Goal: Task Accomplishment & Management: Manage account settings

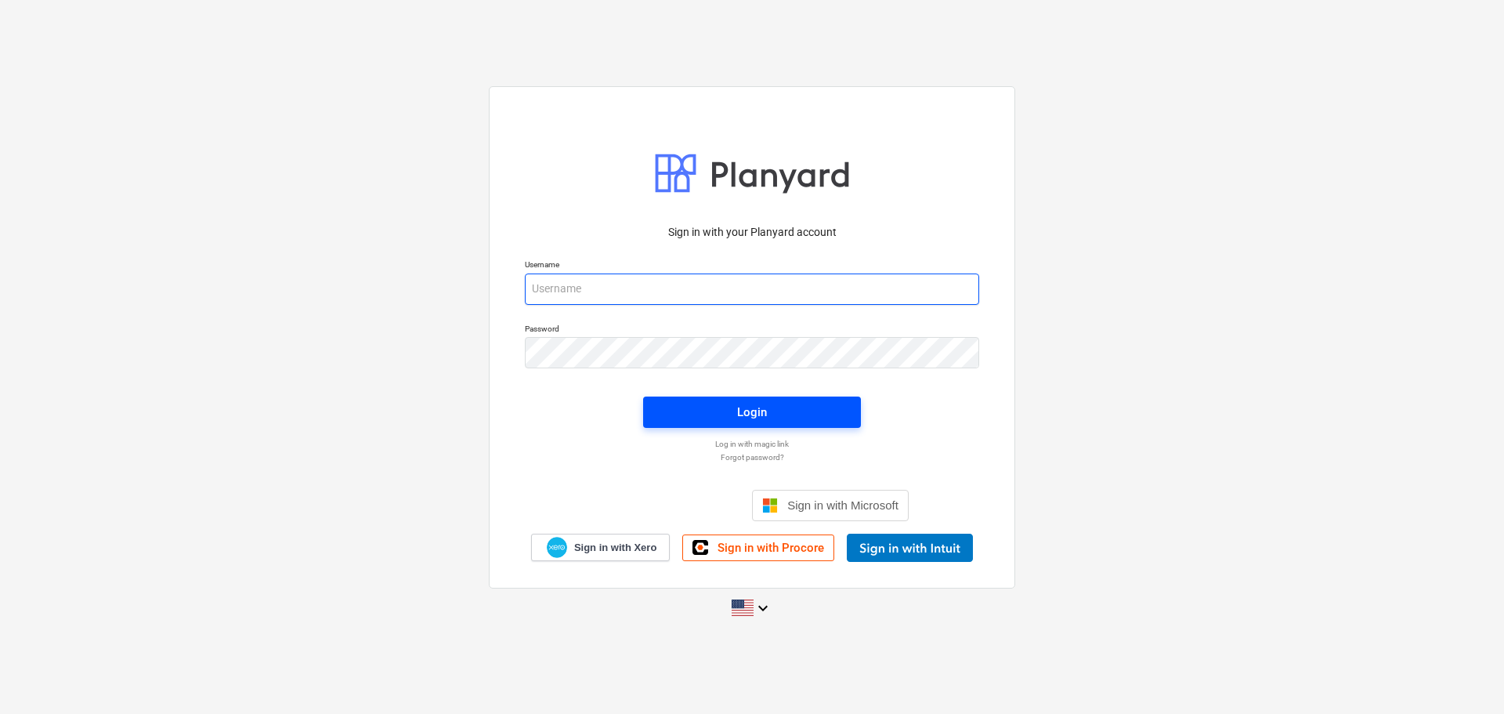
type input "[EMAIL_ADDRESS][DOMAIN_NAME]"
click at [668, 405] on span "Login" at bounding box center [752, 412] width 180 height 20
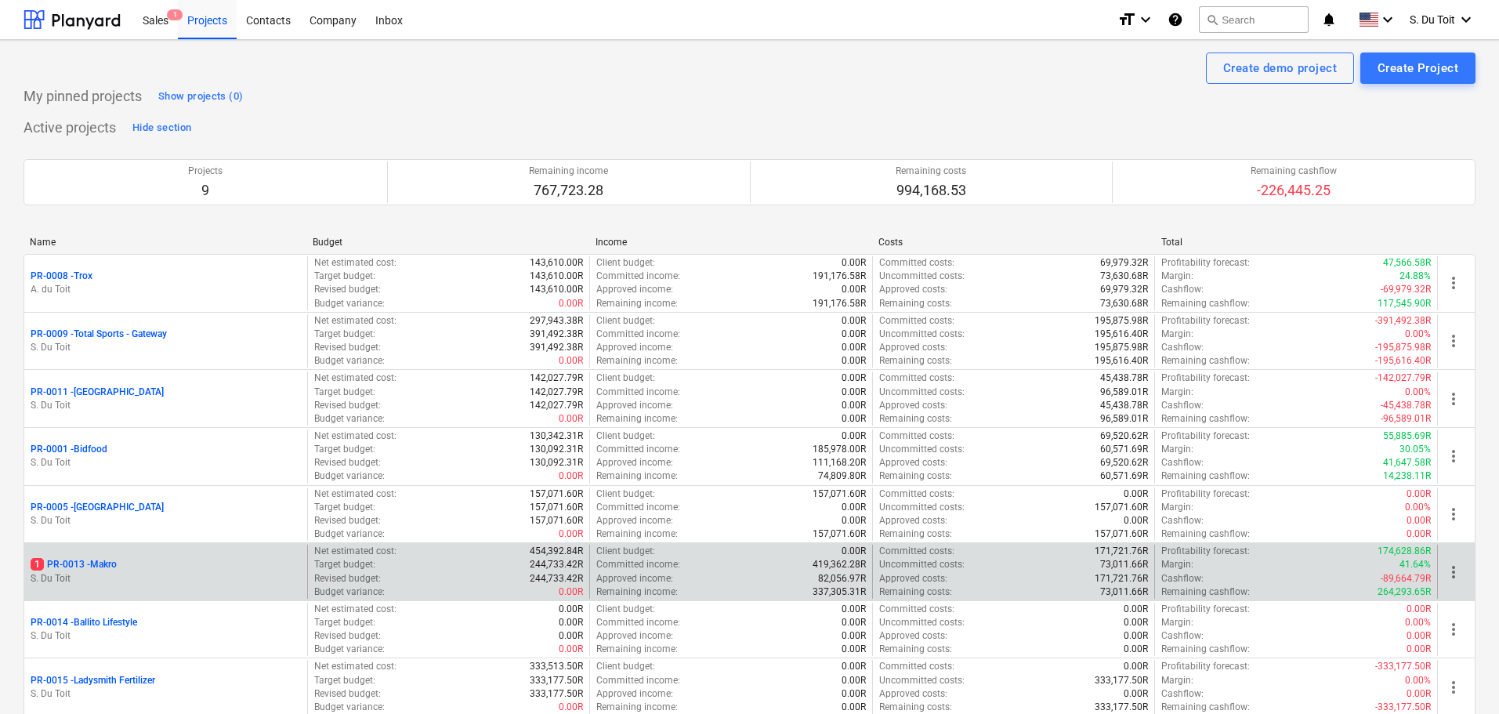
click at [168, 569] on div "1 PR-0013 - Makro" at bounding box center [166, 564] width 270 height 13
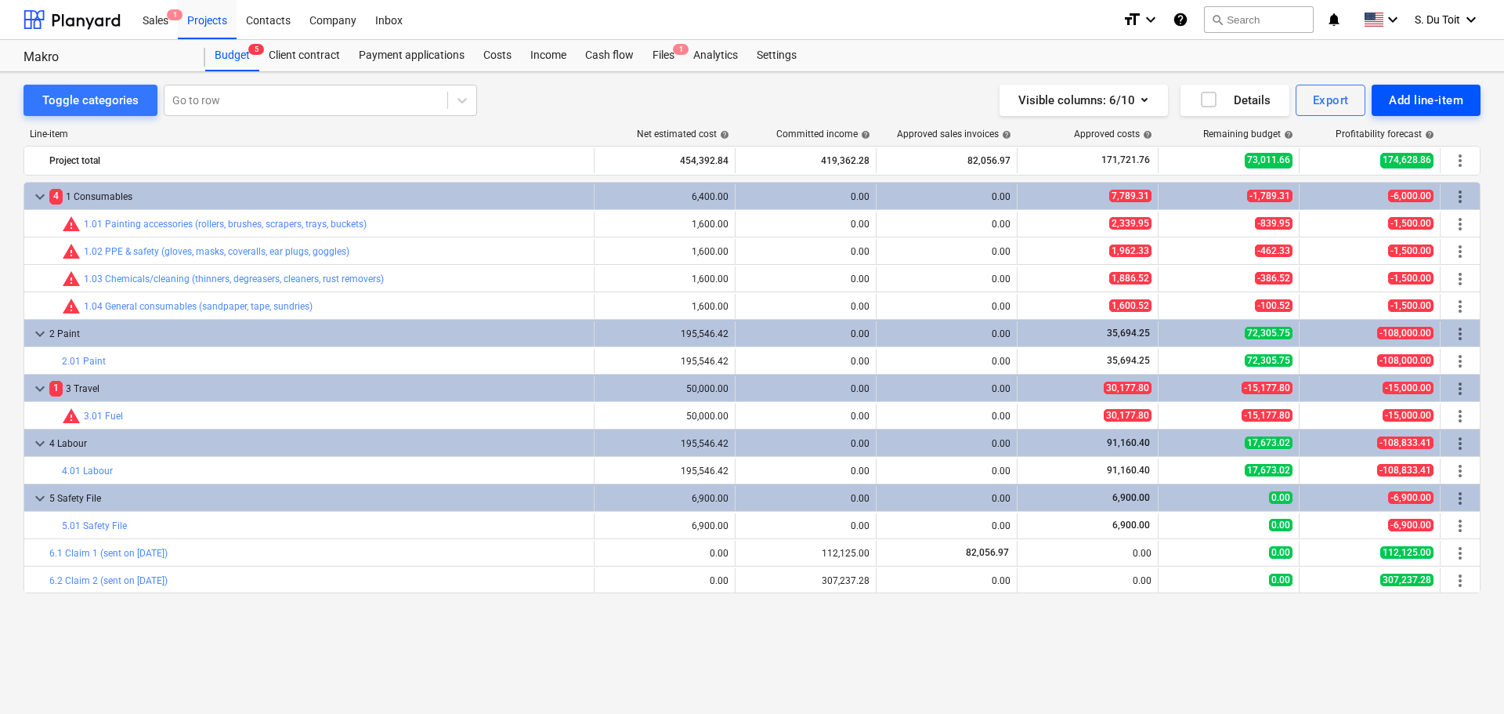
click at [1411, 108] on div "Add line-item" at bounding box center [1426, 100] width 74 height 20
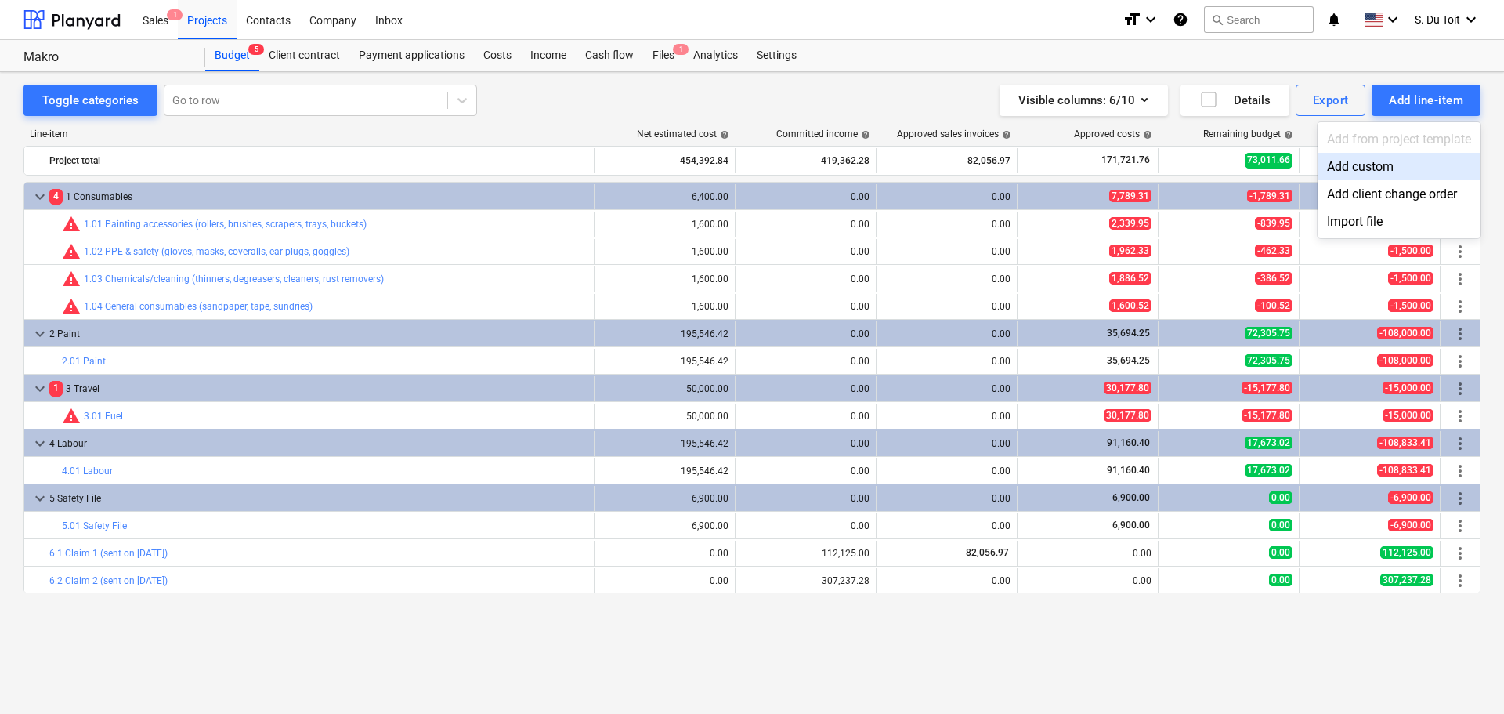
click at [497, 58] on div at bounding box center [752, 357] width 1504 height 714
click at [497, 58] on div "Costs" at bounding box center [497, 55] width 47 height 31
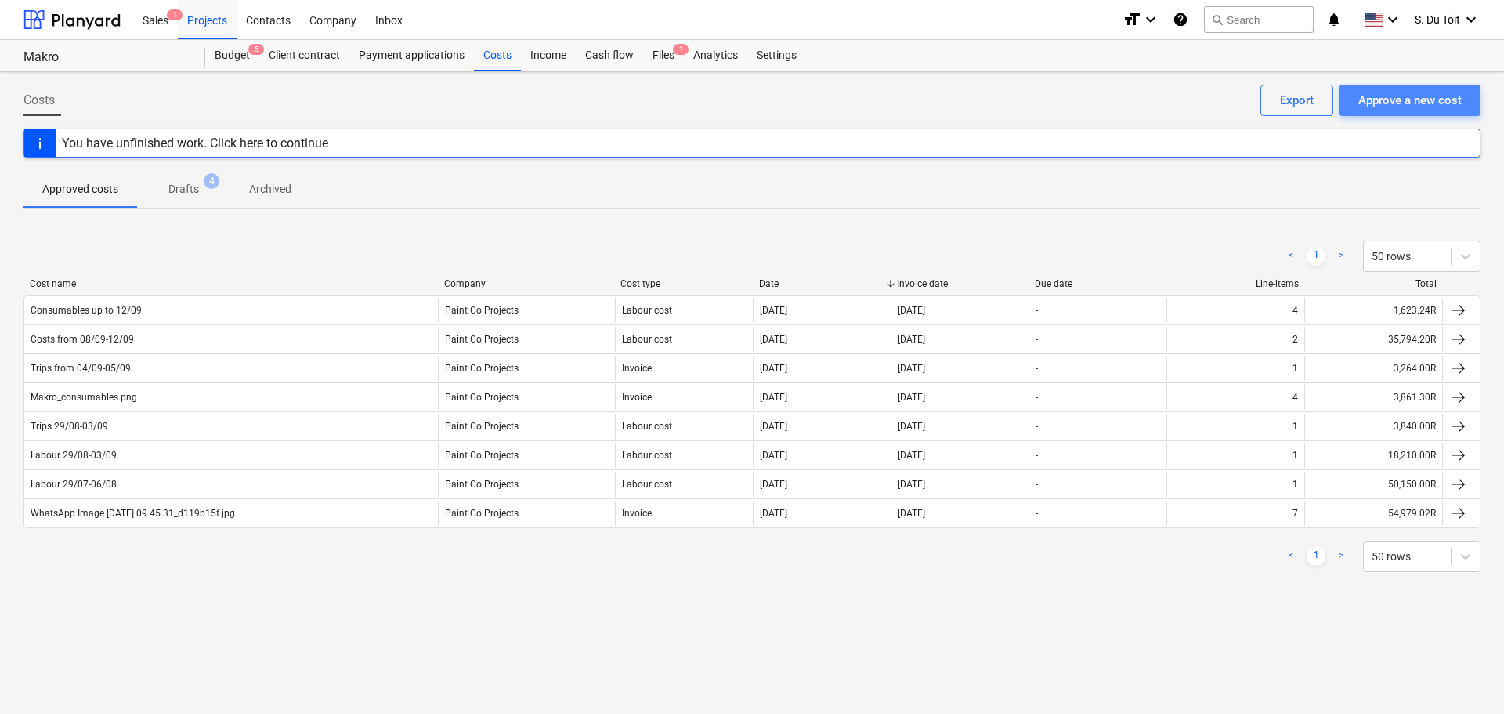
click at [1378, 95] on div "Approve a new cost" at bounding box center [1409, 100] width 103 height 20
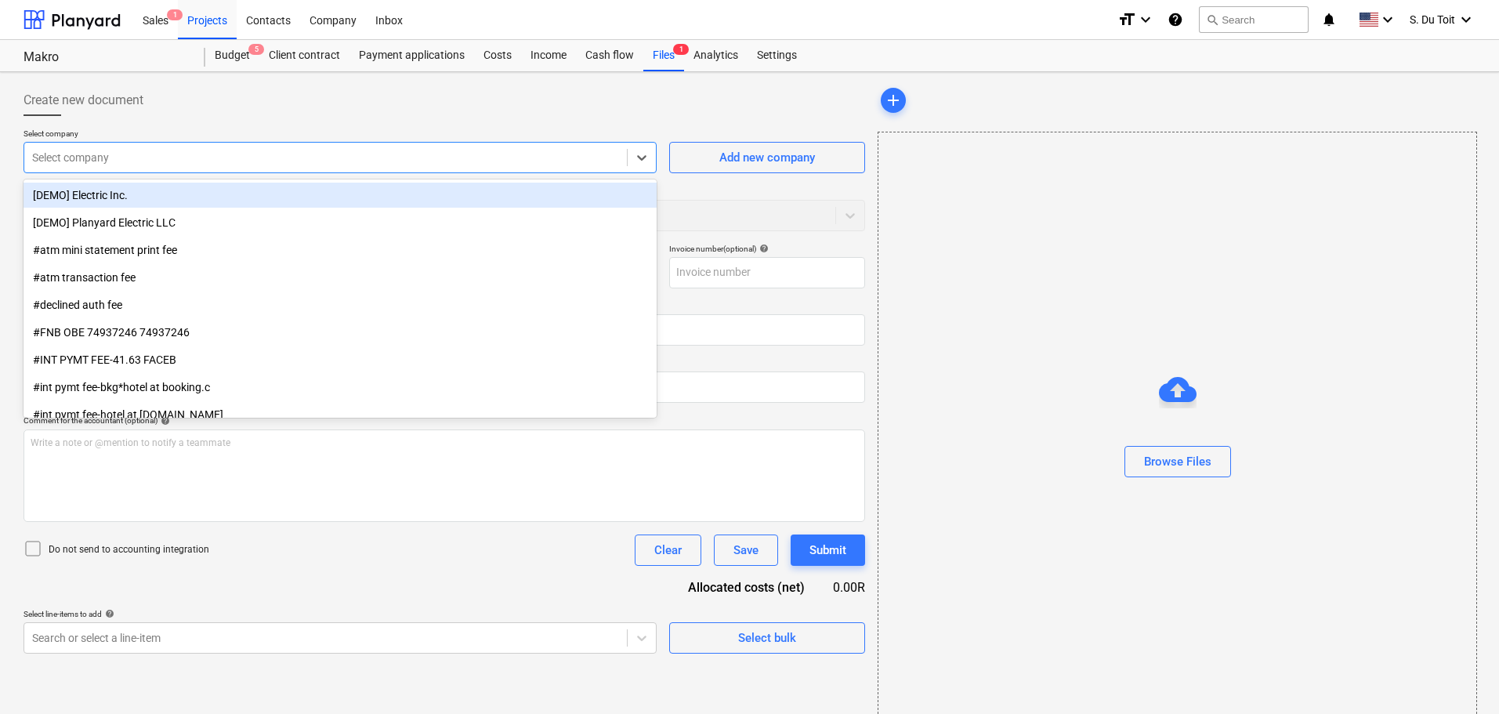
click at [187, 148] on div "Select company" at bounding box center [325, 157] width 602 height 22
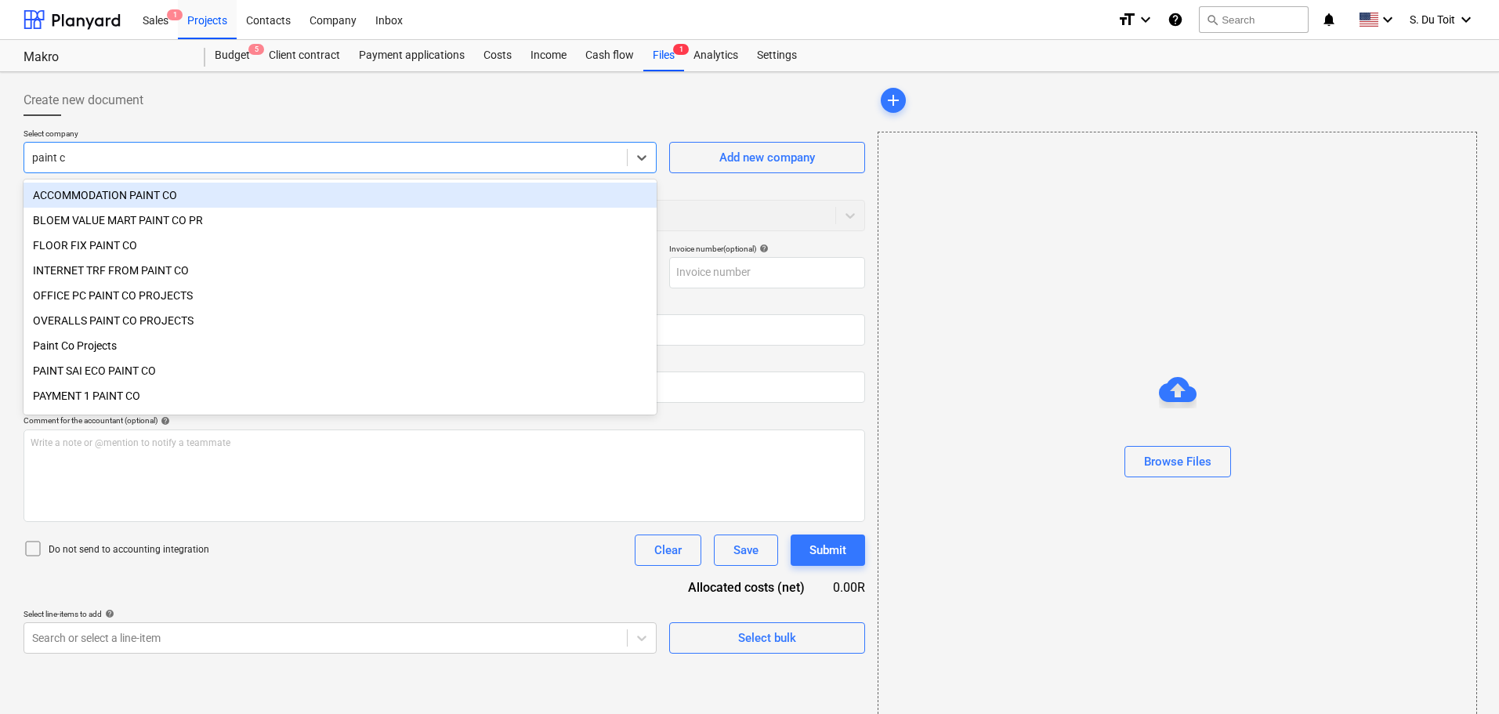
type input "paint co"
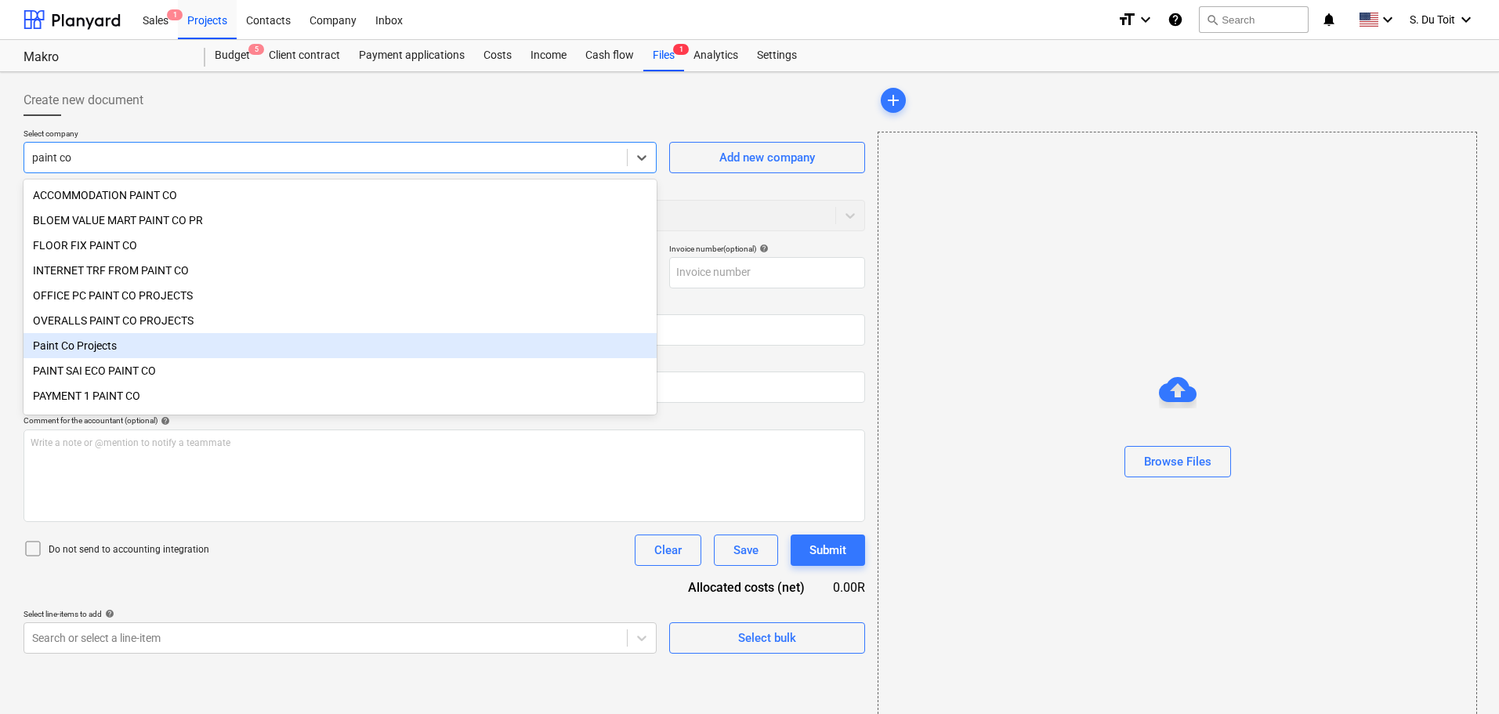
click at [189, 351] on div "Paint Co Projects" at bounding box center [340, 345] width 633 height 25
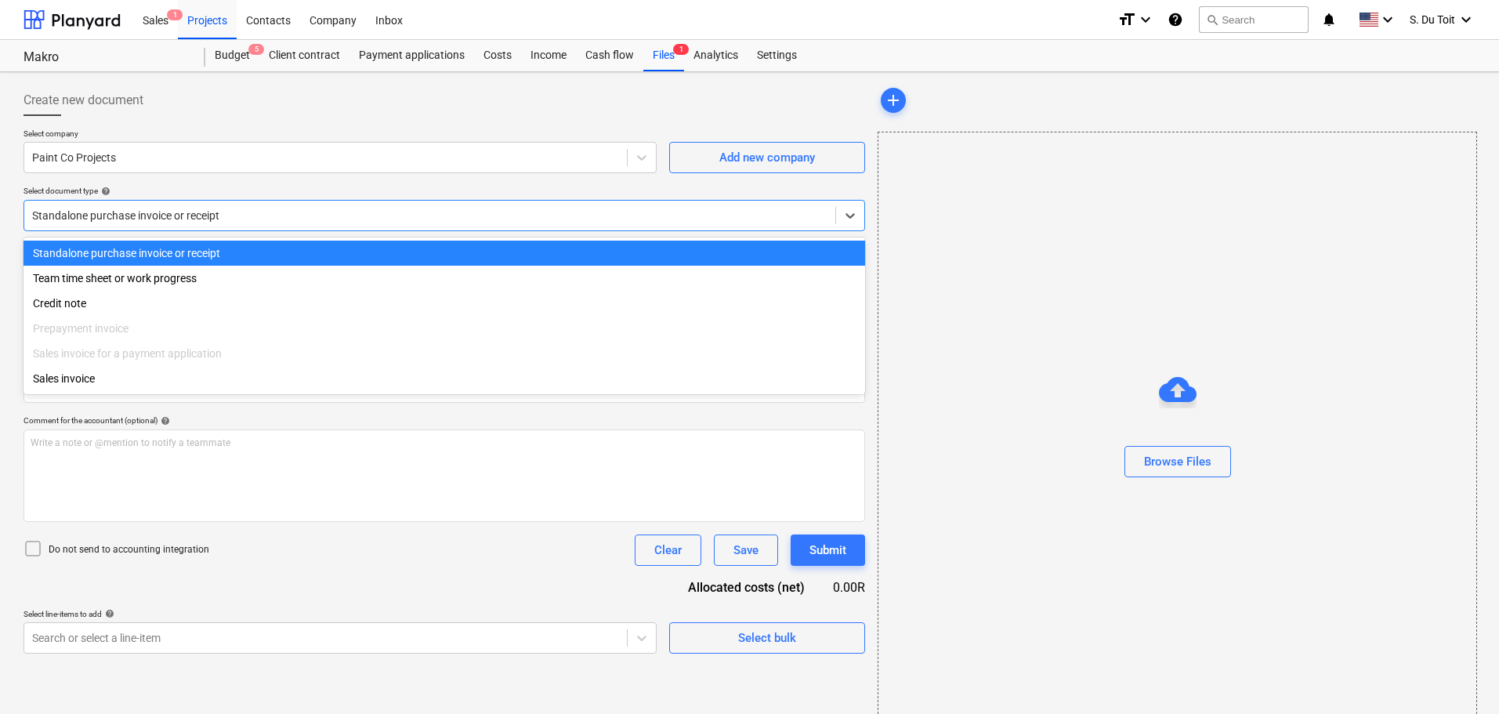
click at [111, 211] on div at bounding box center [429, 216] width 795 height 16
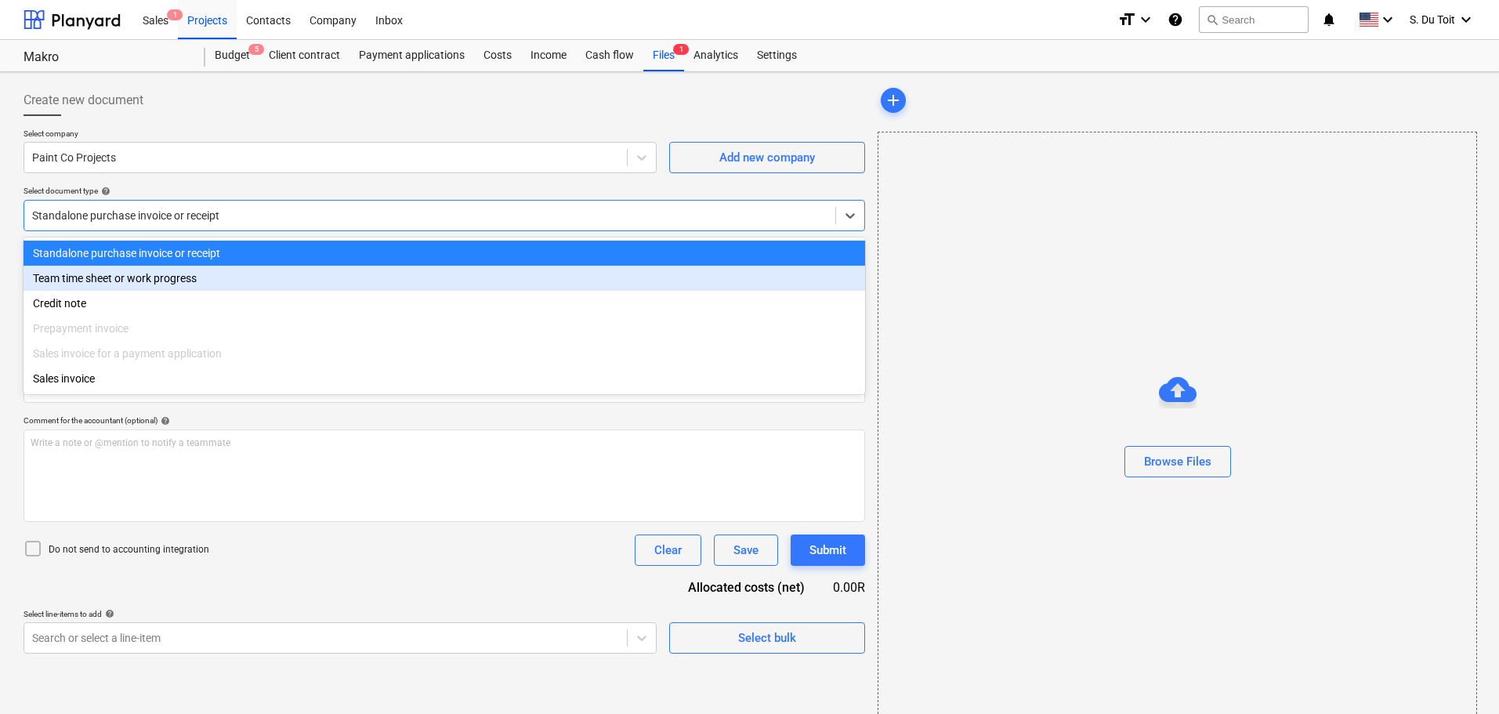
click at [128, 277] on div "Team time sheet or work progress" at bounding box center [444, 278] width 841 height 25
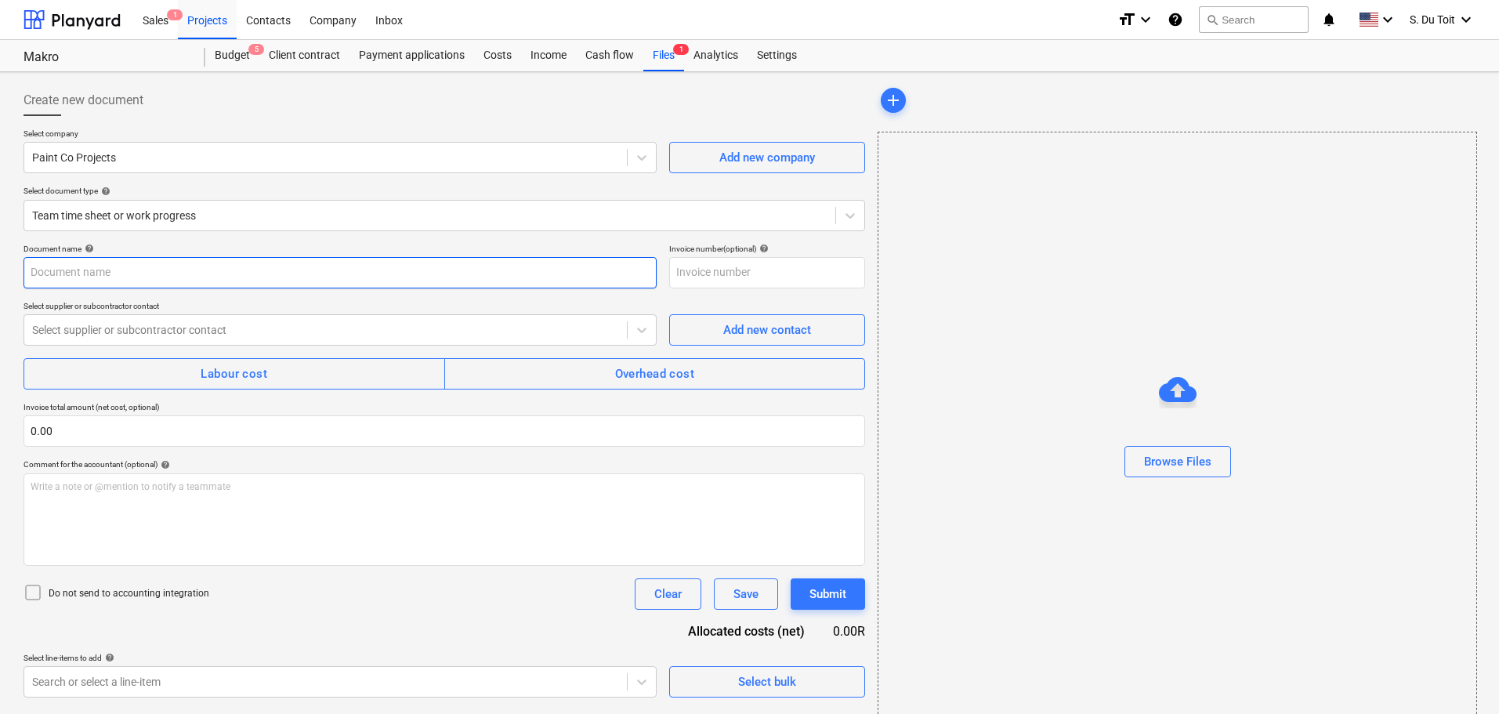
click at [100, 275] on input "text" at bounding box center [340, 272] width 633 height 31
type input "Costs 15/09"
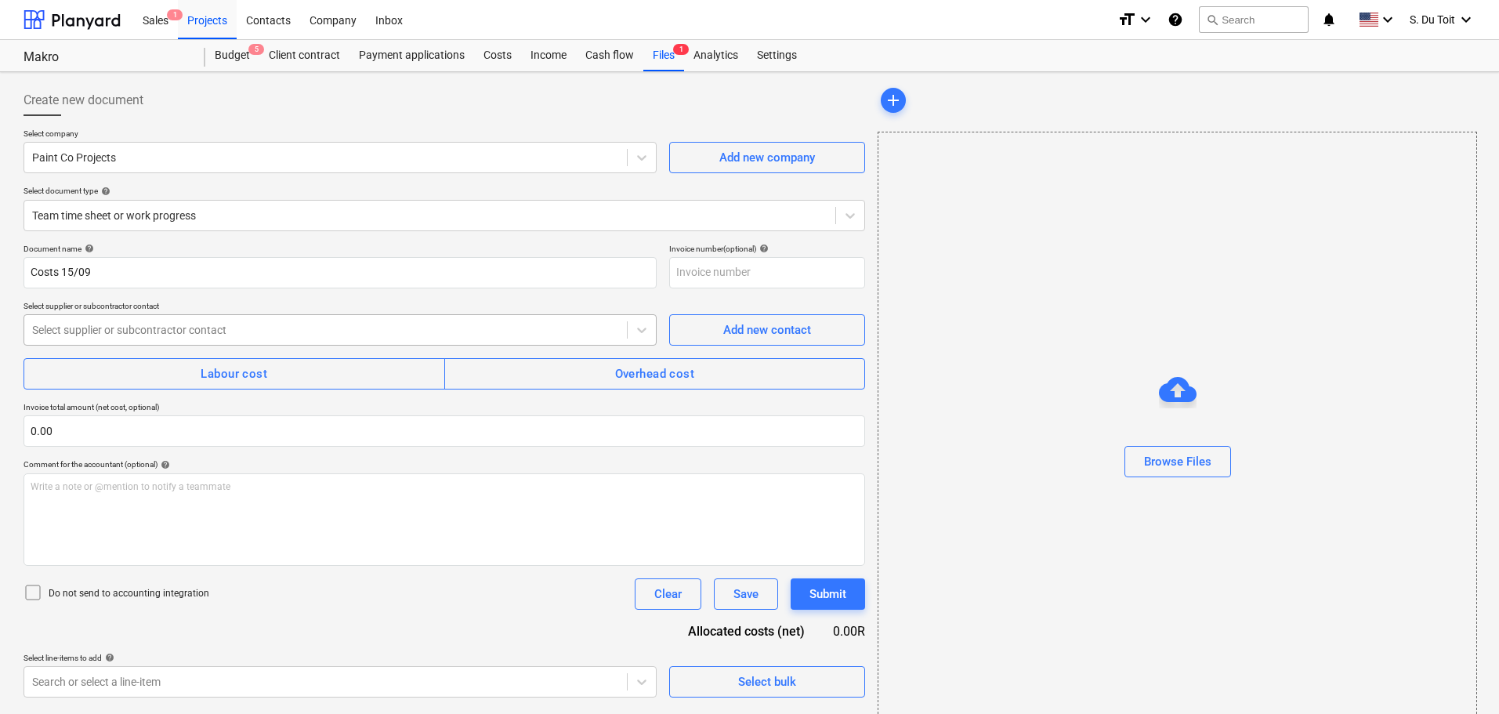
click at [123, 338] on div at bounding box center [325, 330] width 587 height 16
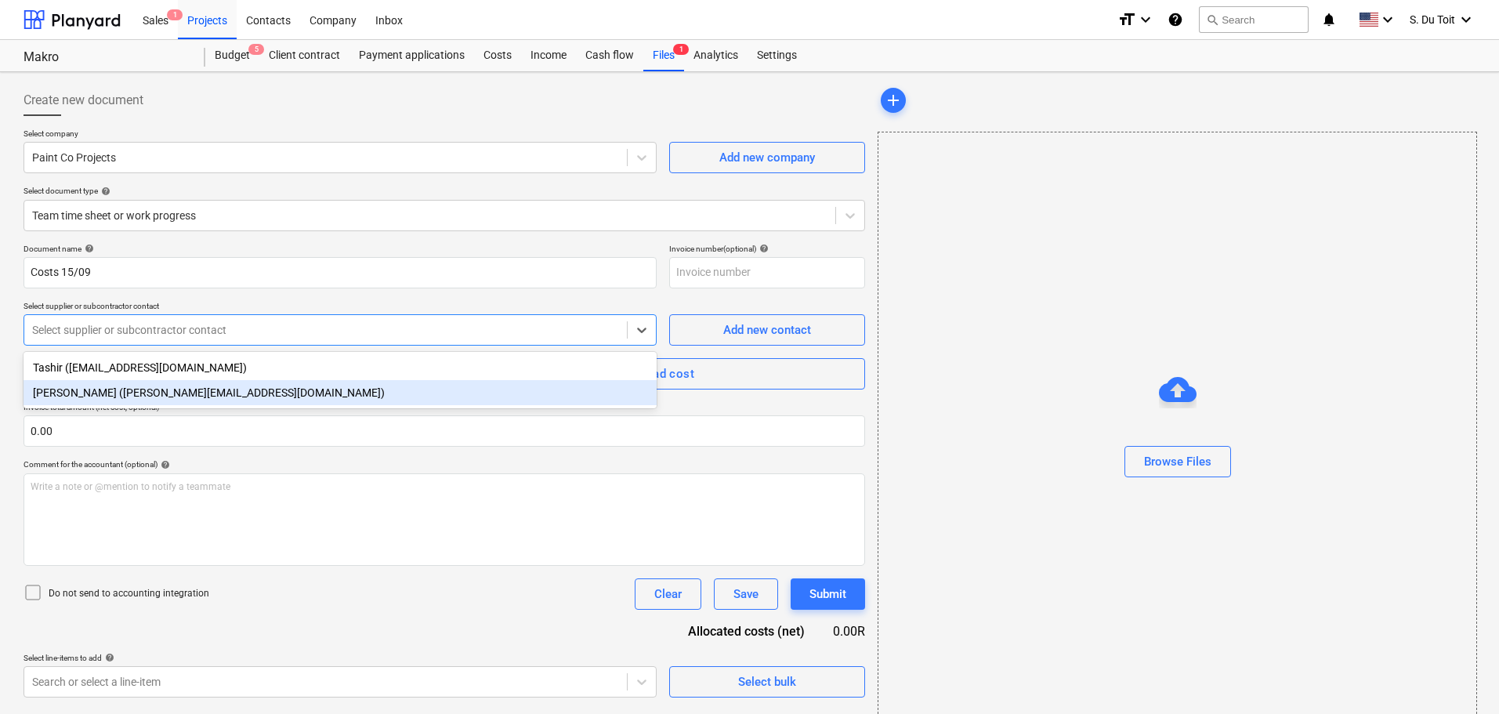
click at [124, 400] on div "[PERSON_NAME] ([PERSON_NAME][EMAIL_ADDRESS][DOMAIN_NAME])" at bounding box center [340, 392] width 633 height 25
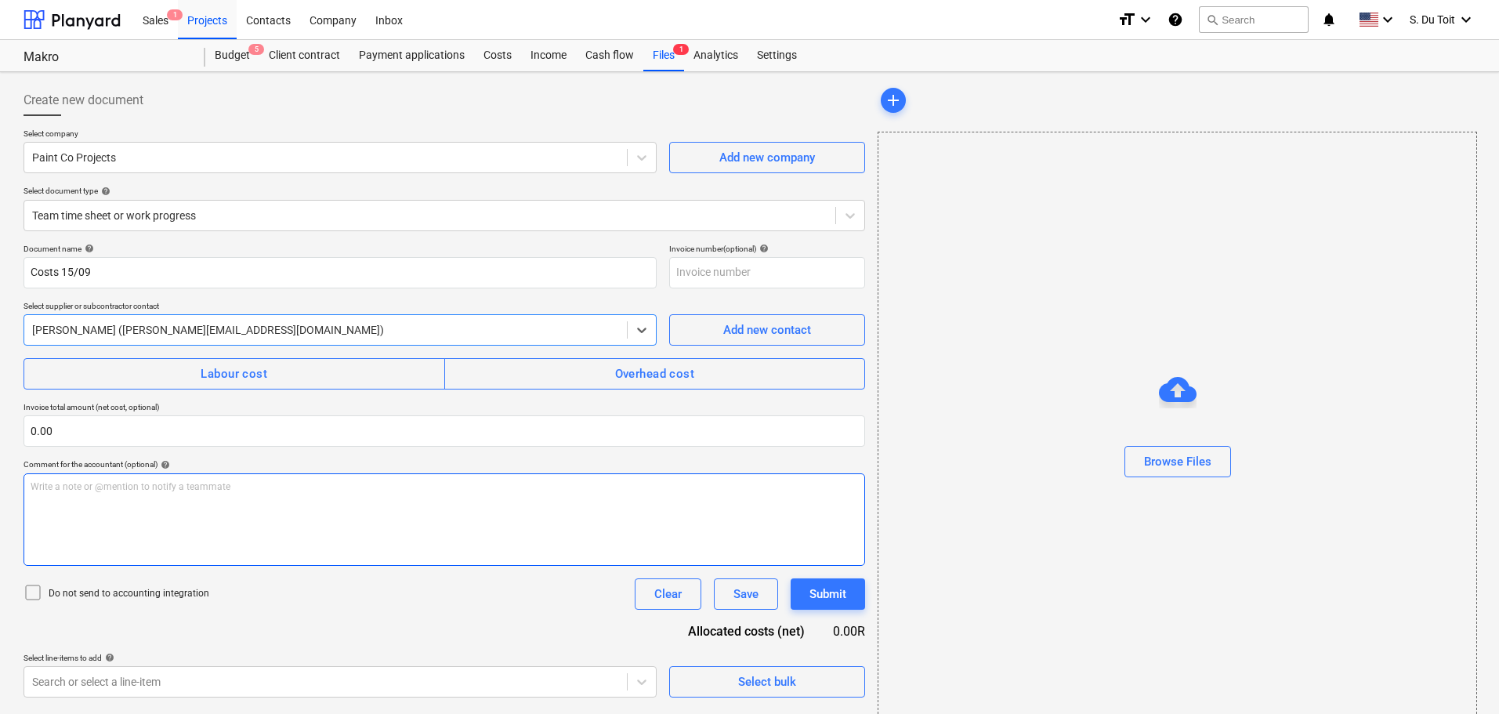
click at [223, 514] on div "Write a note or @mention to notify a teammate [PERSON_NAME]" at bounding box center [444, 519] width 841 height 92
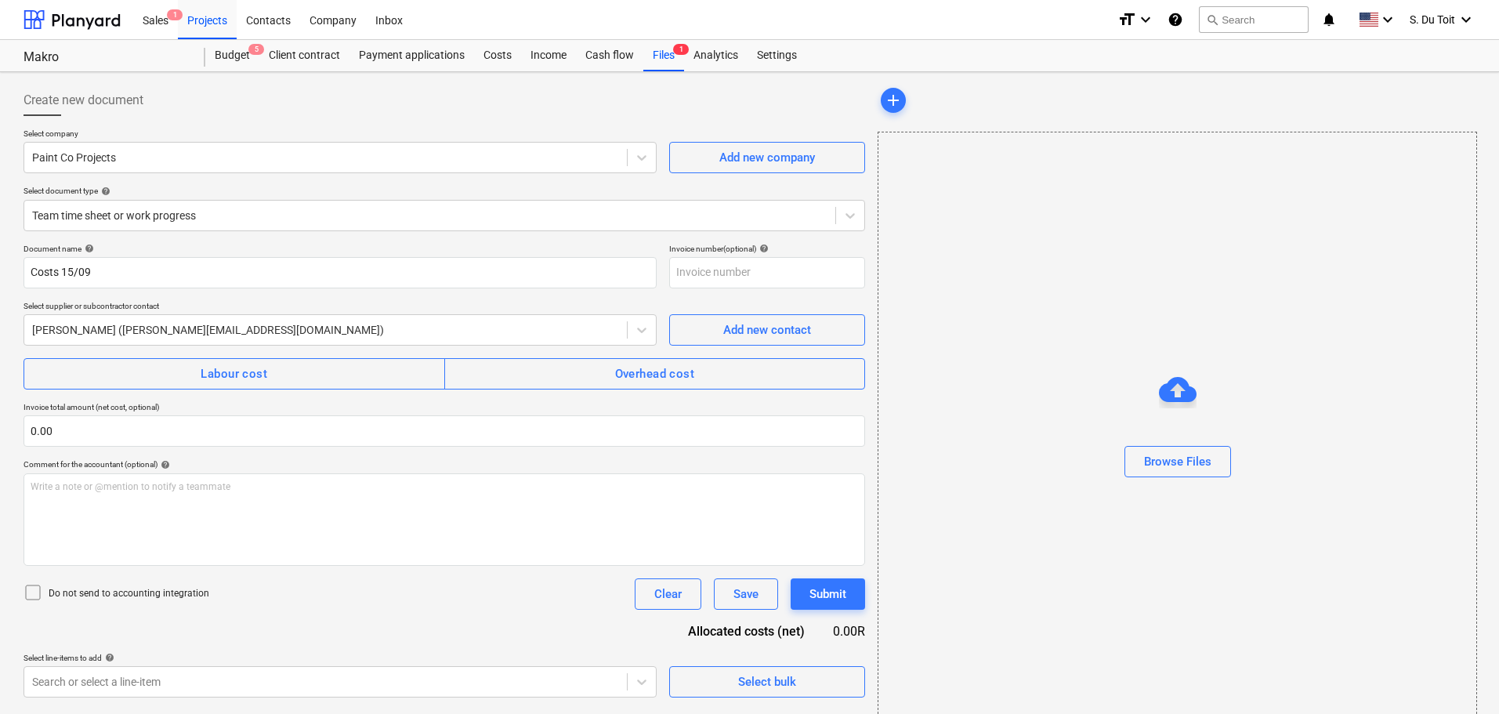
click at [186, 596] on p "Do not send to accounting integration" at bounding box center [129, 593] width 161 height 13
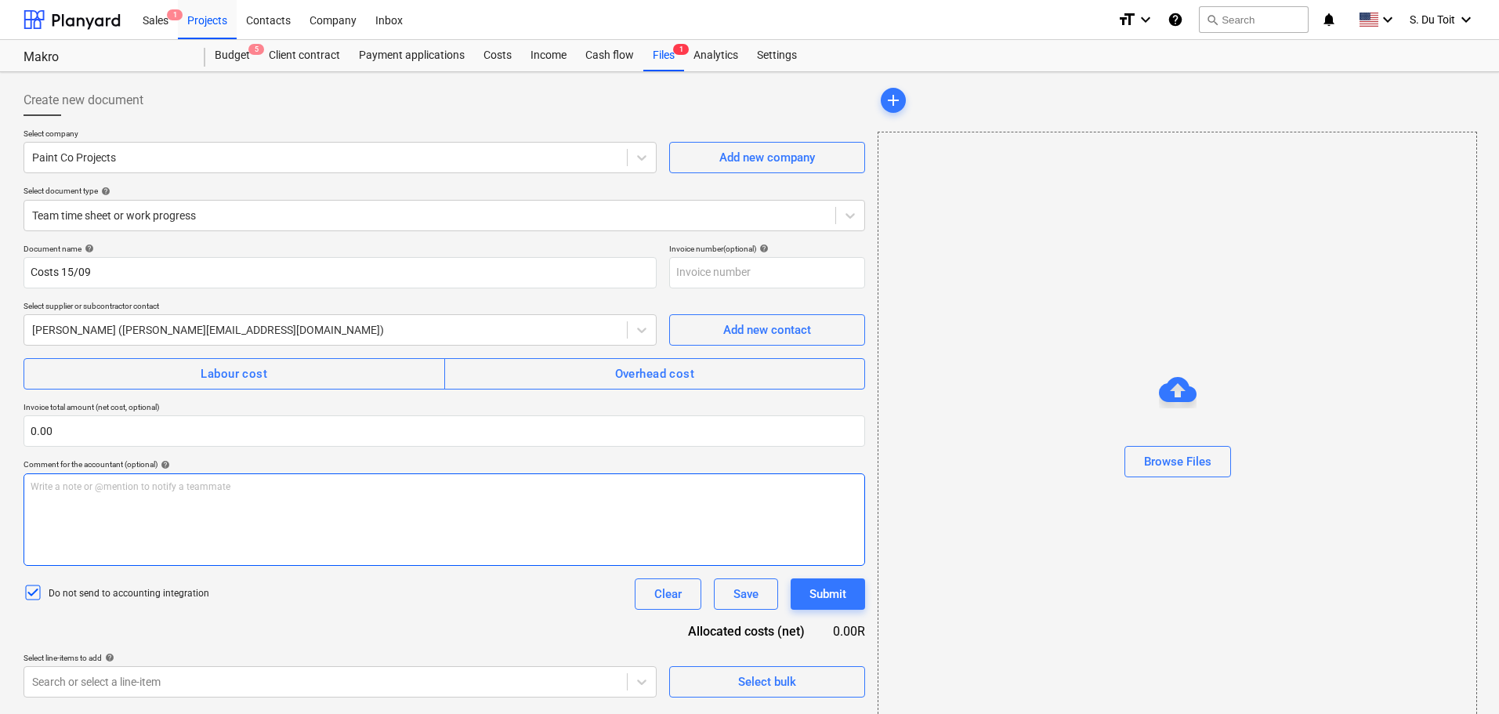
click at [222, 519] on div "Write a note or @mention to notify a teammate [PERSON_NAME]" at bounding box center [444, 519] width 841 height 92
click at [59, 508] on div "Write a note or @mention to notify a teammate [PERSON_NAME]" at bounding box center [444, 519] width 841 height 92
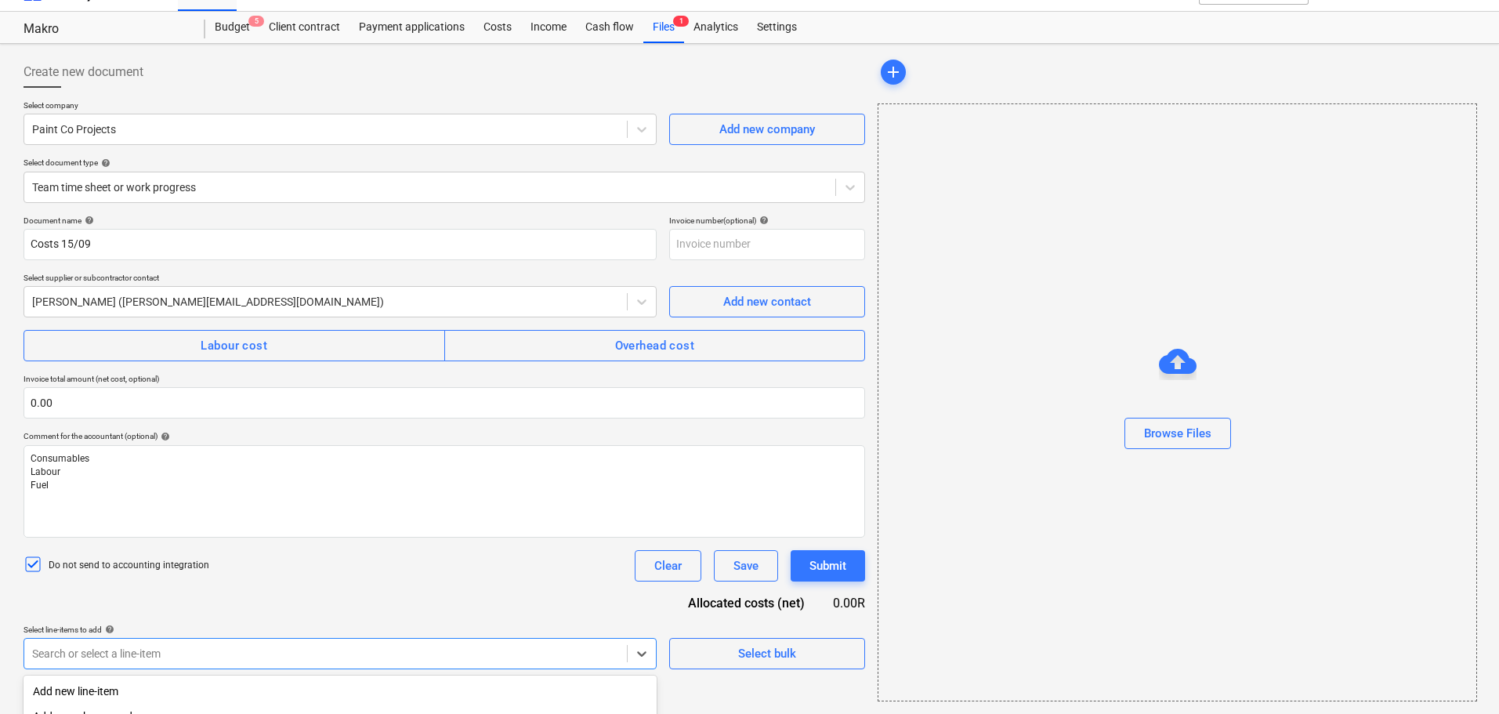
click at [114, 657] on body "Sales 1 Projects Contacts Company Inbox format_size keyboard_arrow_down help se…" at bounding box center [749, 329] width 1499 height 714
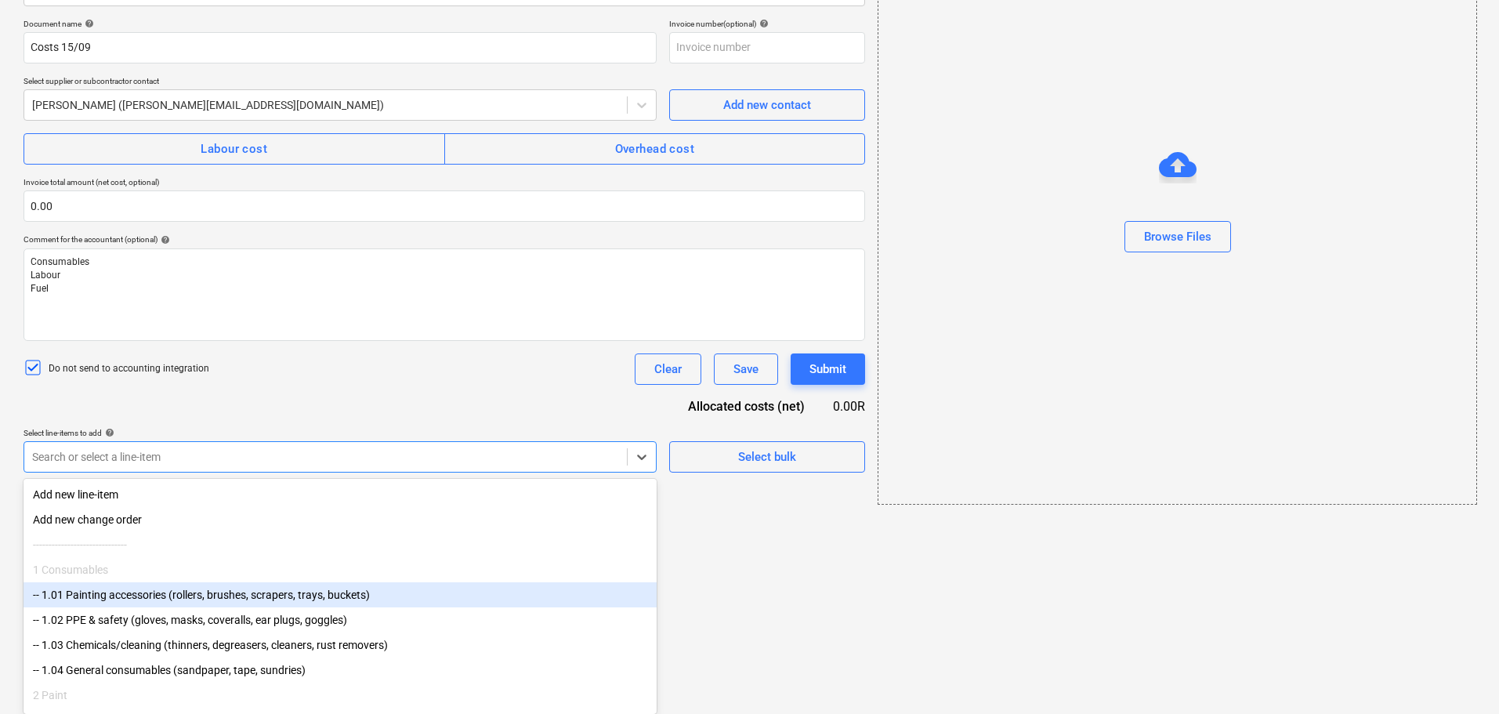
click at [158, 601] on div "-- 1.01 Painting accessories (rollers, brushes, scrapers, trays, buckets)" at bounding box center [340, 594] width 633 height 25
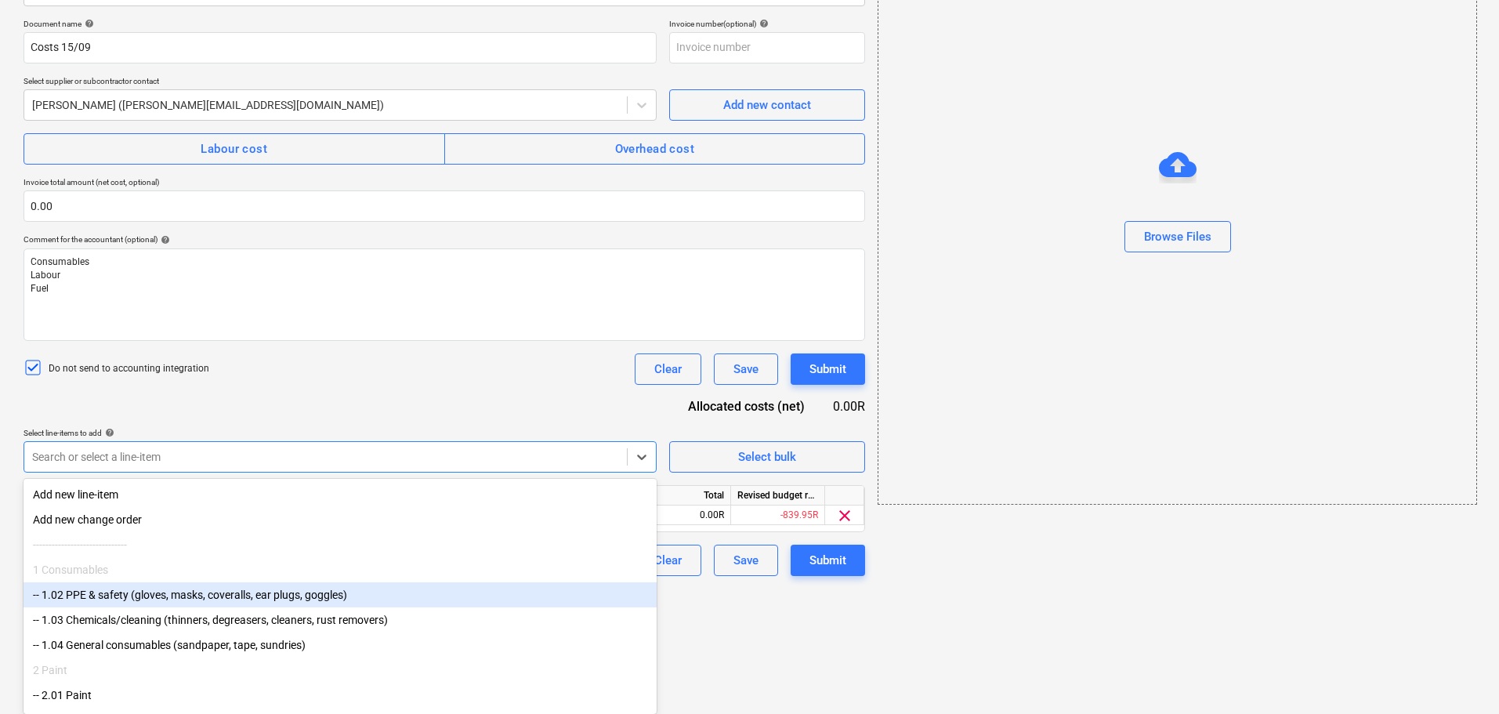
click at [172, 599] on div "-- 1.02 PPE & safety (gloves, masks, coveralls, ear plugs, goggles)" at bounding box center [340, 594] width 633 height 25
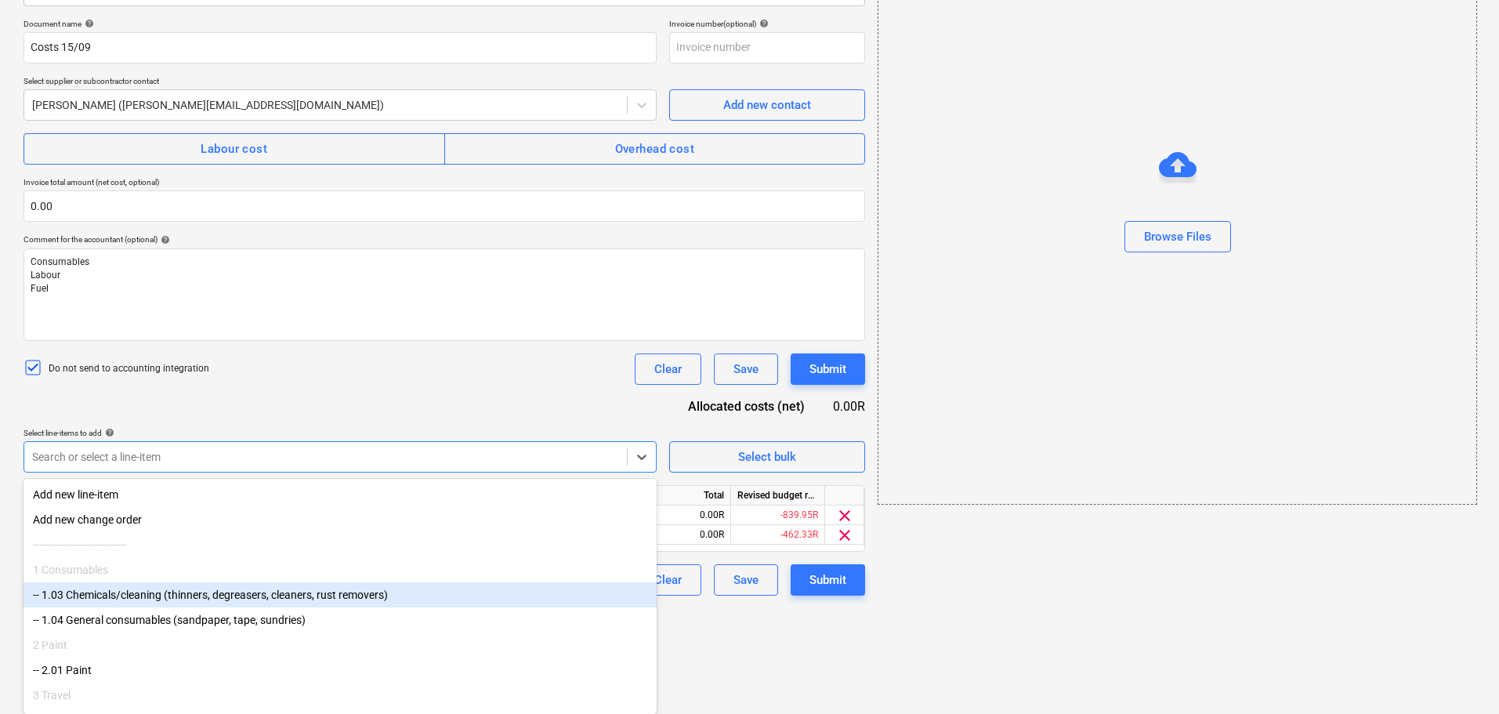
click at [170, 599] on div "-- 1.03 Chemicals/cleaning (thinners, degreasers, cleaners, rust removers)" at bounding box center [340, 594] width 633 height 25
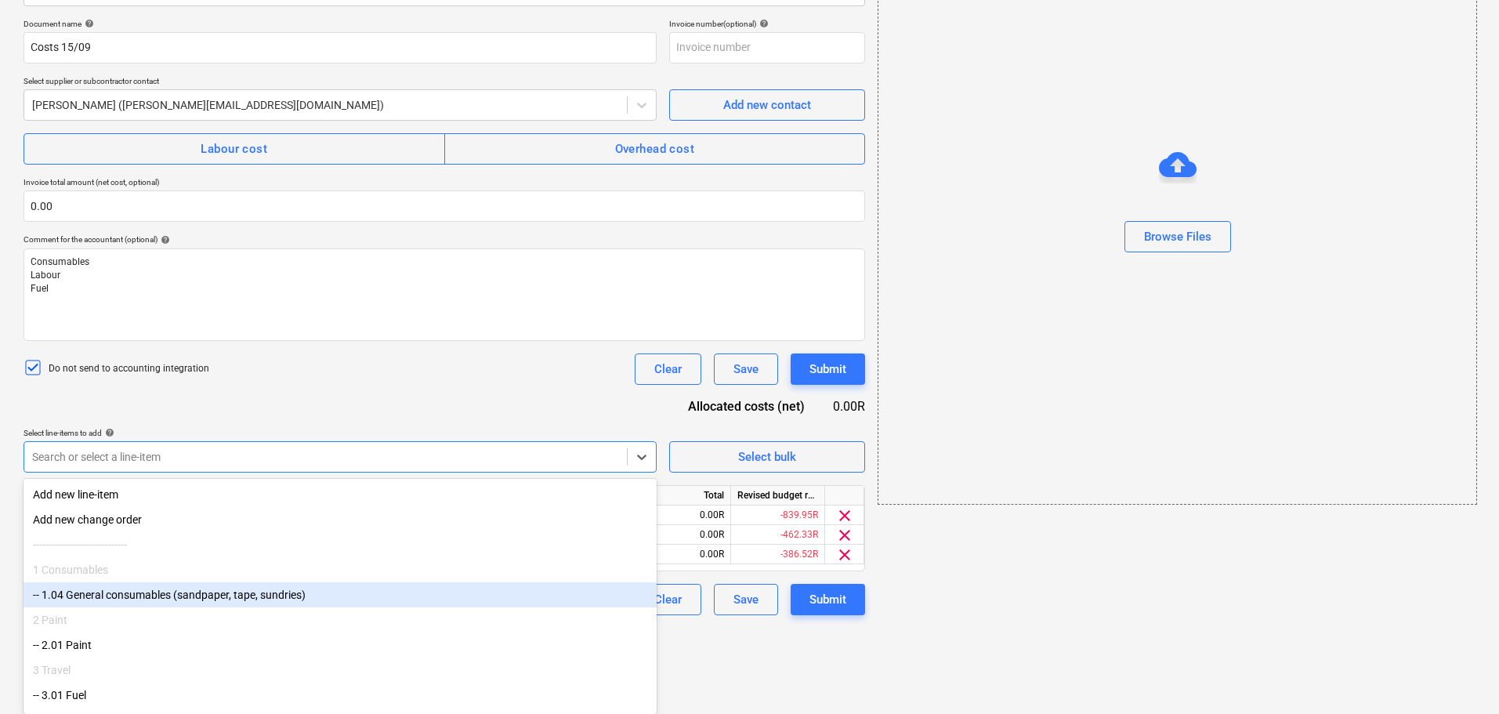
click at [170, 600] on div "-- 1.04 General consumables (sandpaper, tape, sundries)" at bounding box center [340, 594] width 633 height 25
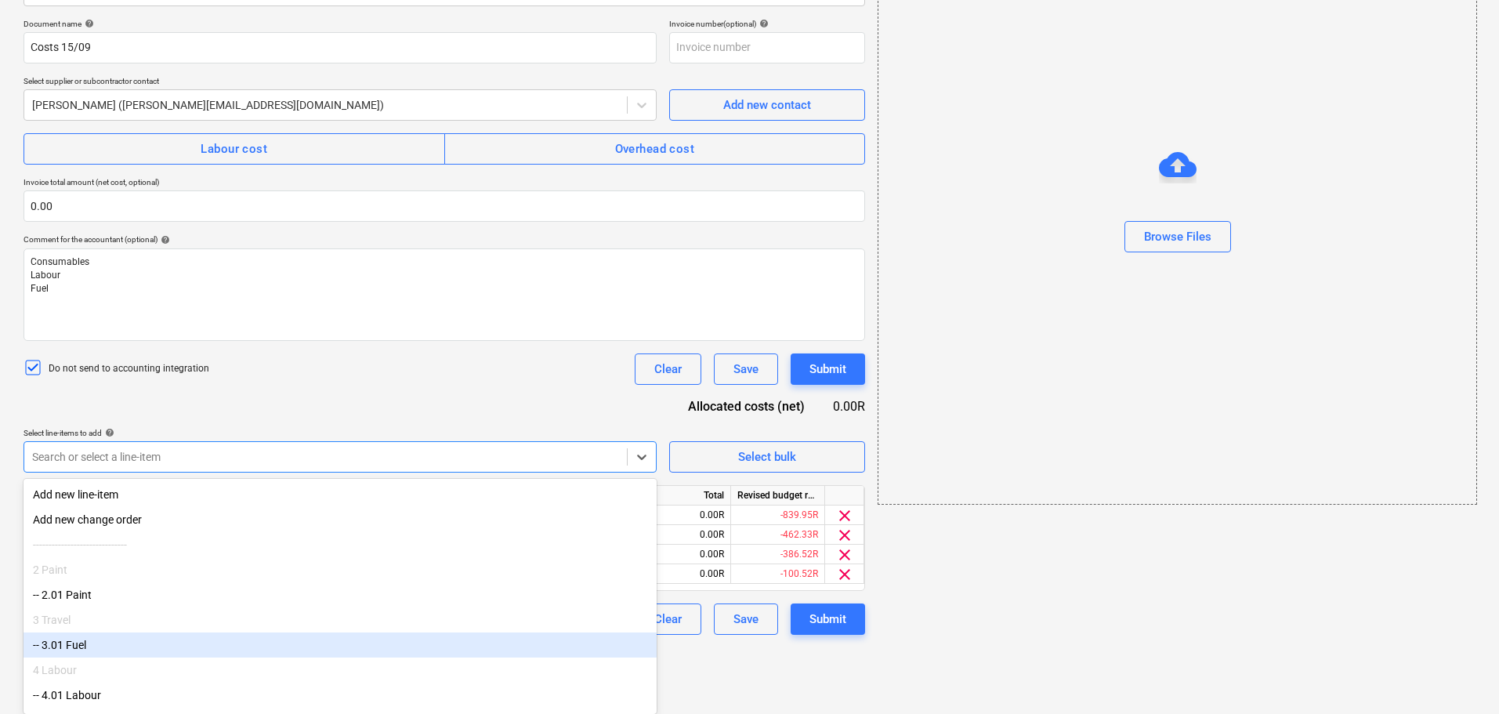
click at [168, 640] on div "-- 3.01 Fuel" at bounding box center [340, 644] width 633 height 25
click at [167, 643] on div "-- 4.01 Labour" at bounding box center [340, 644] width 633 height 25
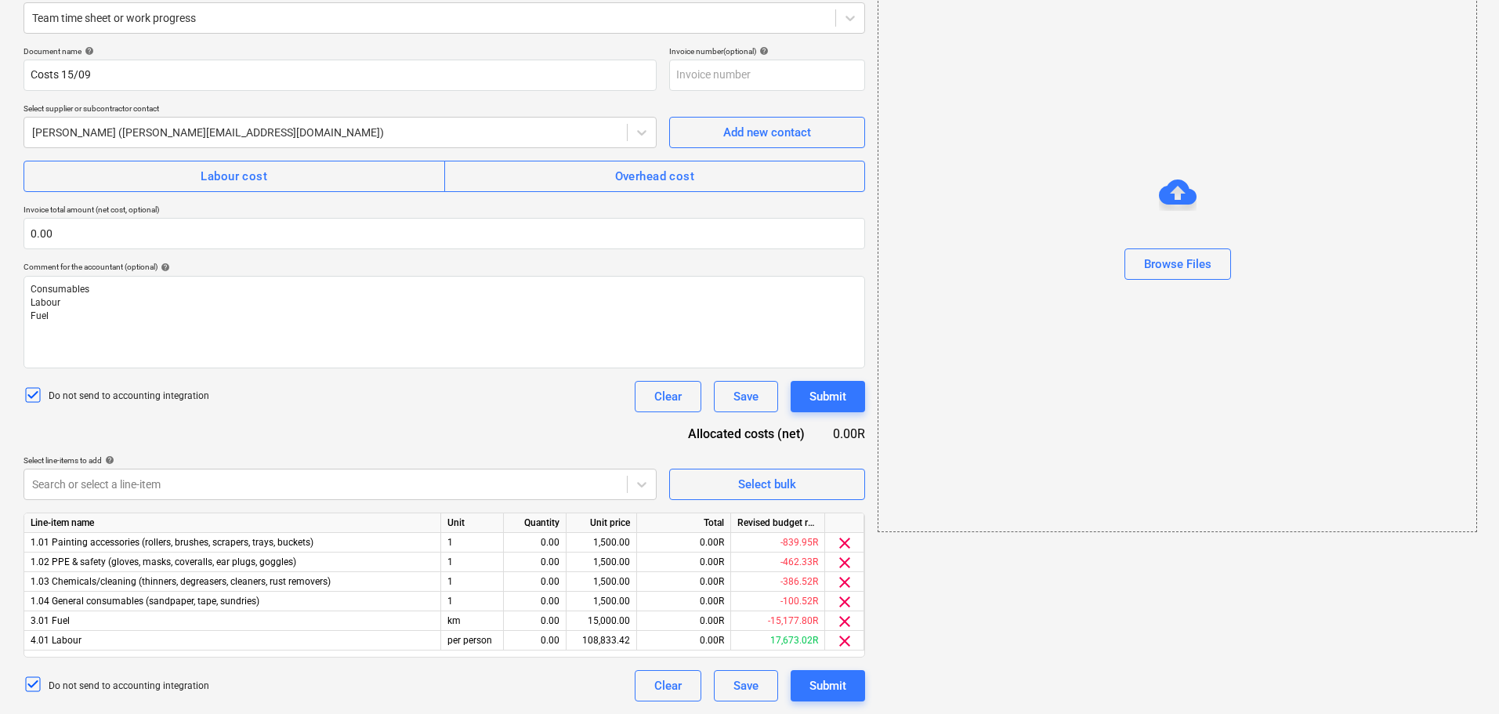
scroll to position [197, 0]
click at [505, 390] on div "Document name help Costs 15/09 Invoice number (optional) help Select supplier o…" at bounding box center [444, 373] width 841 height 655
click at [540, 541] on div "0.00" at bounding box center [534, 543] width 49 height 20
type input "1"
click at [533, 561] on div "0.00" at bounding box center [534, 562] width 49 height 20
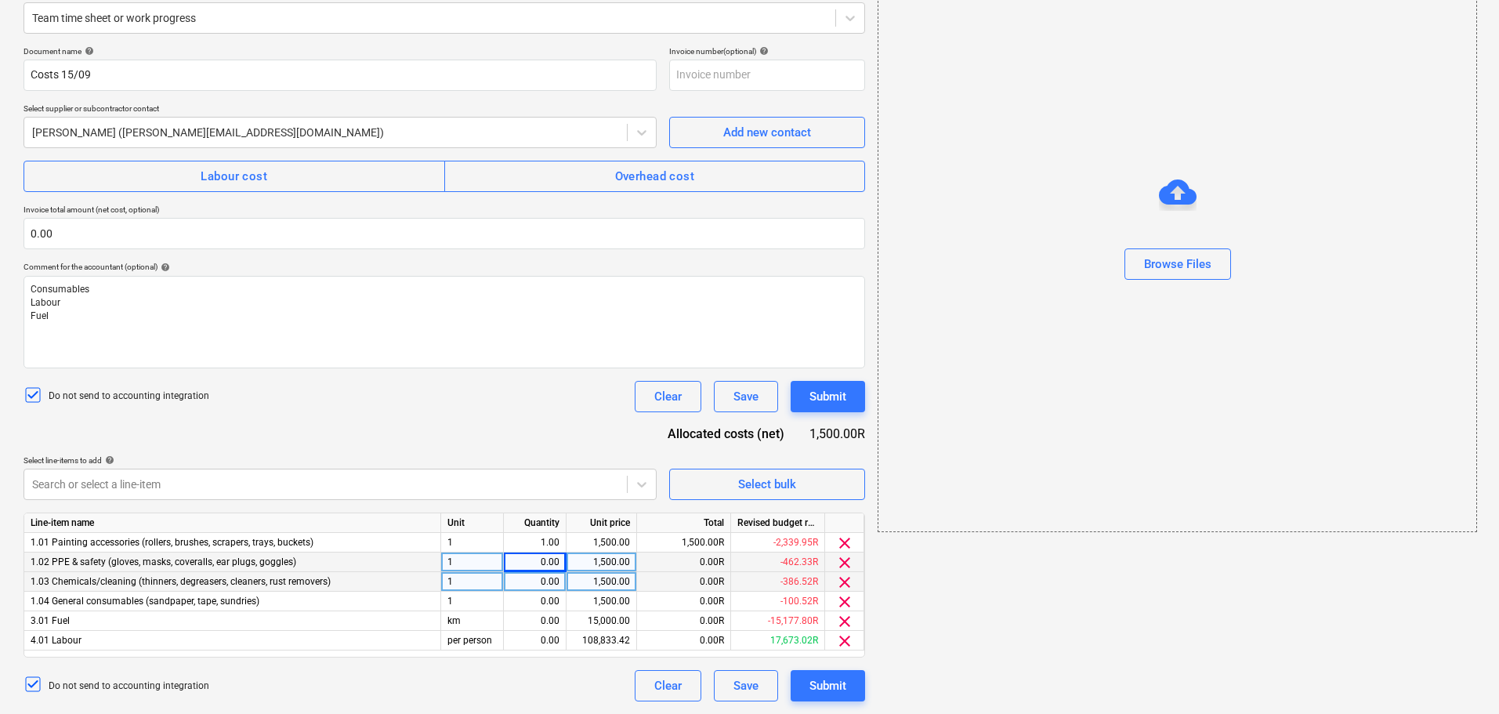
click at [541, 585] on div "0.00" at bounding box center [534, 582] width 49 height 20
click at [542, 602] on div "0.00" at bounding box center [534, 601] width 49 height 20
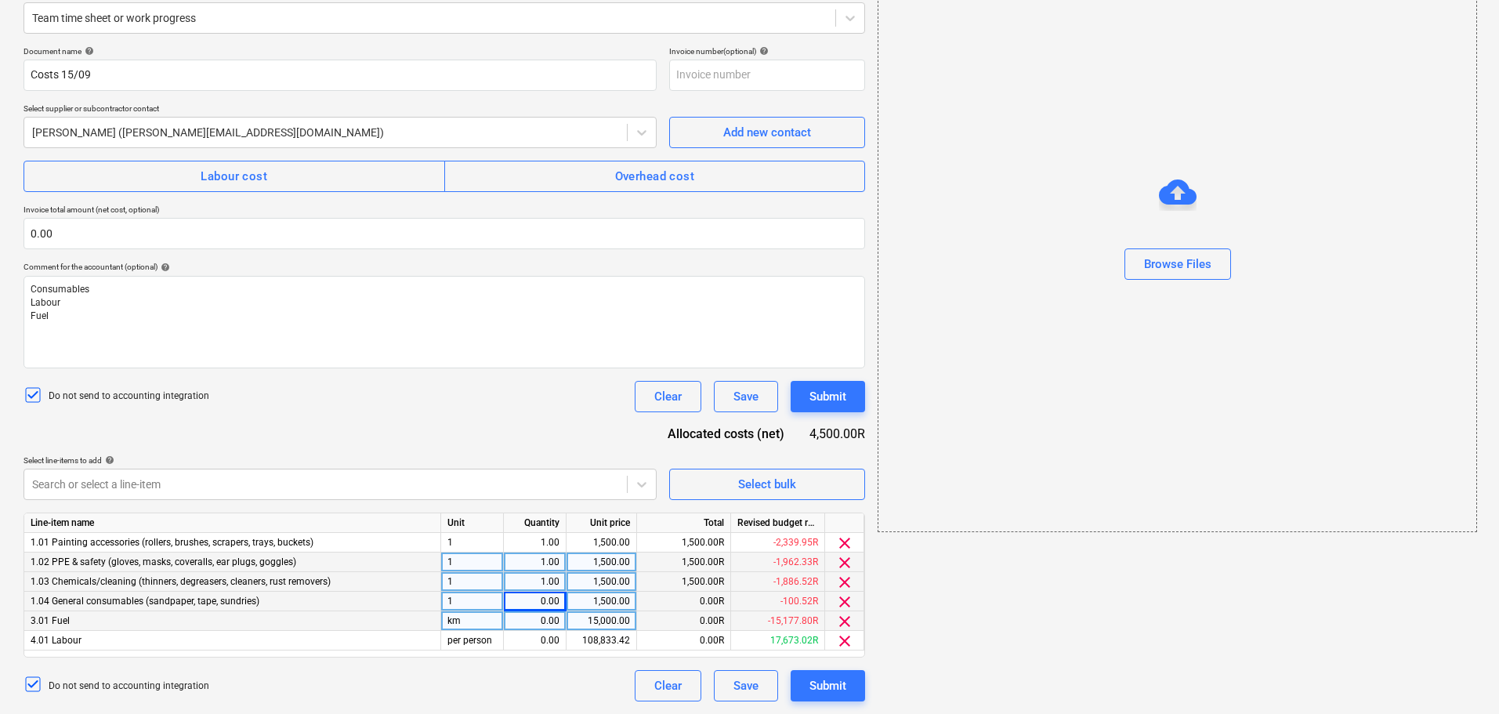
click at [542, 616] on div "0.00" at bounding box center [534, 621] width 49 height 20
click at [549, 638] on div "0.00" at bounding box center [534, 641] width 49 height 20
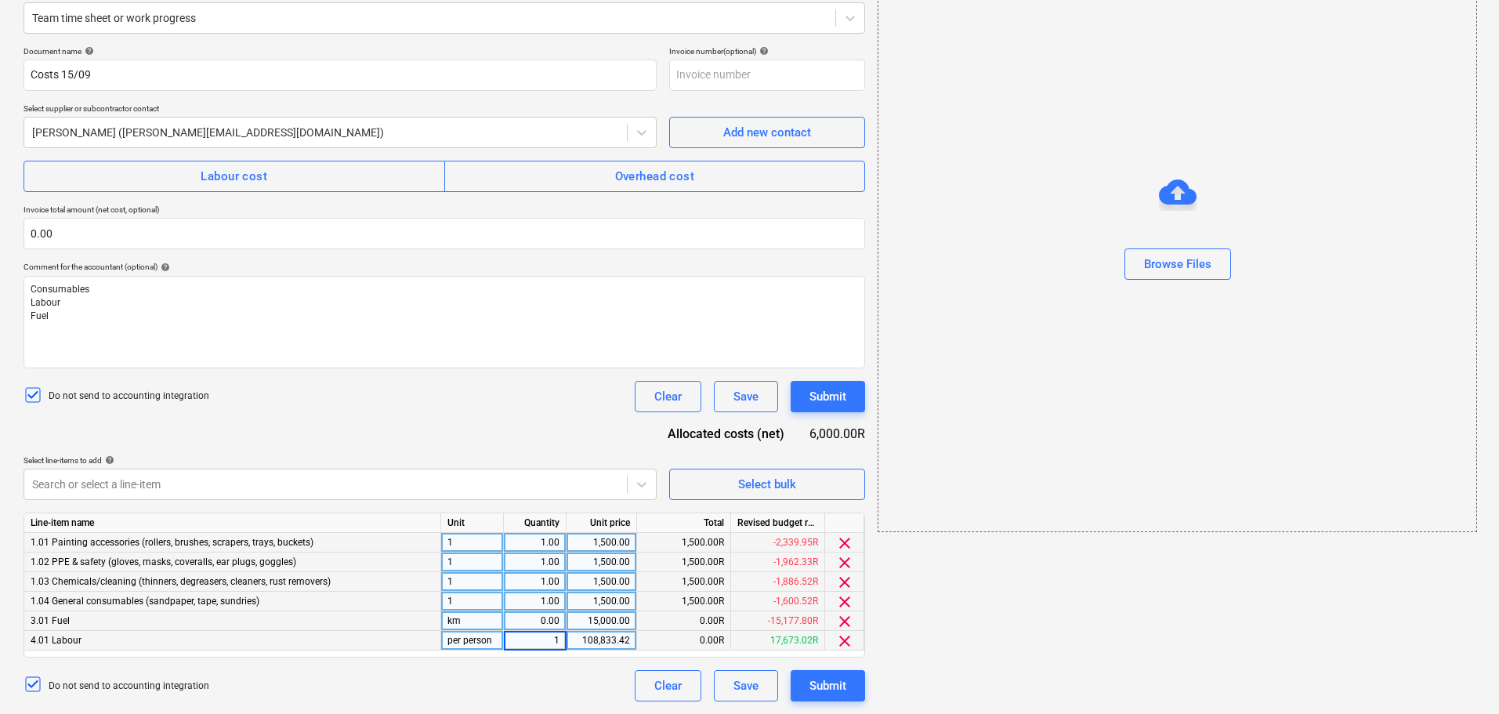
click at [602, 546] on div "1,500.00" at bounding box center [601, 543] width 57 height 20
type input "139.15"
type input "335.46"
type input "586.47"
type input "362.75"
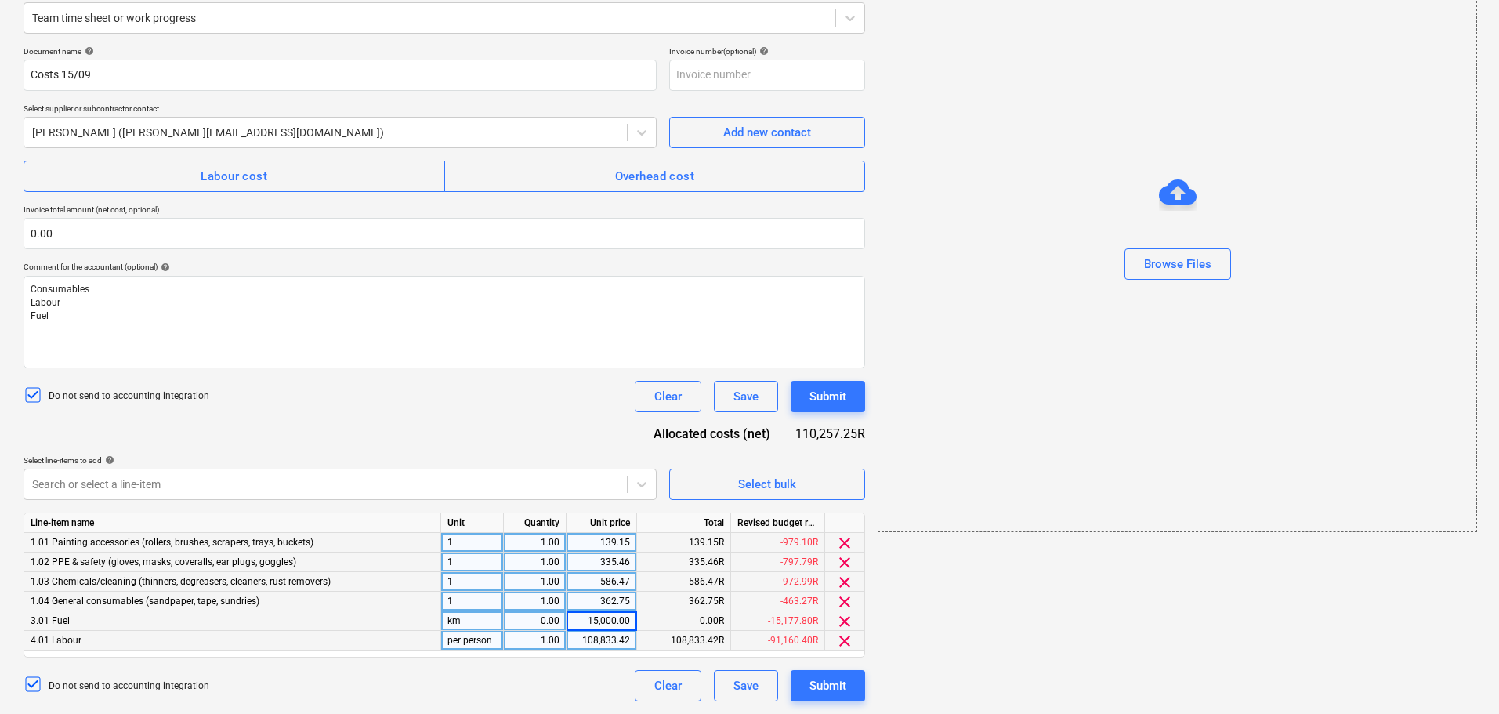
click at [600, 627] on div "15,000.00" at bounding box center [601, 621] width 57 height 20
type input "1607.255"
click at [587, 685] on div "Do not send to accounting integration Clear Save Submit" at bounding box center [444, 685] width 841 height 31
click at [555, 619] on div "0.00" at bounding box center [534, 621] width 49 height 20
type input "1"
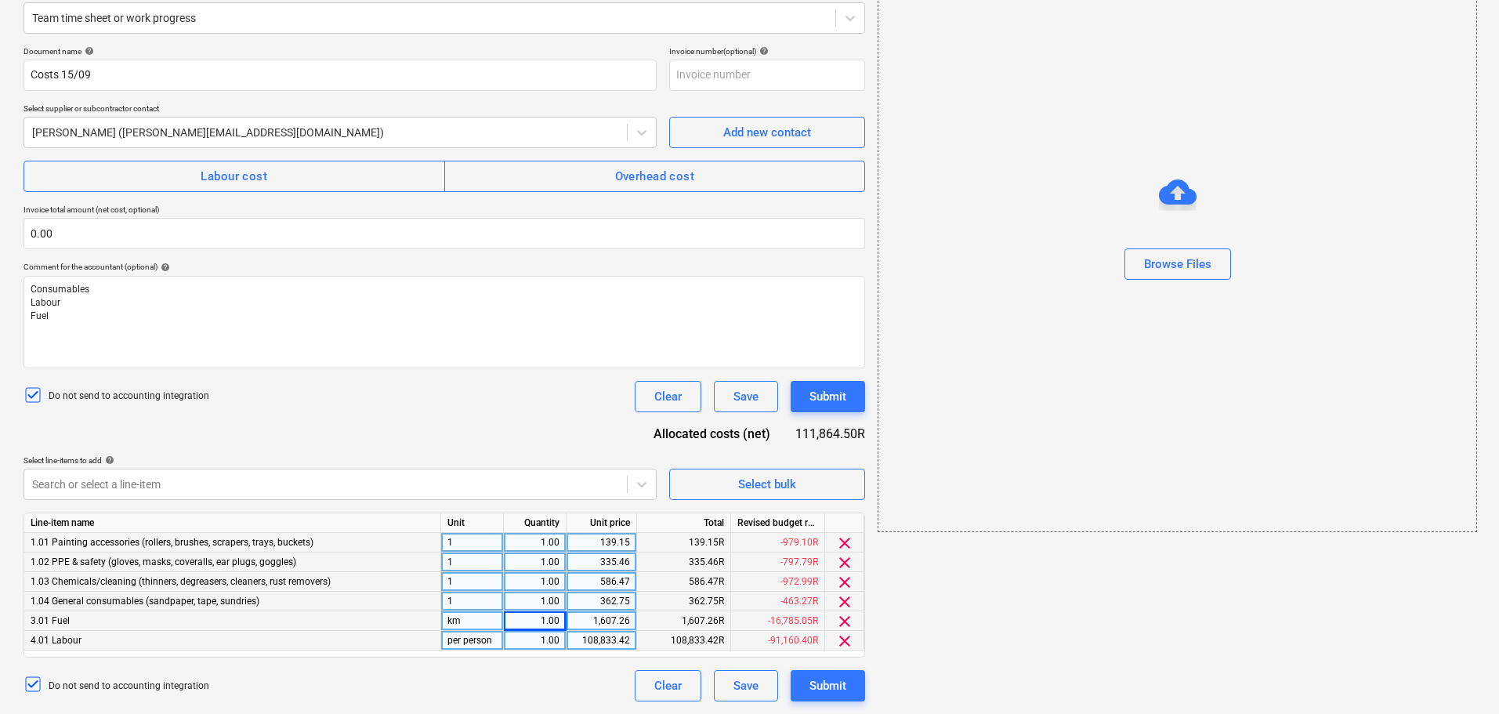
click at [613, 677] on div "Do not send to accounting integration Clear Save Submit" at bounding box center [444, 685] width 841 height 31
click at [607, 640] on div "108,833.42" at bounding box center [601, 641] width 57 height 20
click at [603, 638] on div "108,833.42" at bounding box center [601, 641] width 57 height 20
type input "9100.2"
click at [521, 682] on div "Do not send to accounting integration Clear Save Submit" at bounding box center [444, 685] width 841 height 31
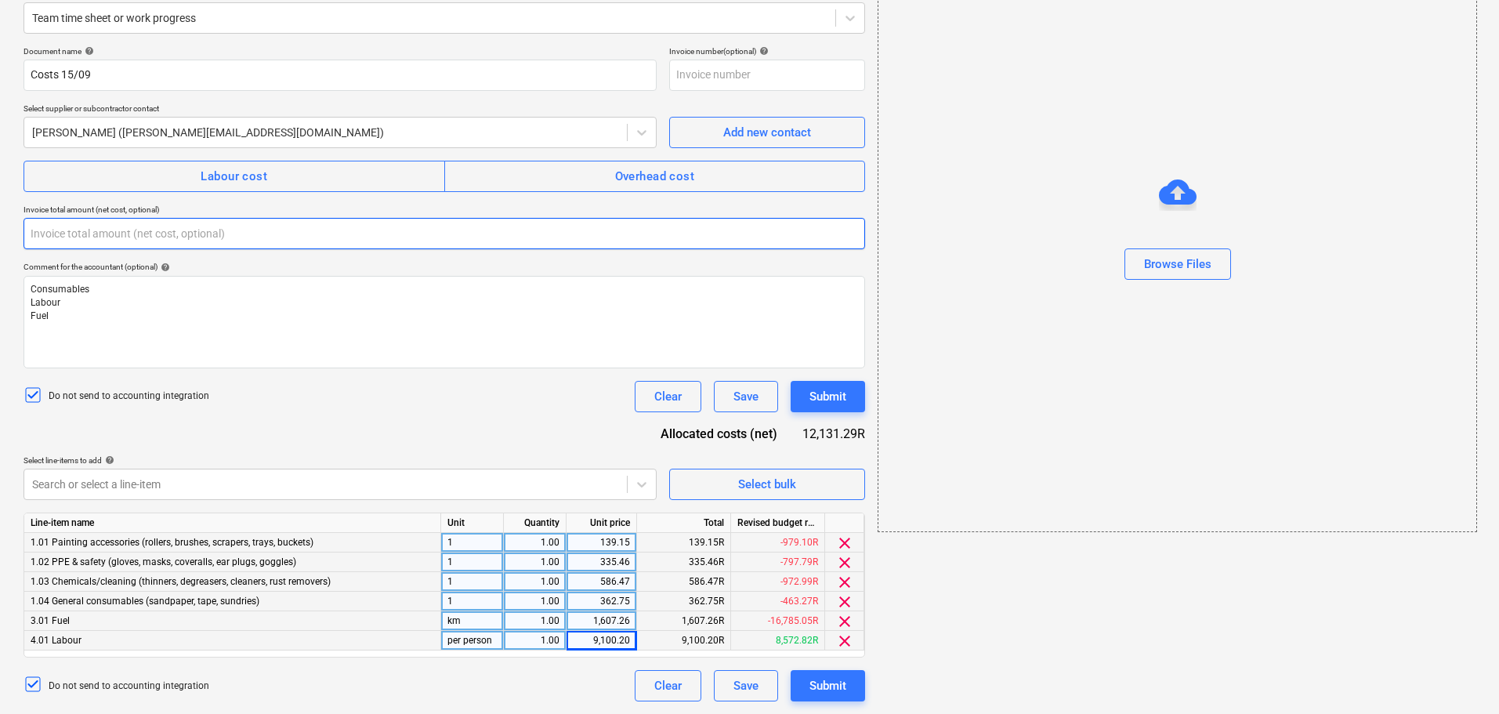
drag, startPoint x: 148, startPoint y: 230, endPoint x: 0, endPoint y: 258, distance: 150.7
click at [0, 258] on div "Create new document Select company Paint Co Projects Add new company Select doc…" at bounding box center [749, 294] width 1499 height 839
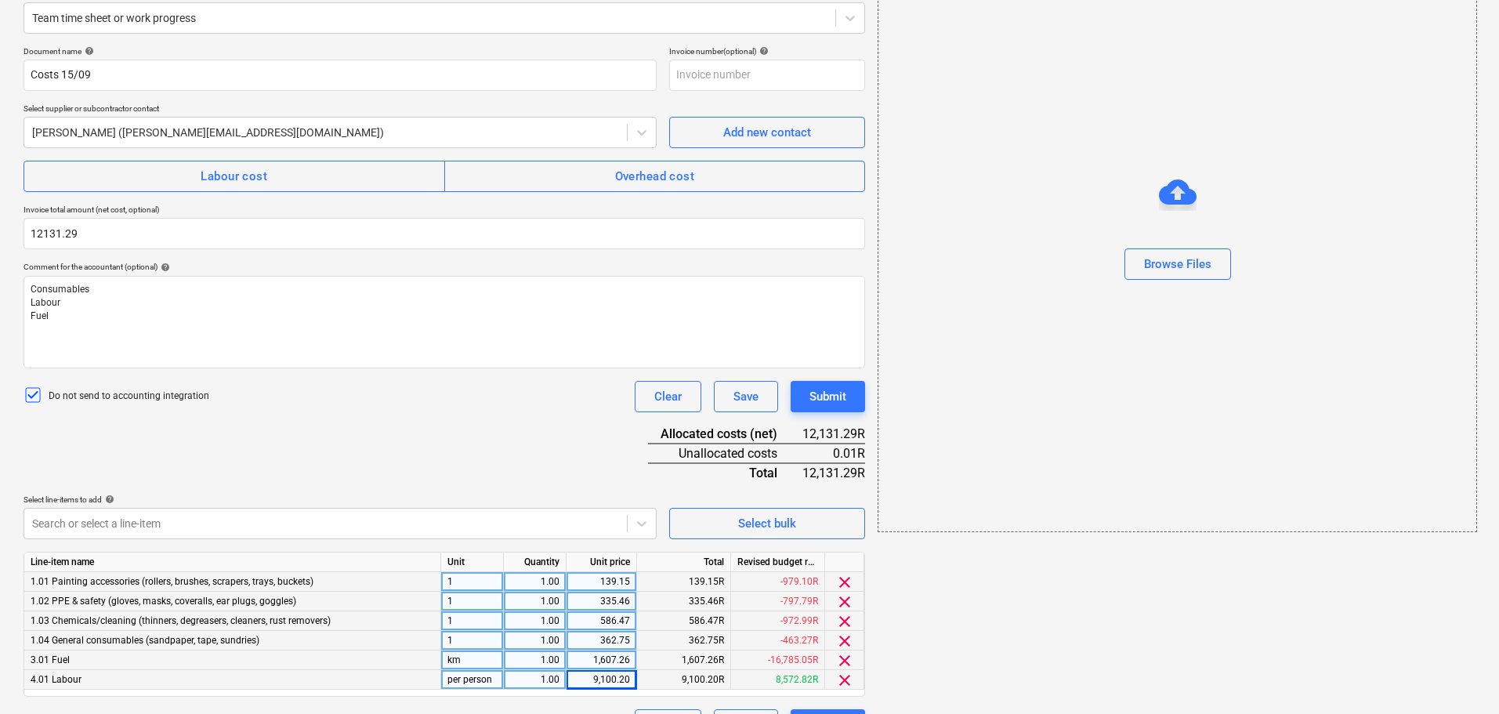
type input "12,131.29"
click at [545, 410] on div "Do not send to accounting integration Clear Save Submit" at bounding box center [444, 396] width 841 height 31
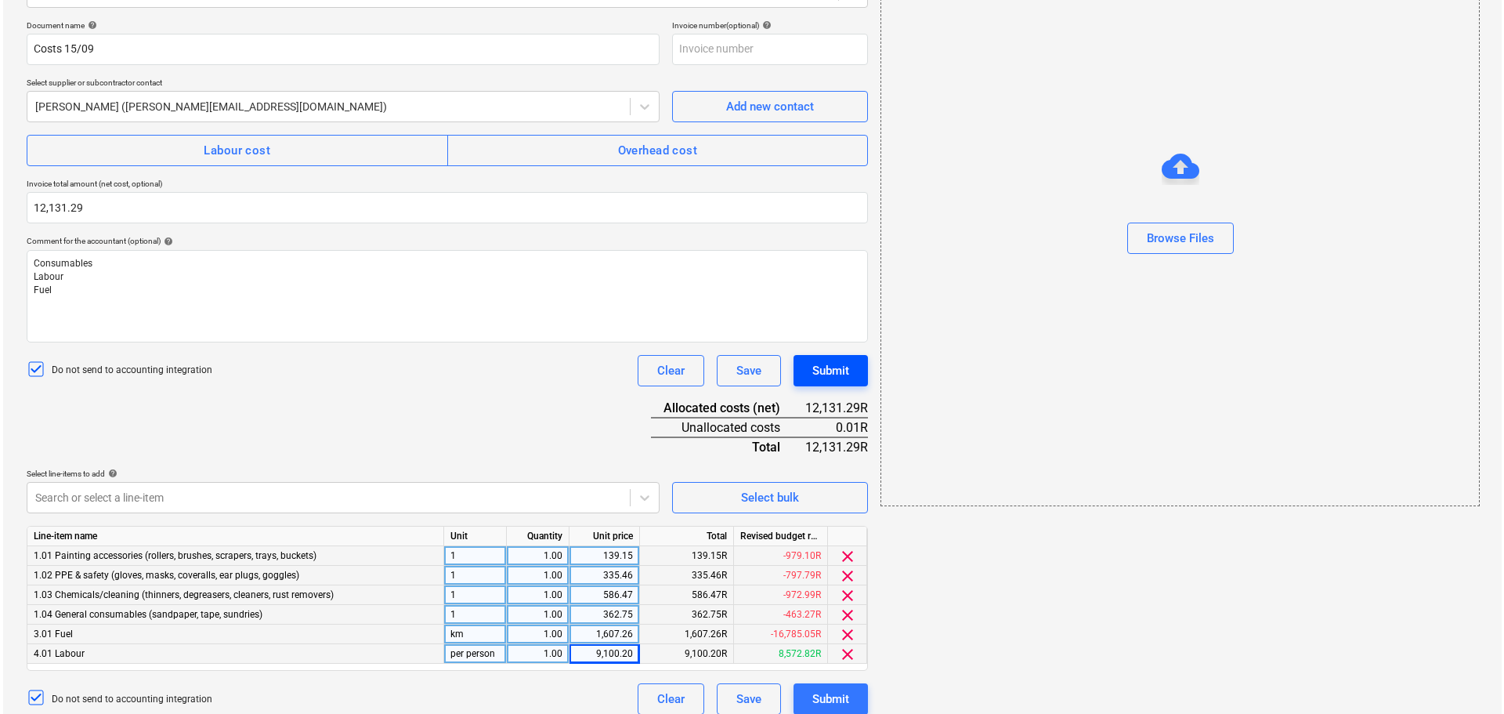
scroll to position [237, 0]
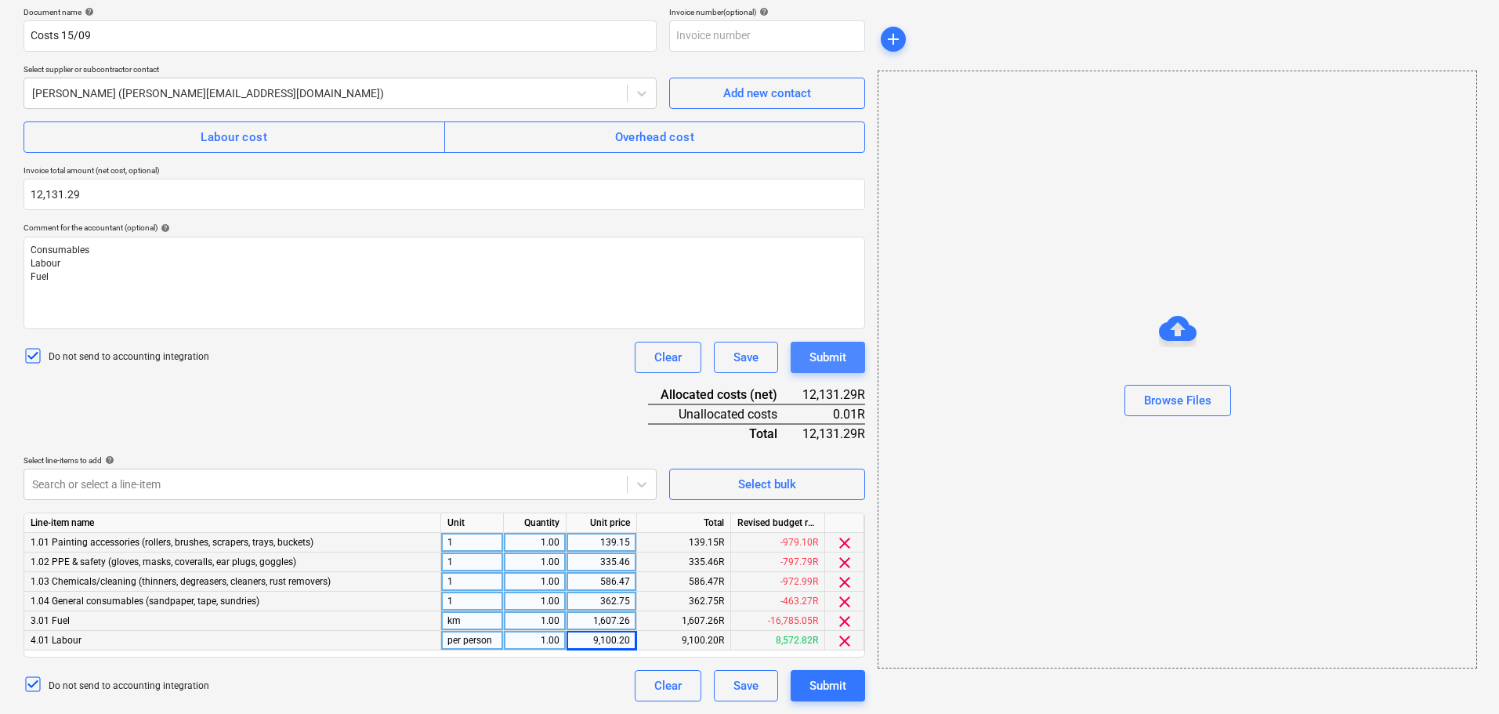
click at [843, 363] on div "Submit" at bounding box center [827, 357] width 37 height 20
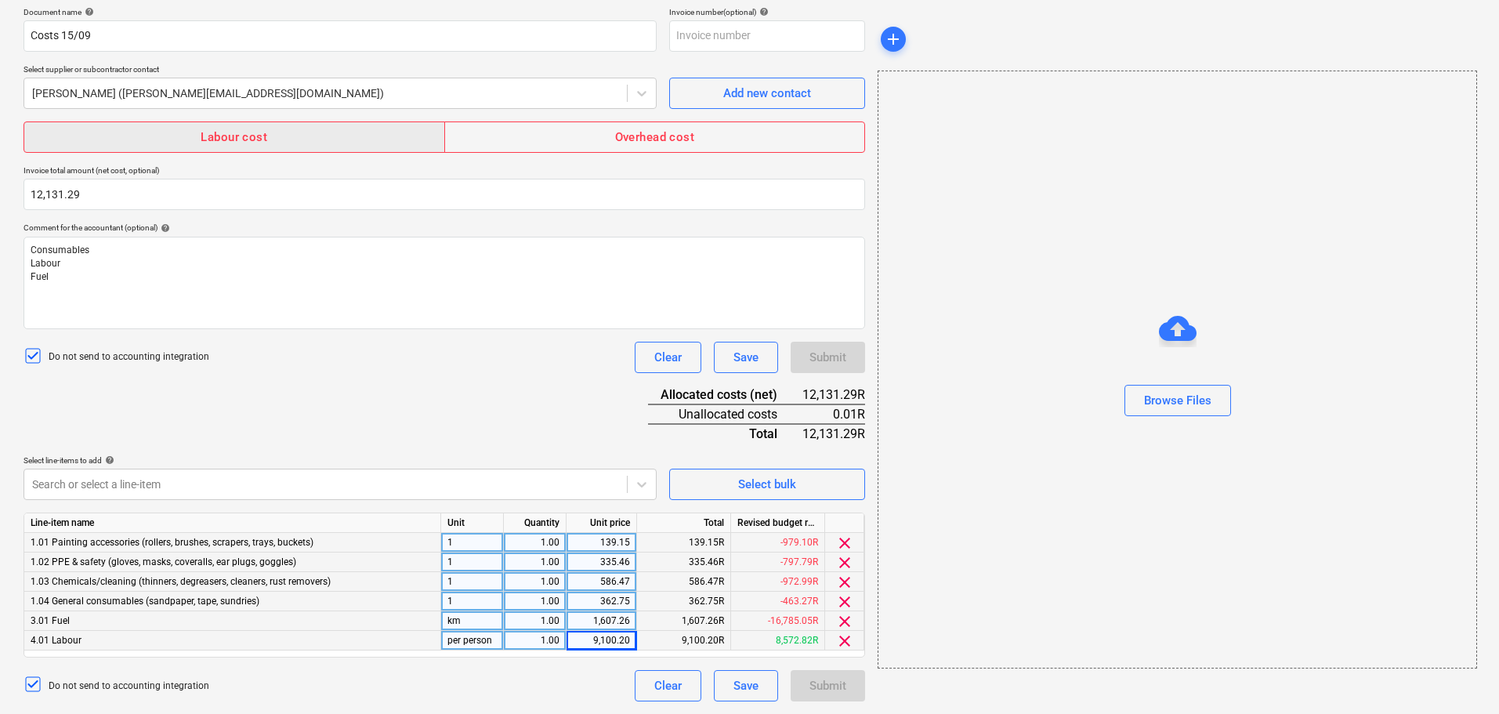
click at [247, 143] on div "Labour cost" at bounding box center [234, 137] width 67 height 20
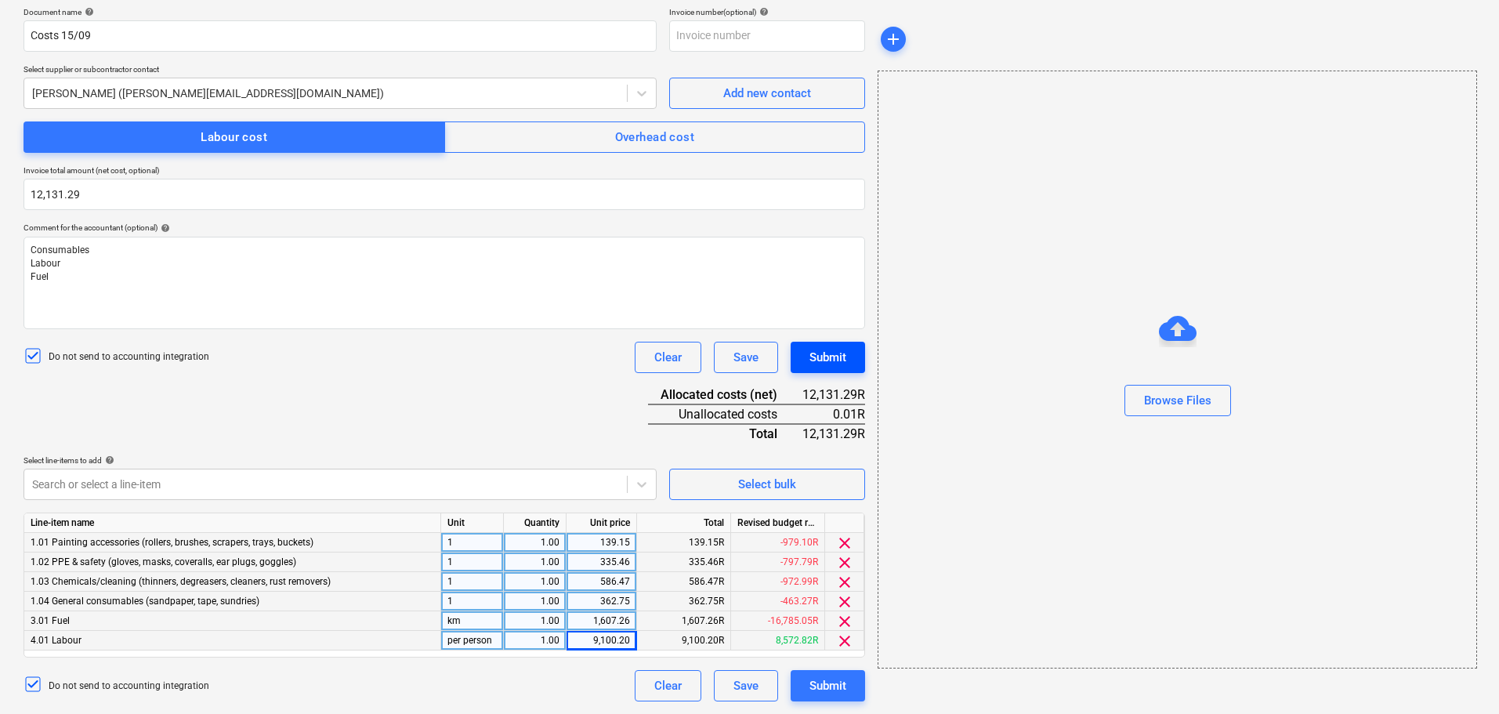
click at [791, 353] on button "Submit" at bounding box center [827, 357] width 74 height 31
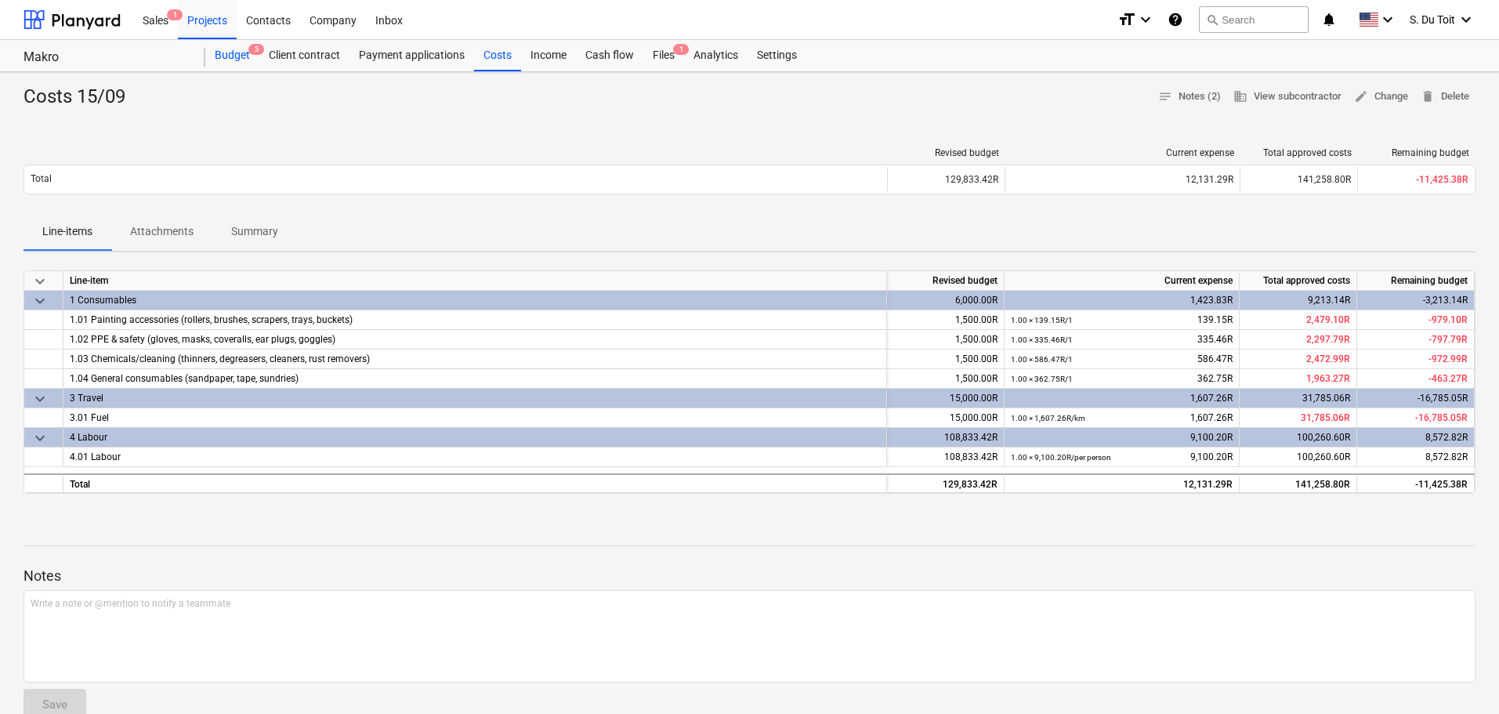
click at [242, 55] on div "Budget 5" at bounding box center [232, 55] width 54 height 31
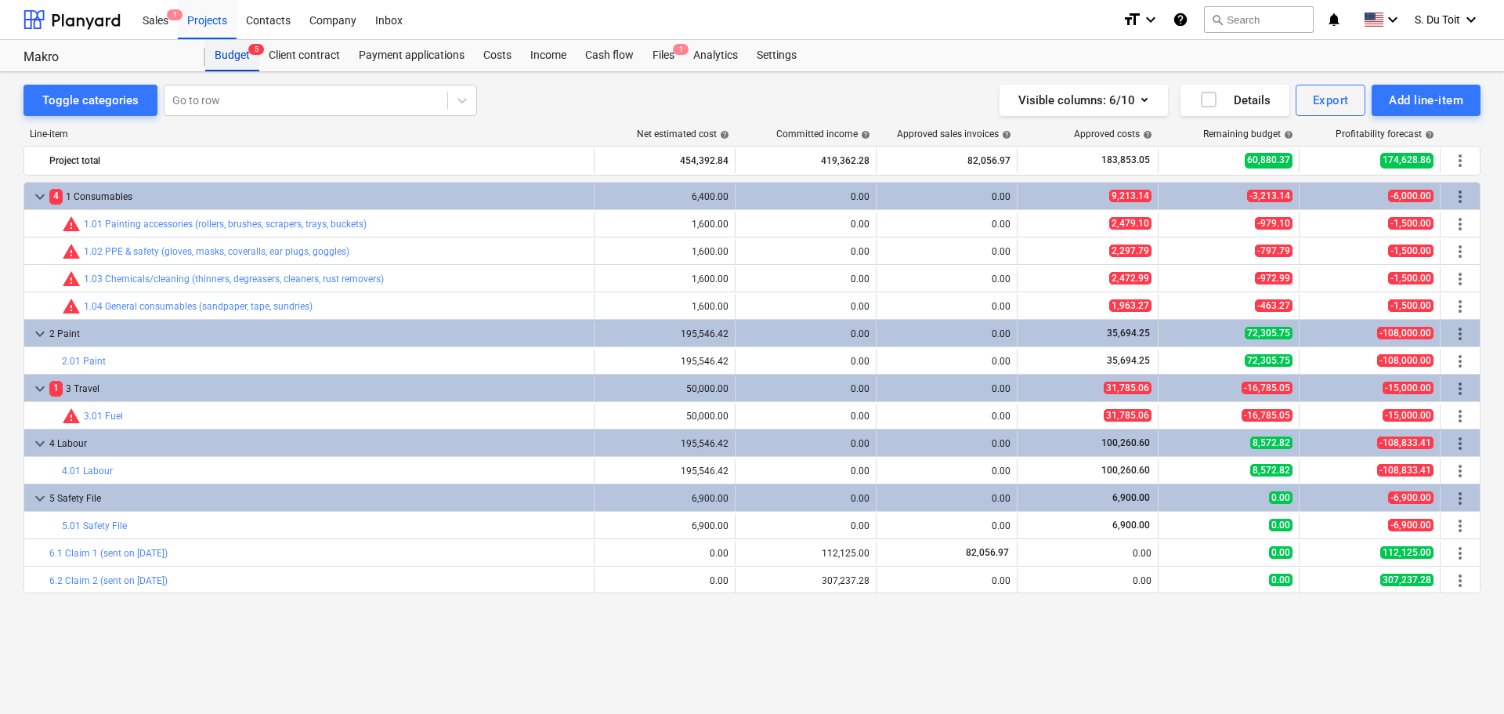
click at [239, 58] on div "Budget 5" at bounding box center [232, 55] width 54 height 31
click at [248, 55] on div "Budget 5" at bounding box center [232, 55] width 54 height 31
click at [190, 23] on div "Projects" at bounding box center [207, 19] width 59 height 40
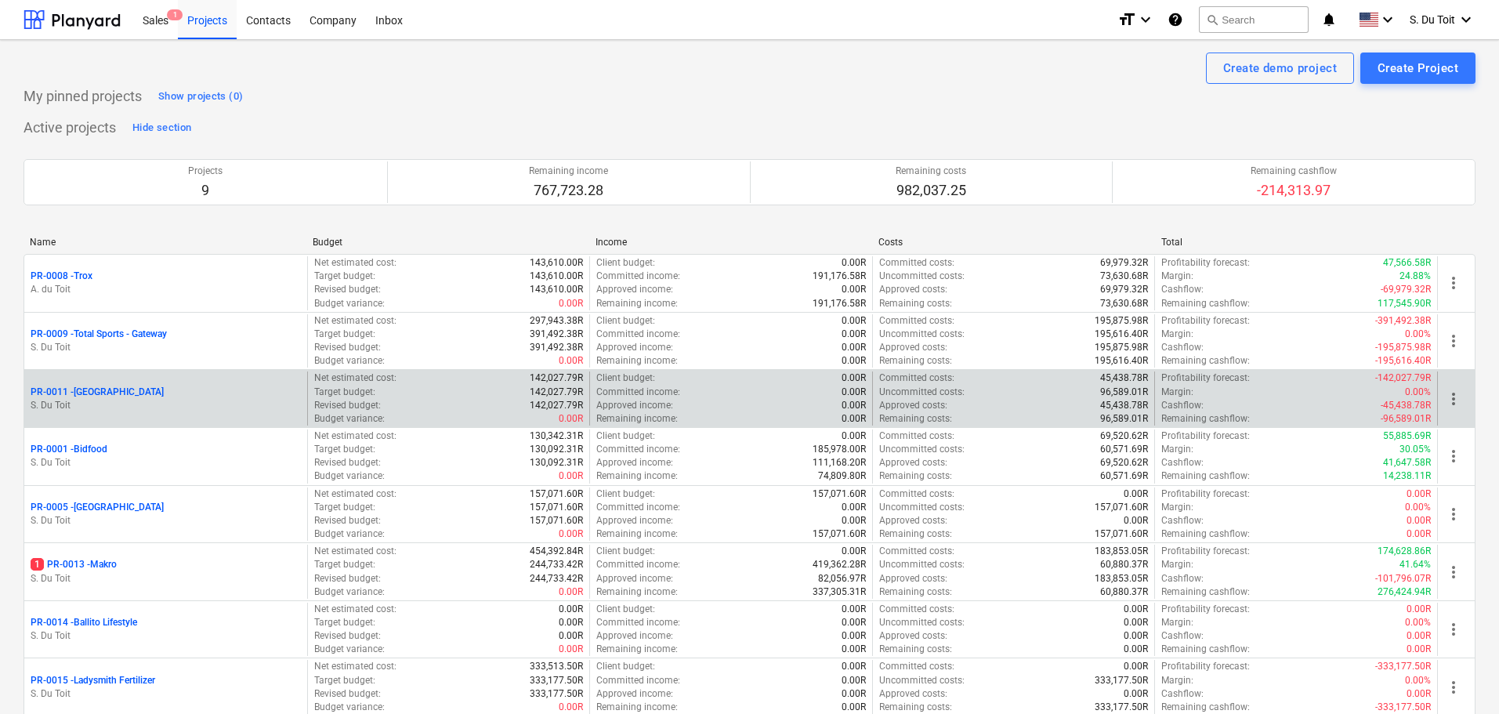
click at [134, 397] on div "PR-0011 - [GEOGRAPHIC_DATA]" at bounding box center [166, 391] width 270 height 13
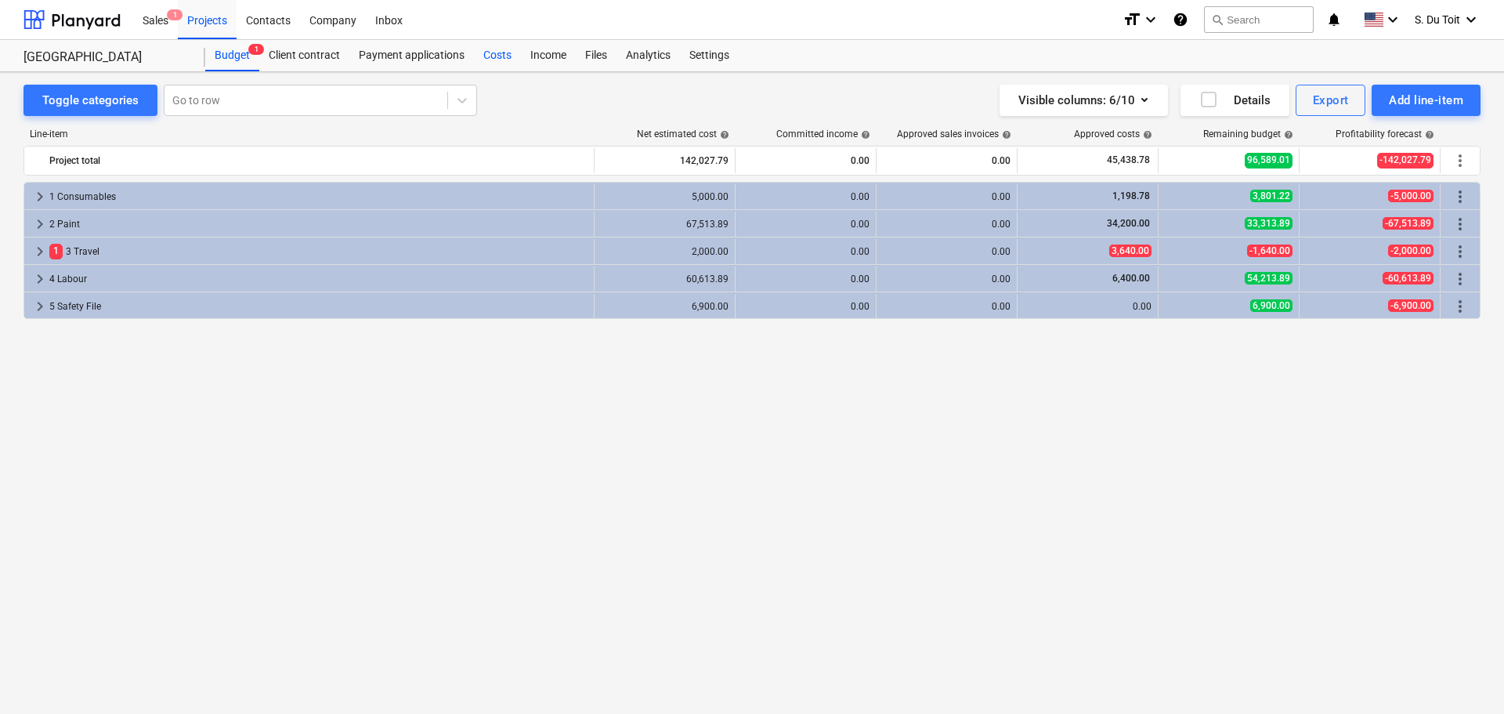
click at [490, 56] on div "Costs" at bounding box center [497, 55] width 47 height 31
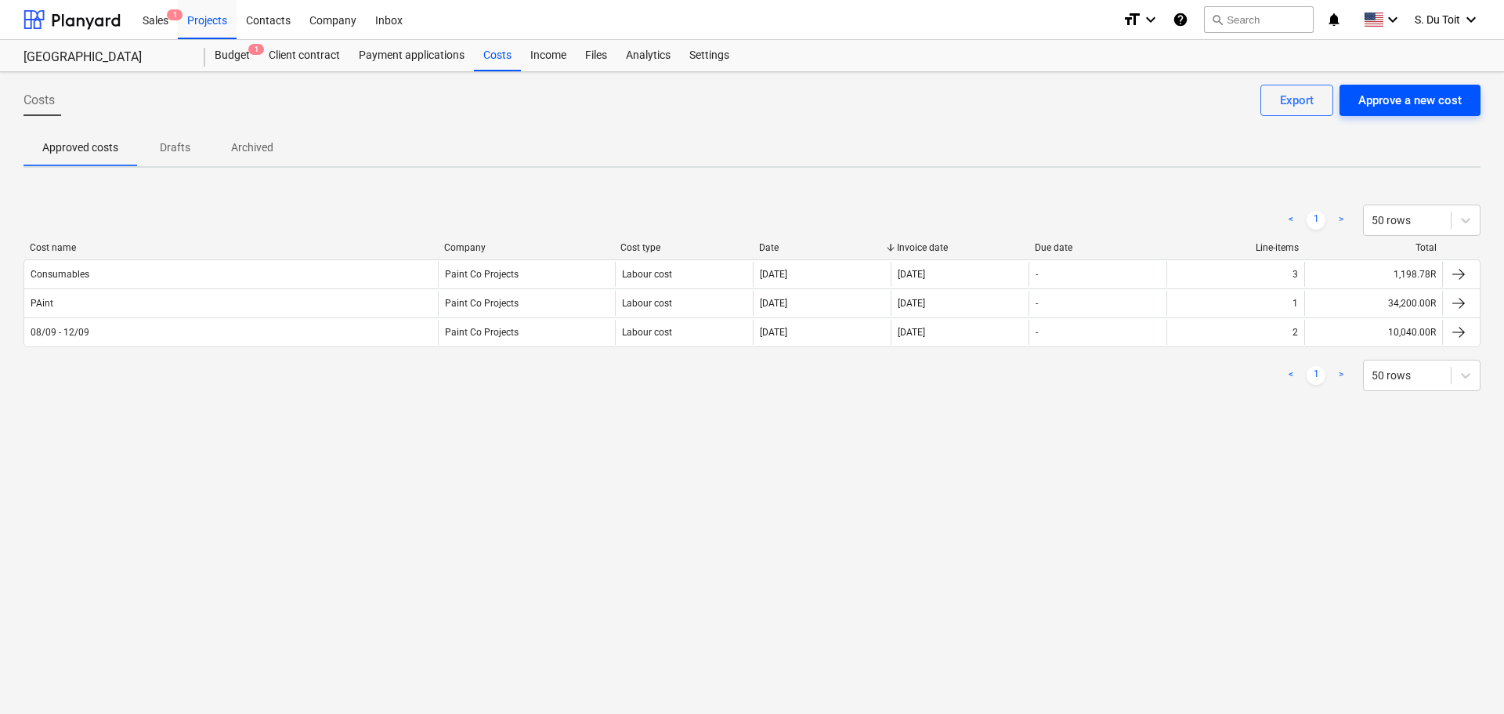
click at [1394, 107] on div "Approve a new cost" at bounding box center [1409, 100] width 103 height 20
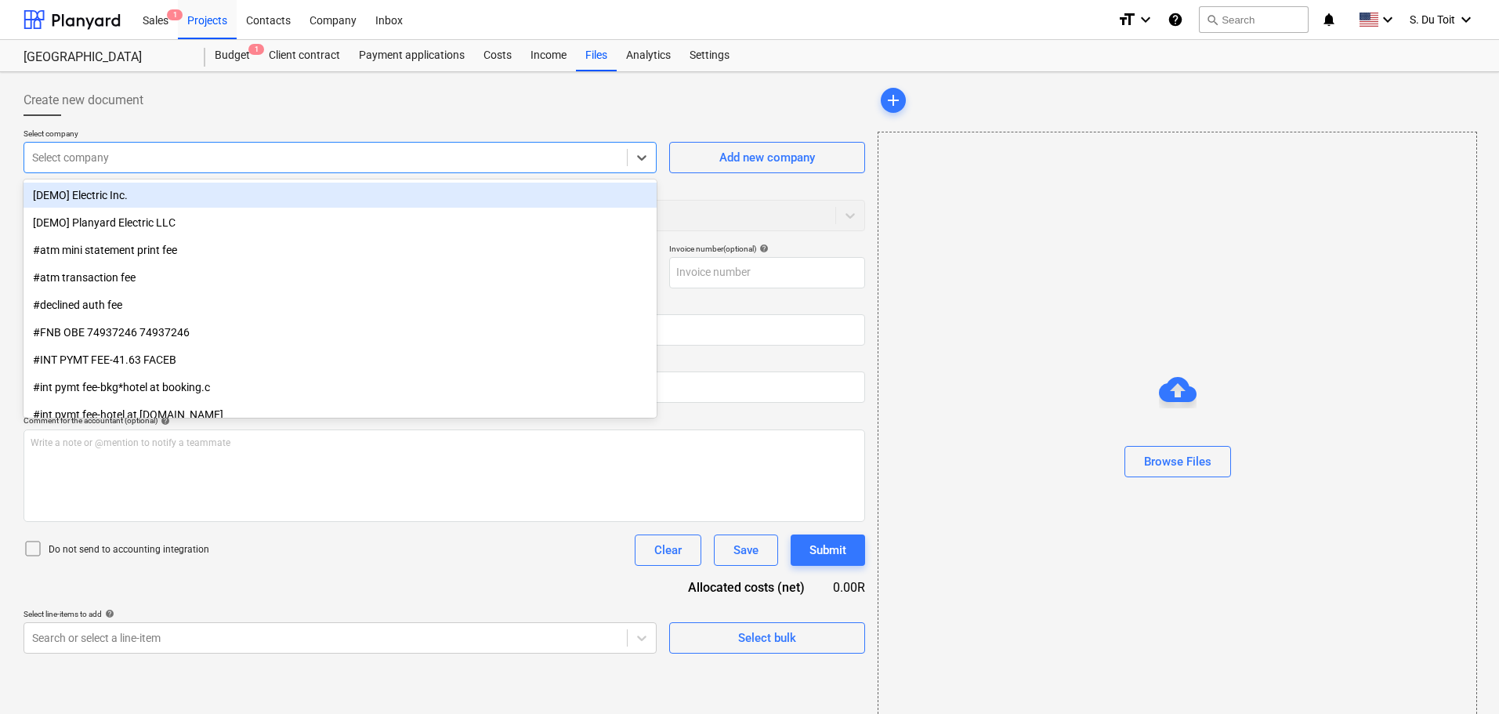
click at [210, 157] on div at bounding box center [325, 158] width 587 height 16
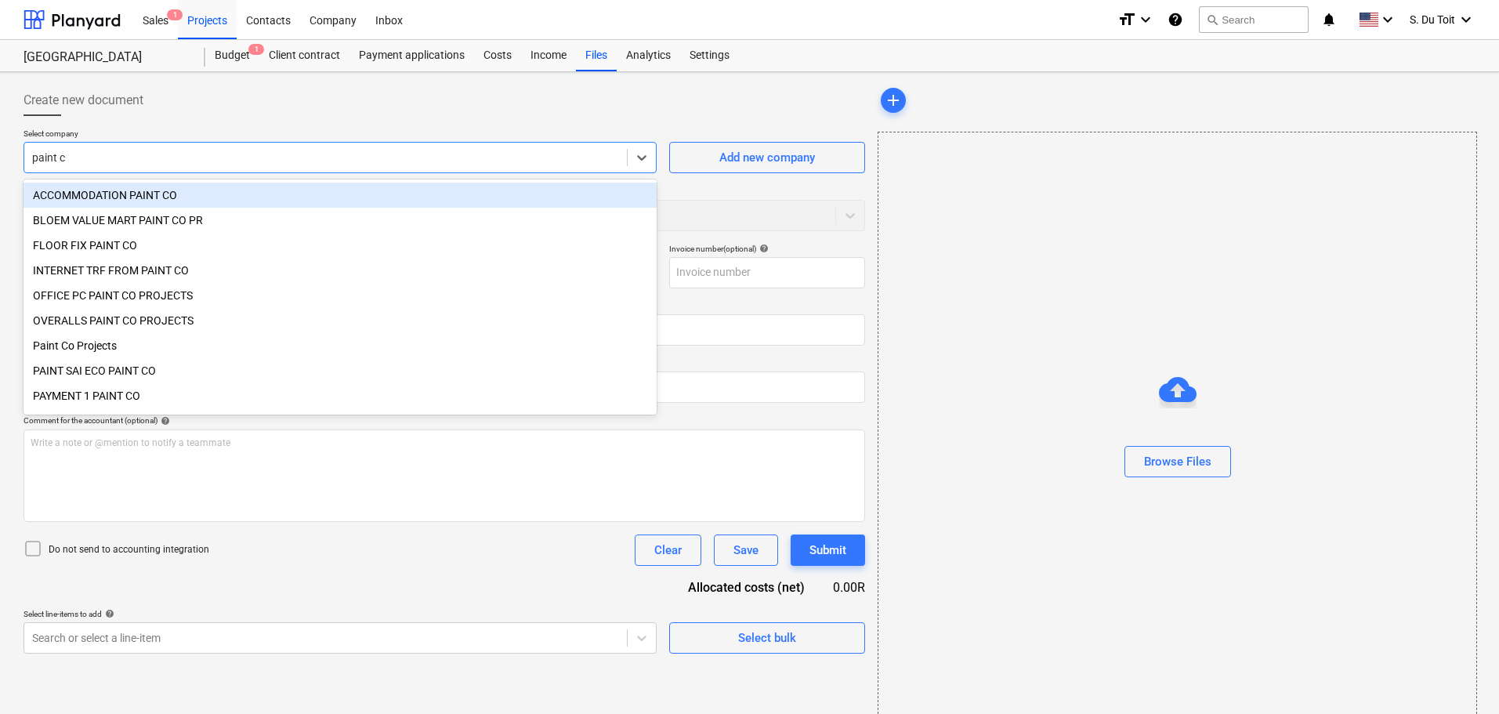
type input "paint co"
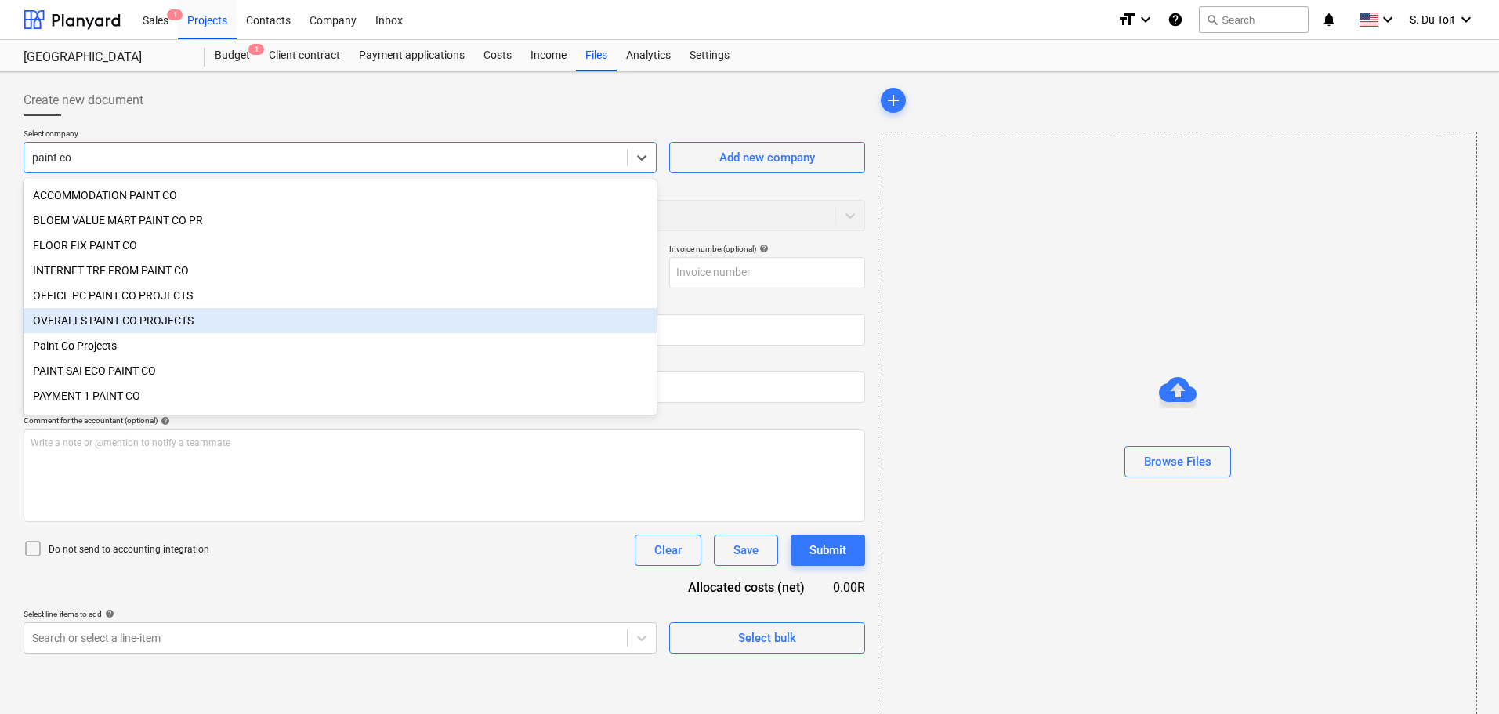
click at [164, 333] on div "OVERALLS PAINT CO PROJECTS" at bounding box center [340, 320] width 633 height 25
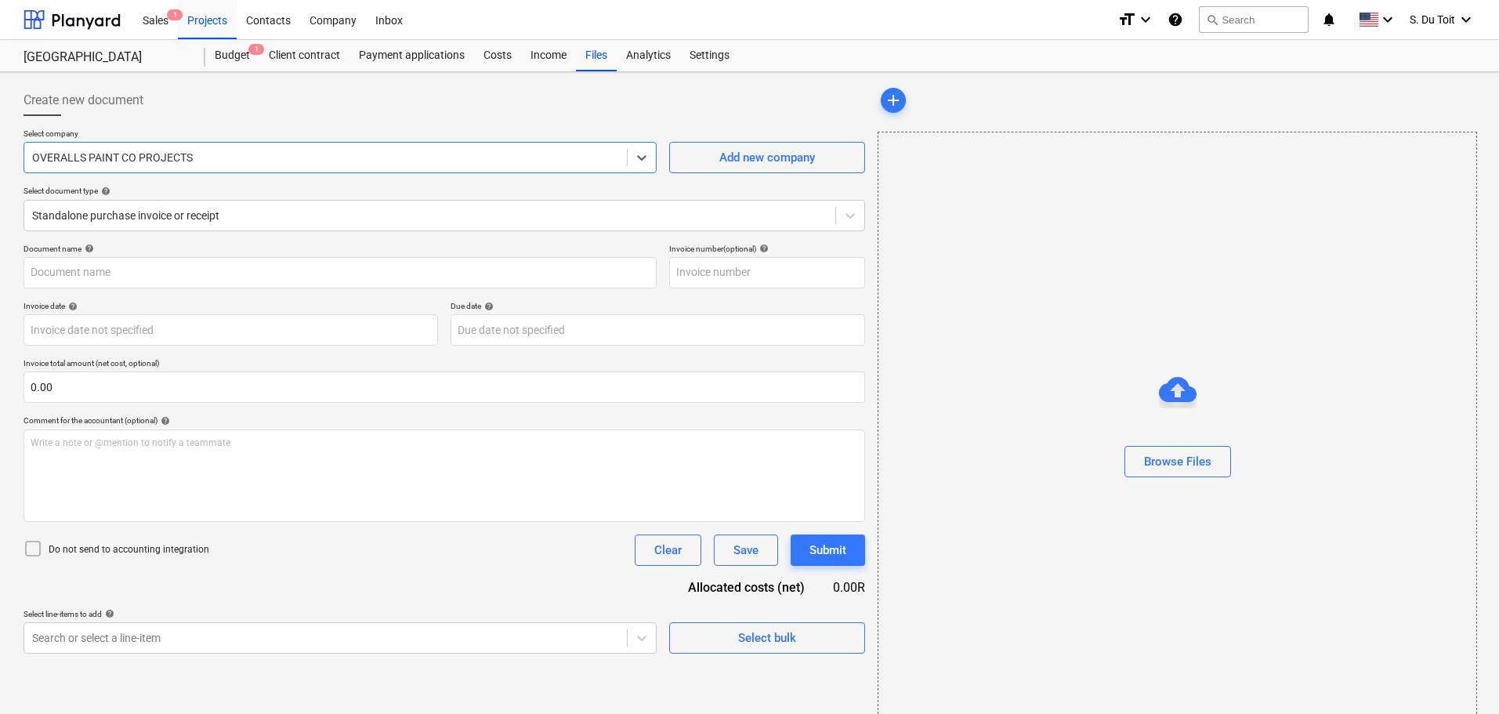
click at [204, 165] on div at bounding box center [325, 158] width 587 height 16
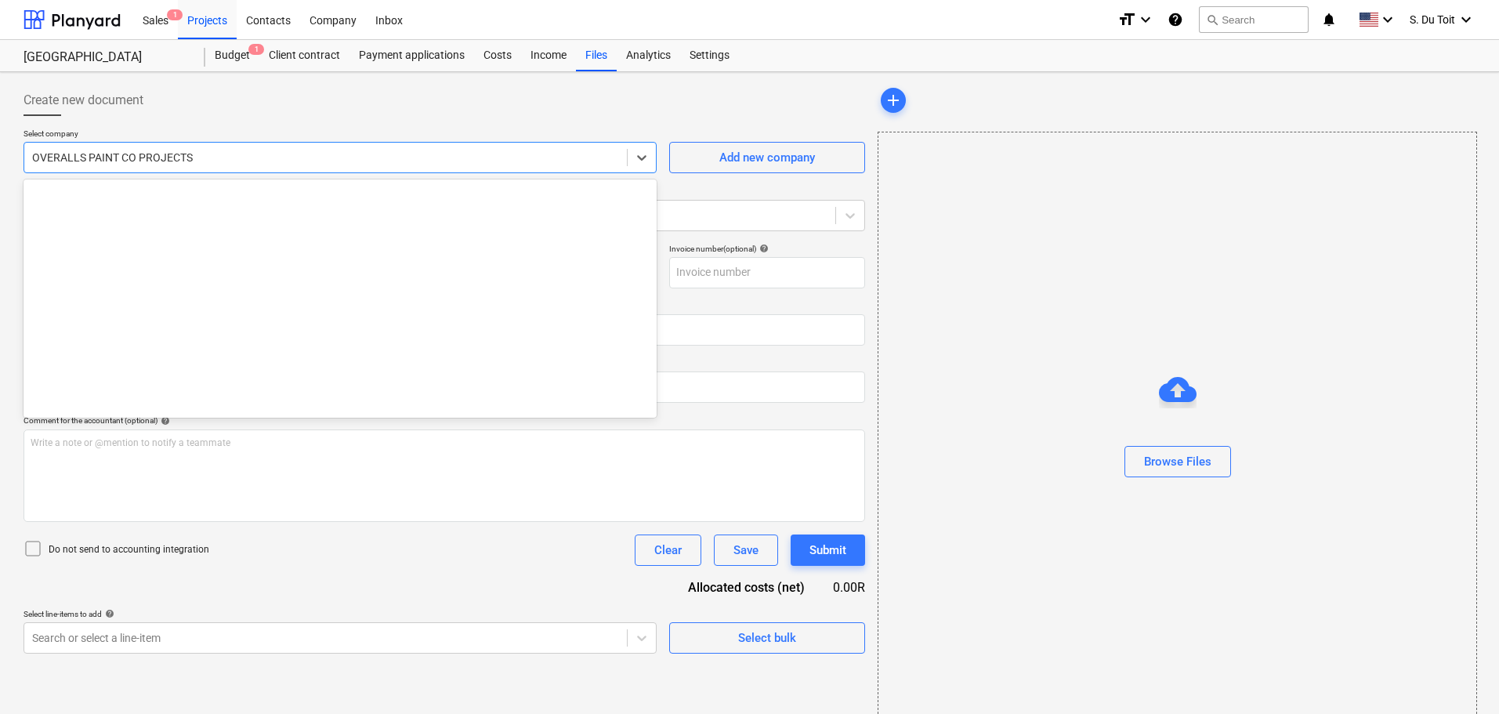
scroll to position [19357, 0]
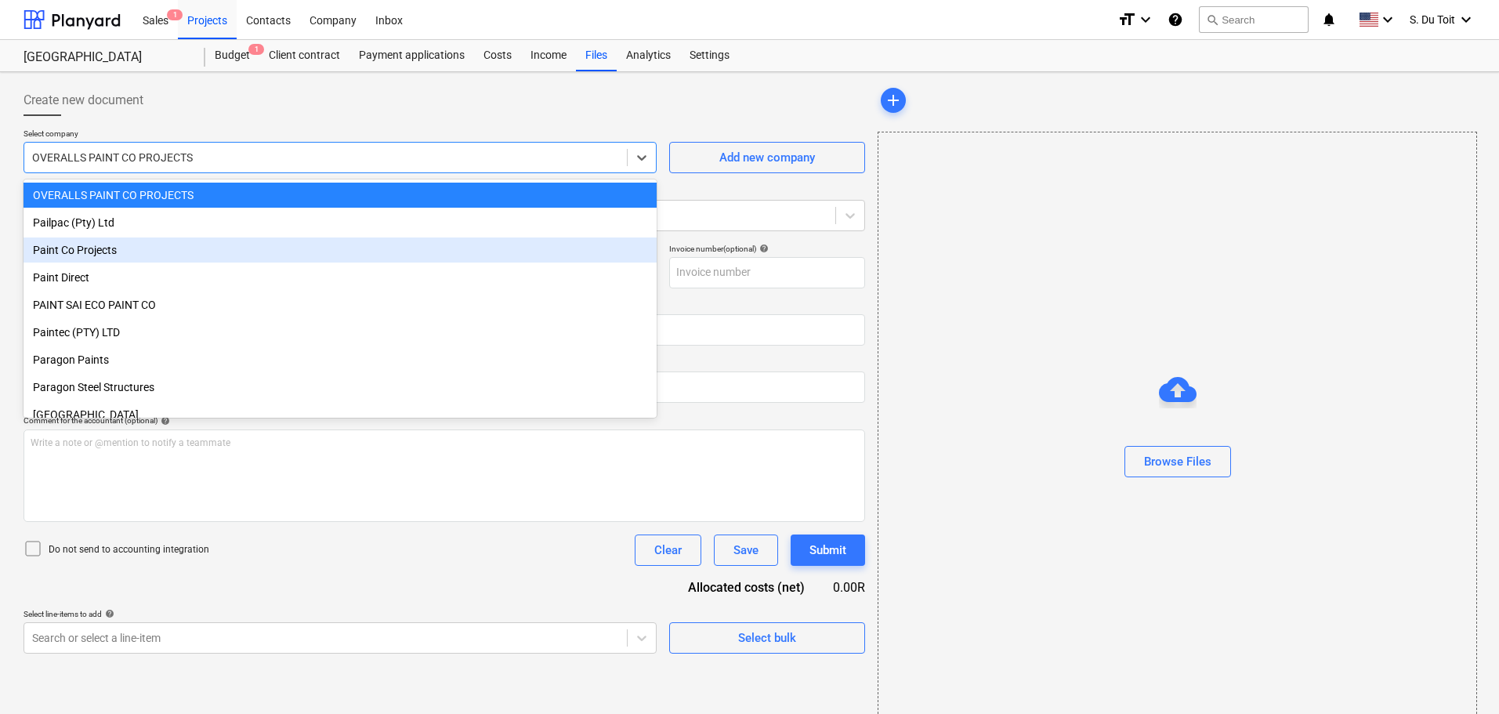
click at [152, 256] on div "Paint Co Projects" at bounding box center [340, 249] width 633 height 25
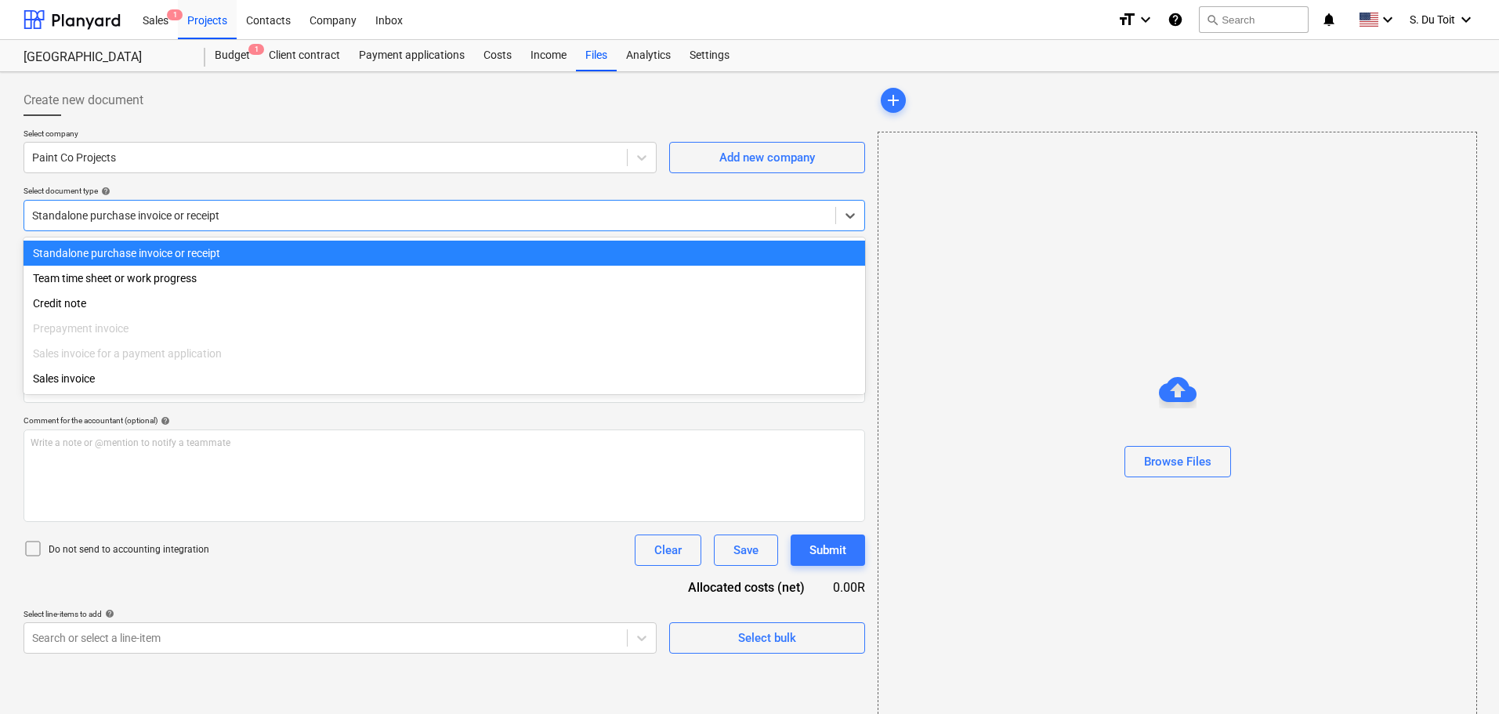
click at [136, 221] on div at bounding box center [429, 216] width 795 height 16
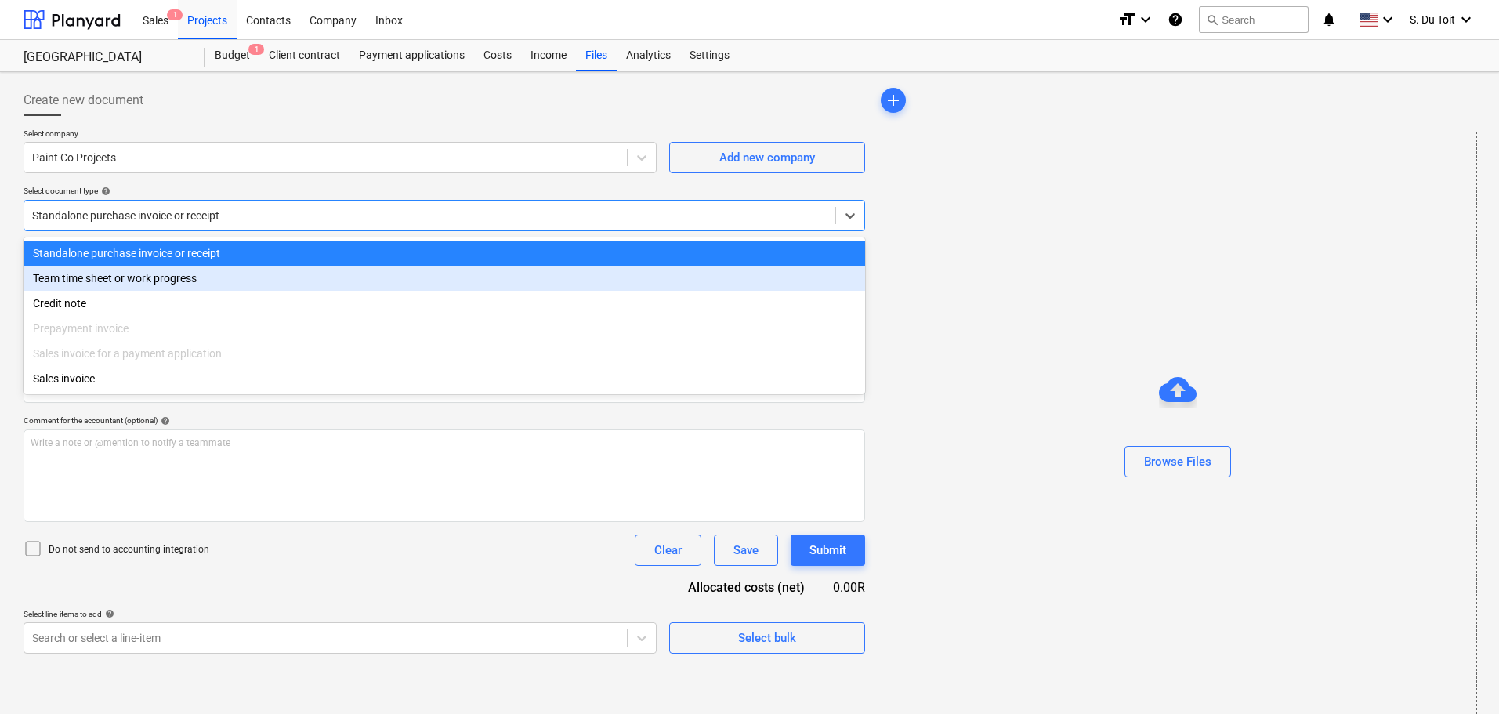
click at [133, 281] on div "Team time sheet or work progress" at bounding box center [444, 278] width 841 height 25
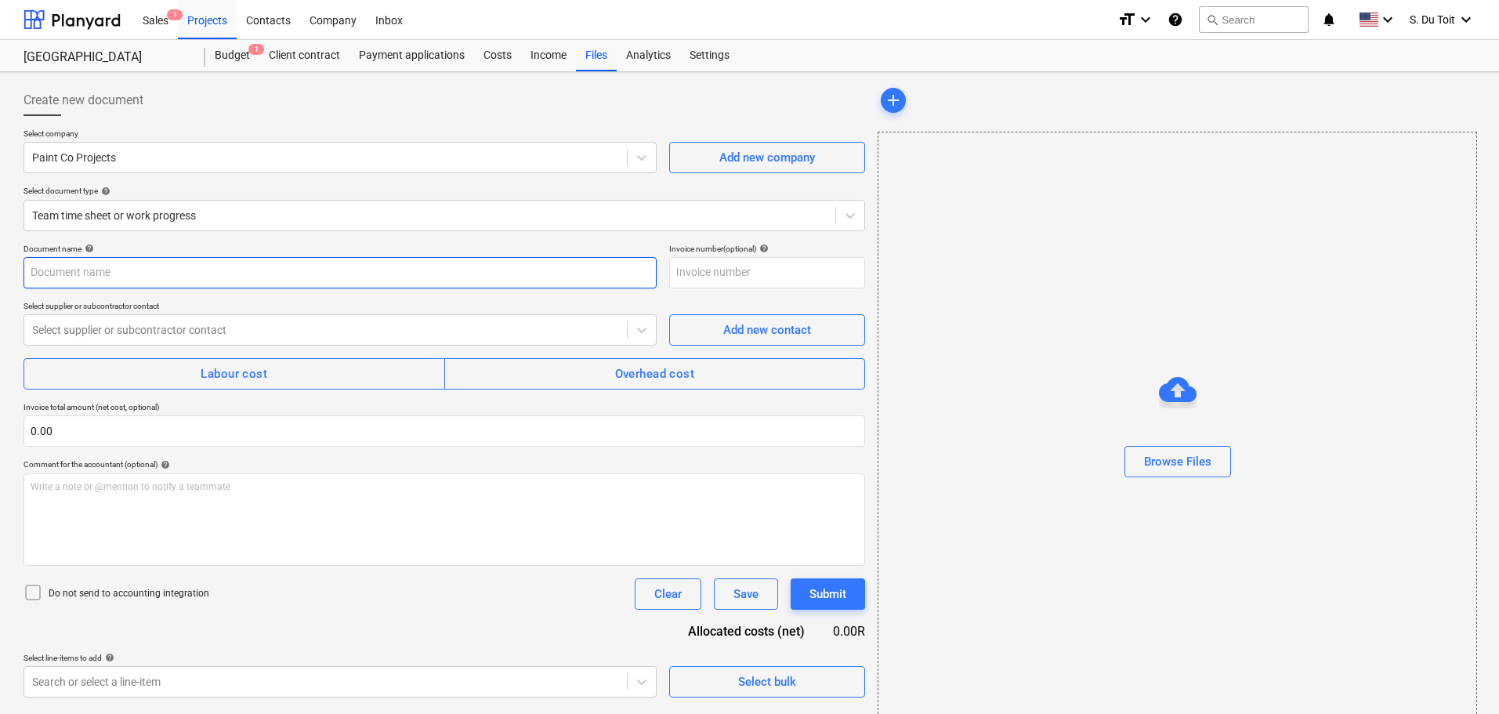
click at [132, 266] on input "text" at bounding box center [340, 272] width 633 height 31
click at [204, 279] on input "text" at bounding box center [340, 272] width 633 height 31
type input "15/09 Costs"
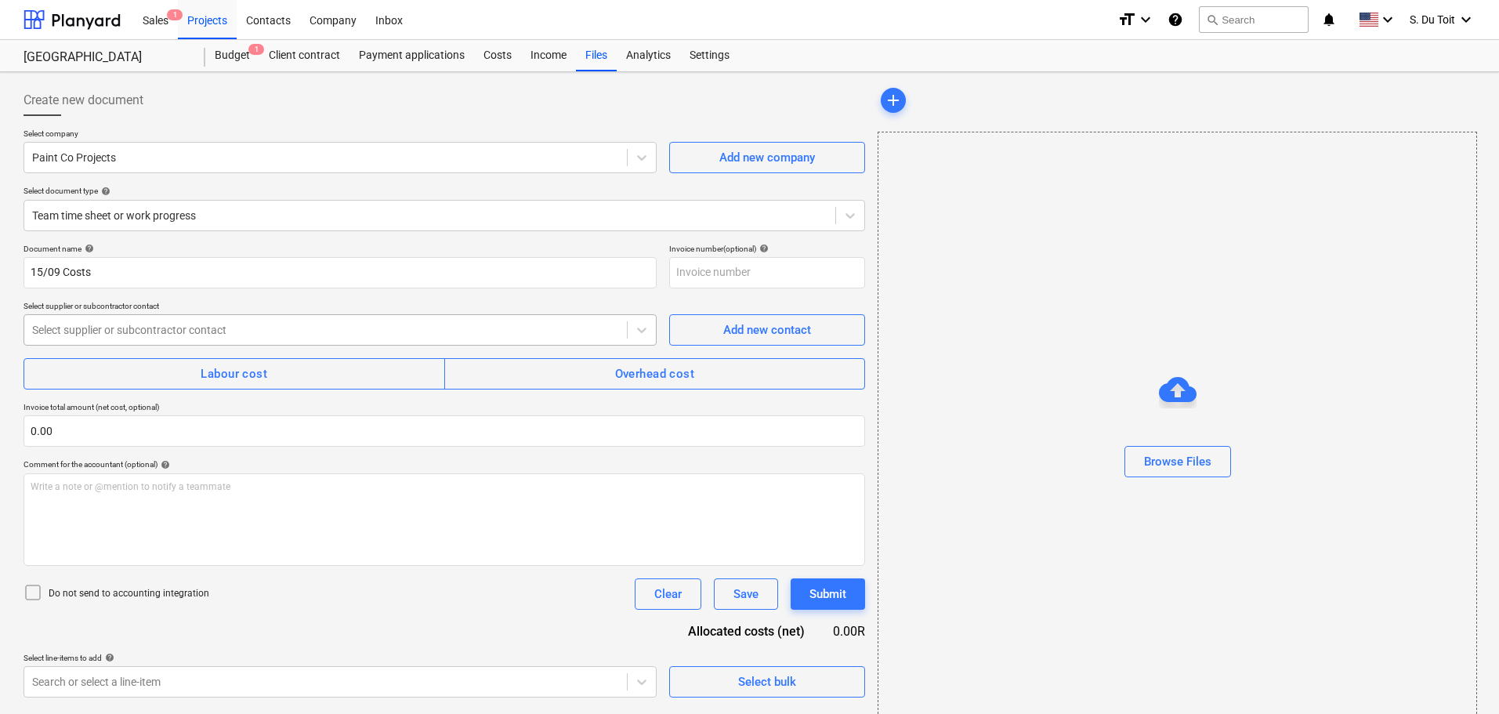
click at [239, 331] on div at bounding box center [325, 330] width 587 height 16
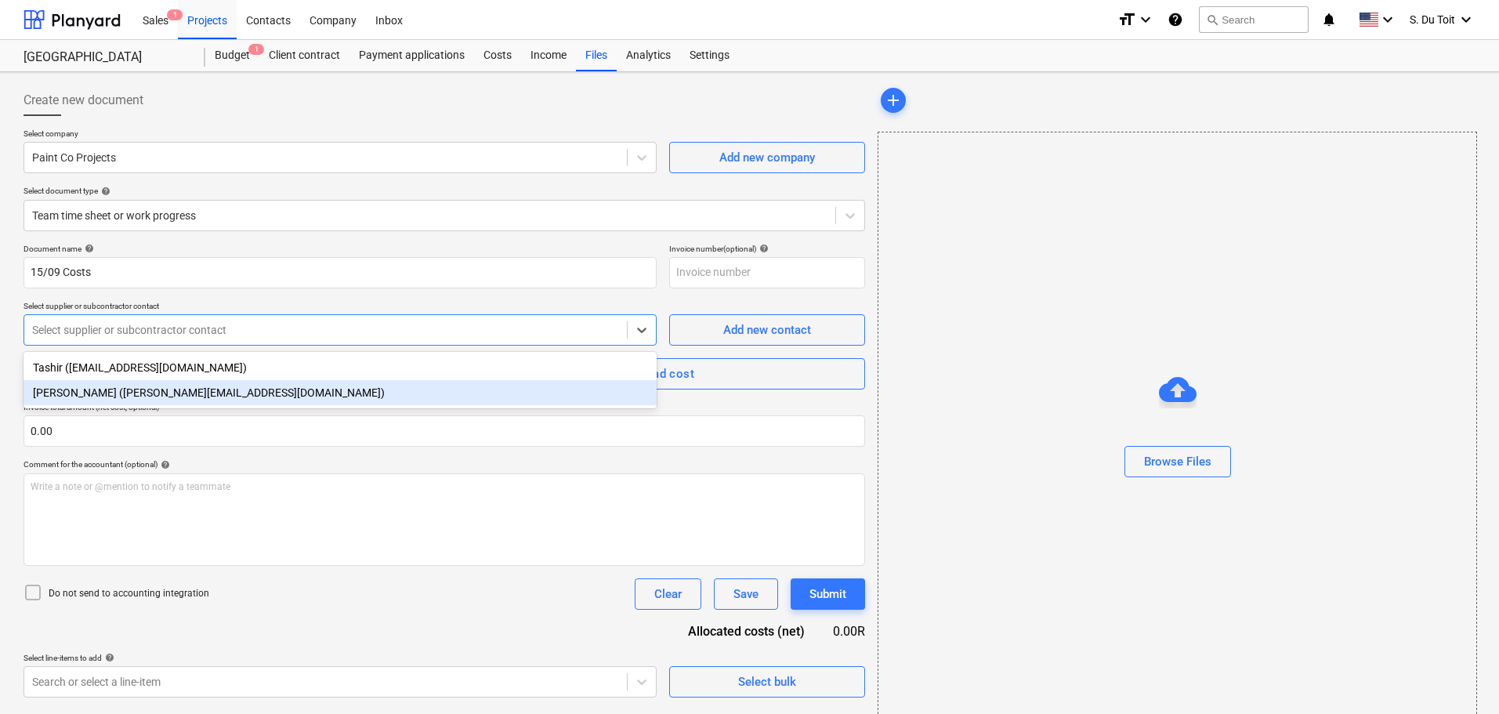
click at [242, 383] on div "[PERSON_NAME] ([PERSON_NAME][EMAIL_ADDRESS][DOMAIN_NAME])" at bounding box center [340, 392] width 633 height 25
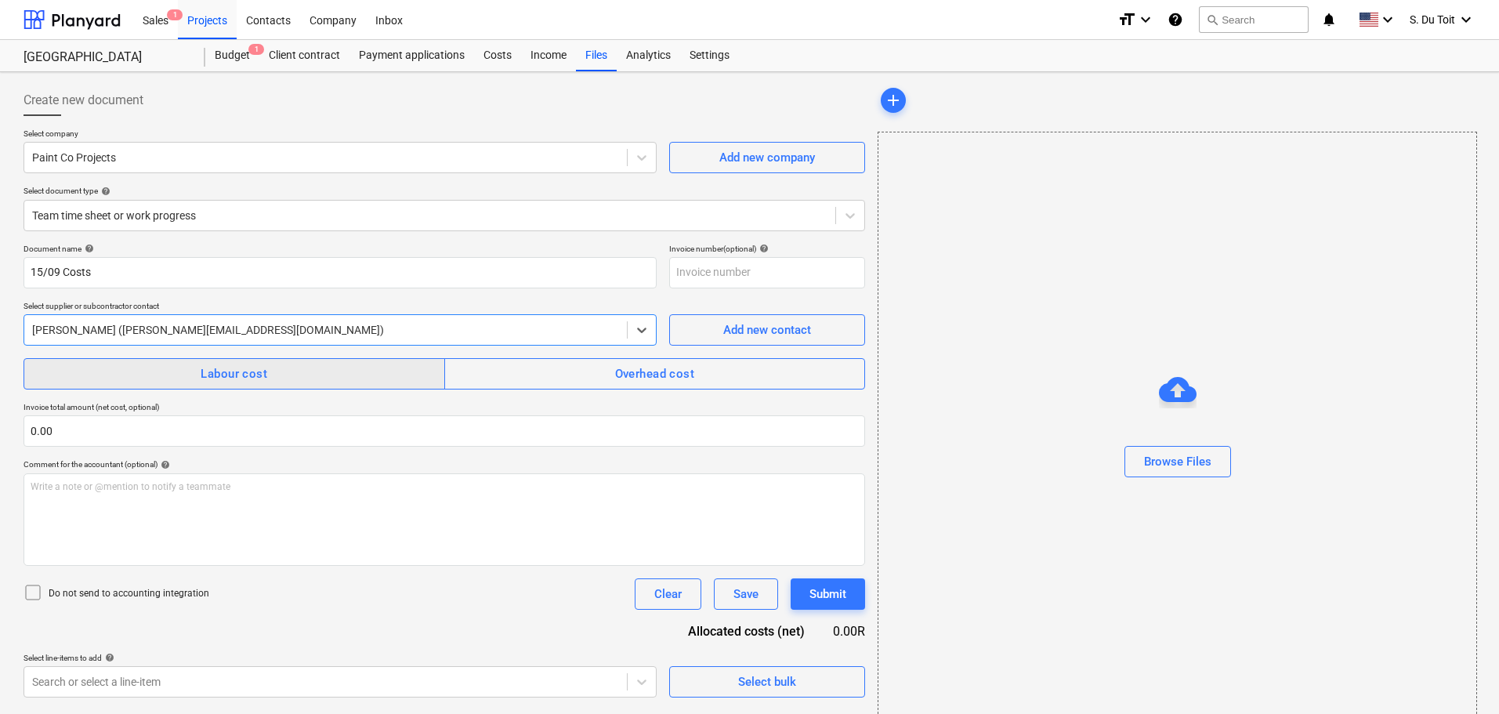
click at [237, 367] on div "Labour cost" at bounding box center [234, 373] width 67 height 20
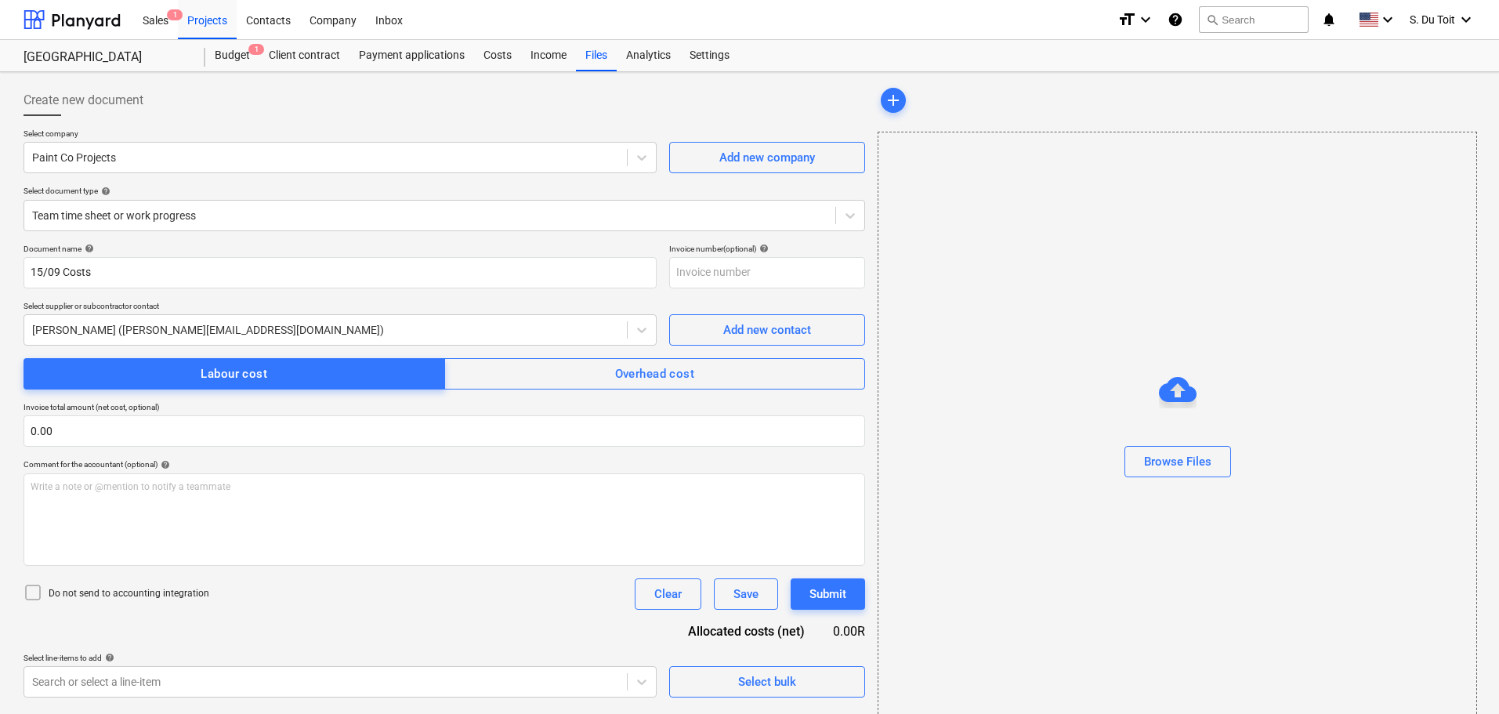
click at [97, 596] on p "Do not send to accounting integration" at bounding box center [129, 593] width 161 height 13
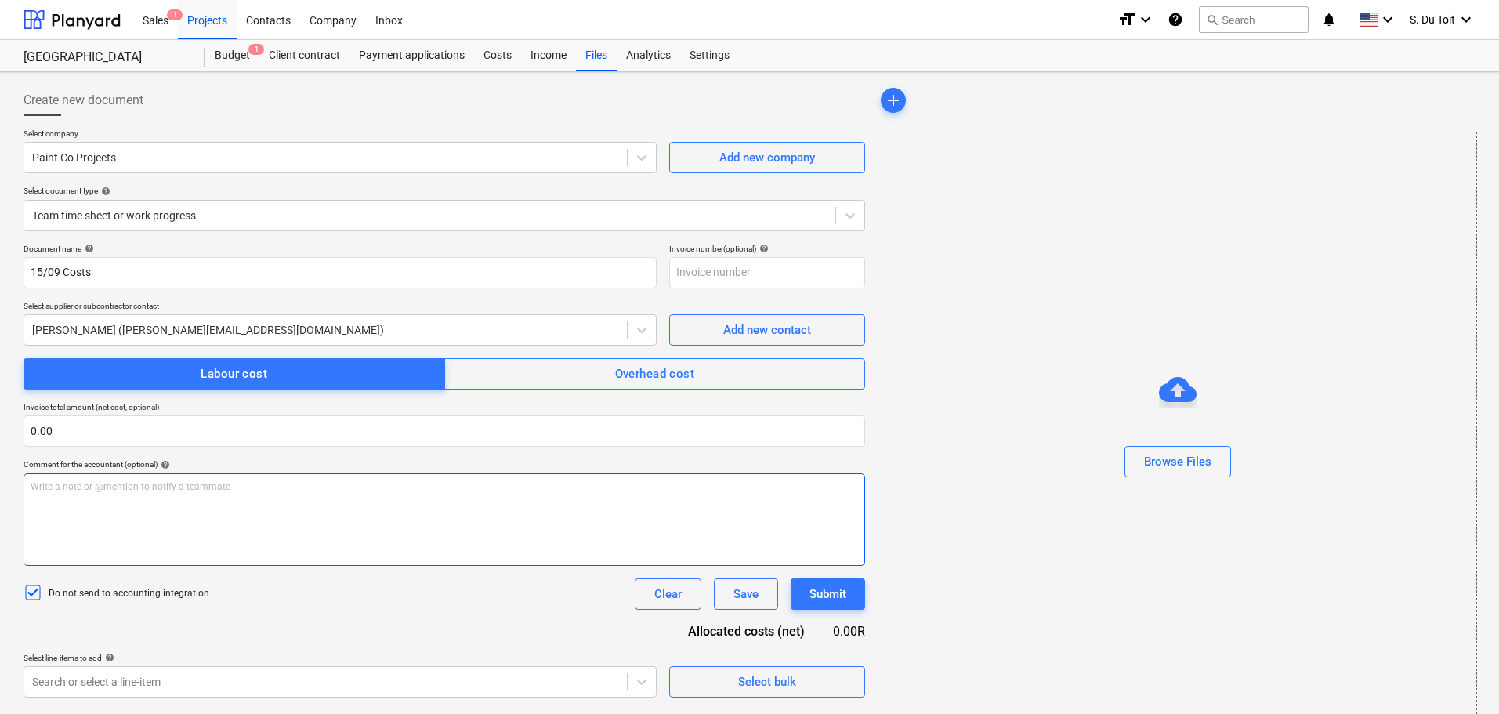
click at [118, 515] on div "Write a note or @mention to notify a teammate [PERSON_NAME]" at bounding box center [444, 519] width 841 height 92
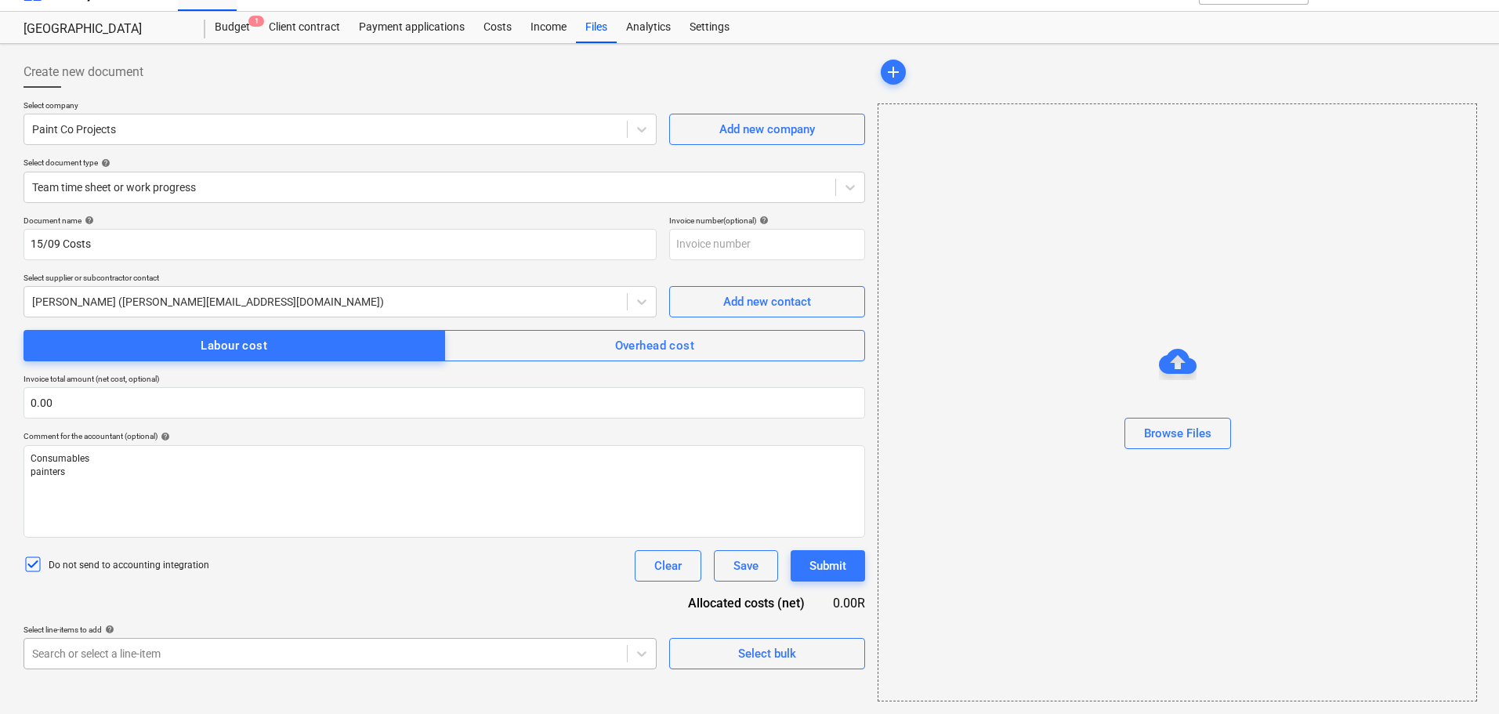
click at [168, 657] on body "Sales 1 Projects Contacts Company Inbox format_size keyboard_arrow_down help se…" at bounding box center [749, 329] width 1499 height 714
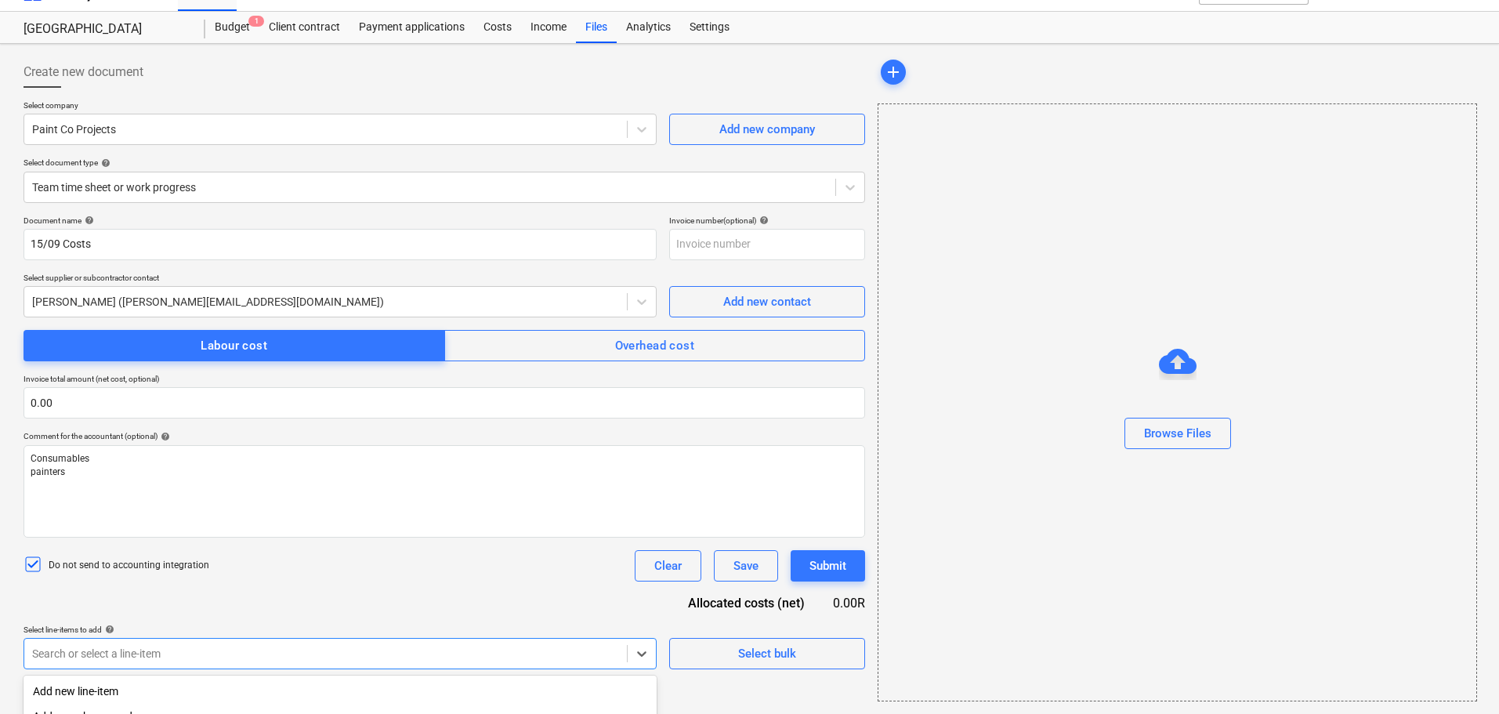
scroll to position [225, 0]
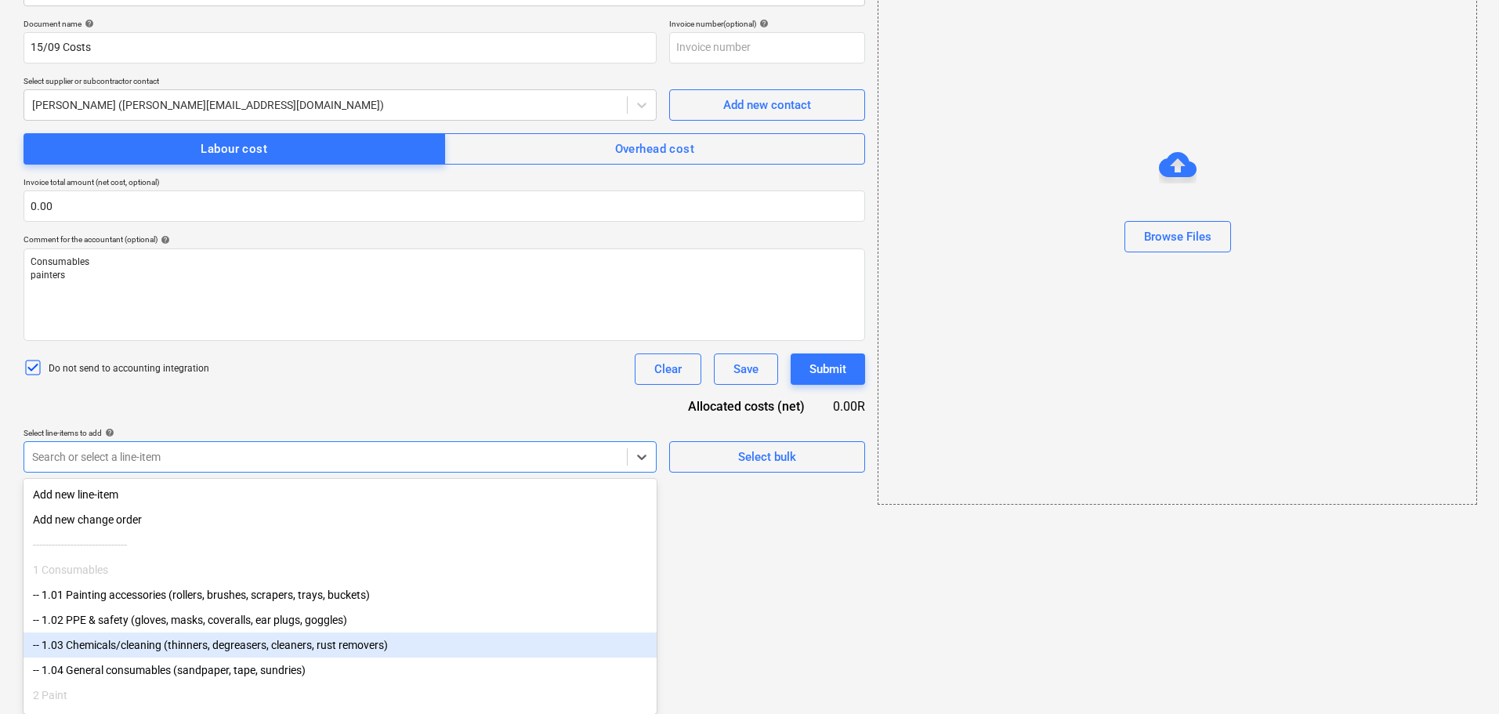
click at [182, 657] on div "-- 1.03 Chemicals/cleaning (thinners, degreasers, cleaners, rust removers)" at bounding box center [340, 644] width 633 height 25
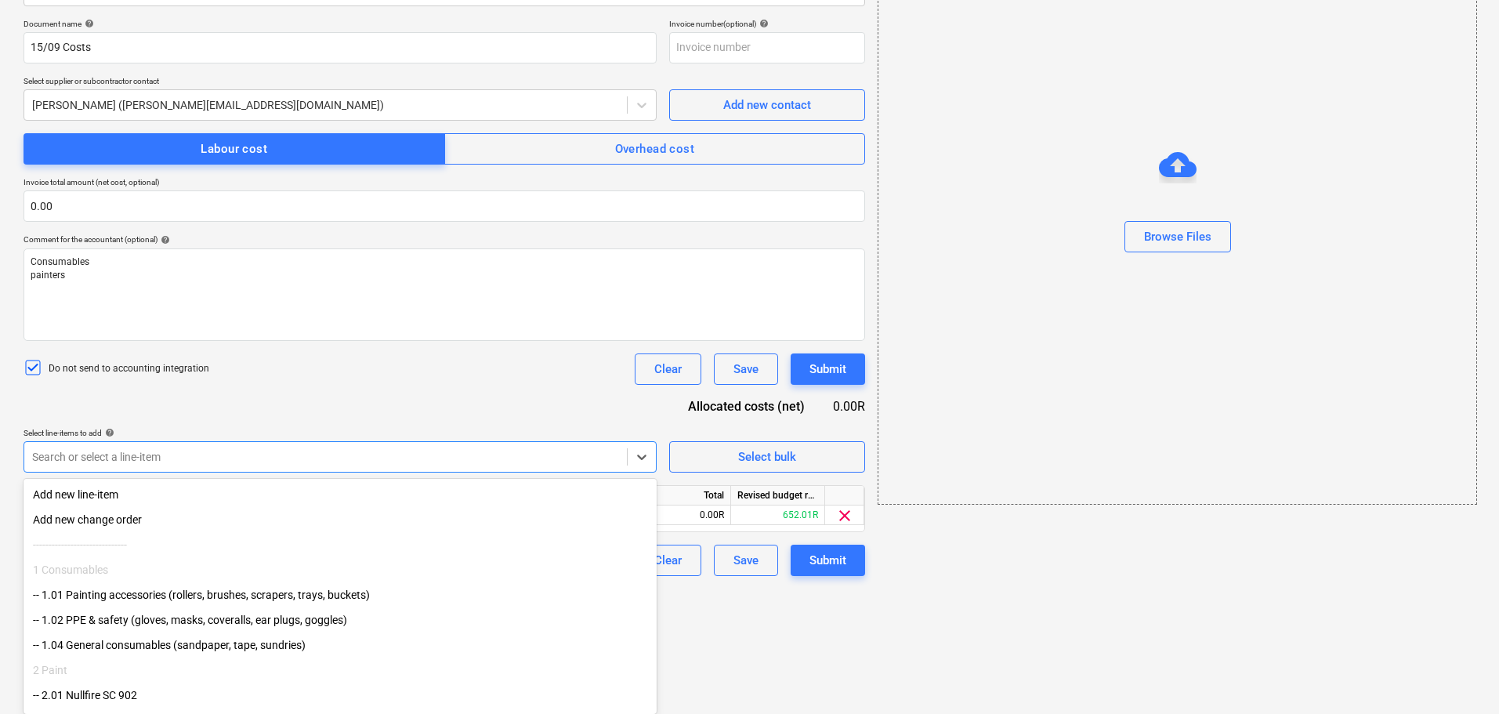
click at [135, 593] on div "-- 1.01 Painting accessories (rollers, brushes, scrapers, trays, buckets)" at bounding box center [340, 594] width 633 height 25
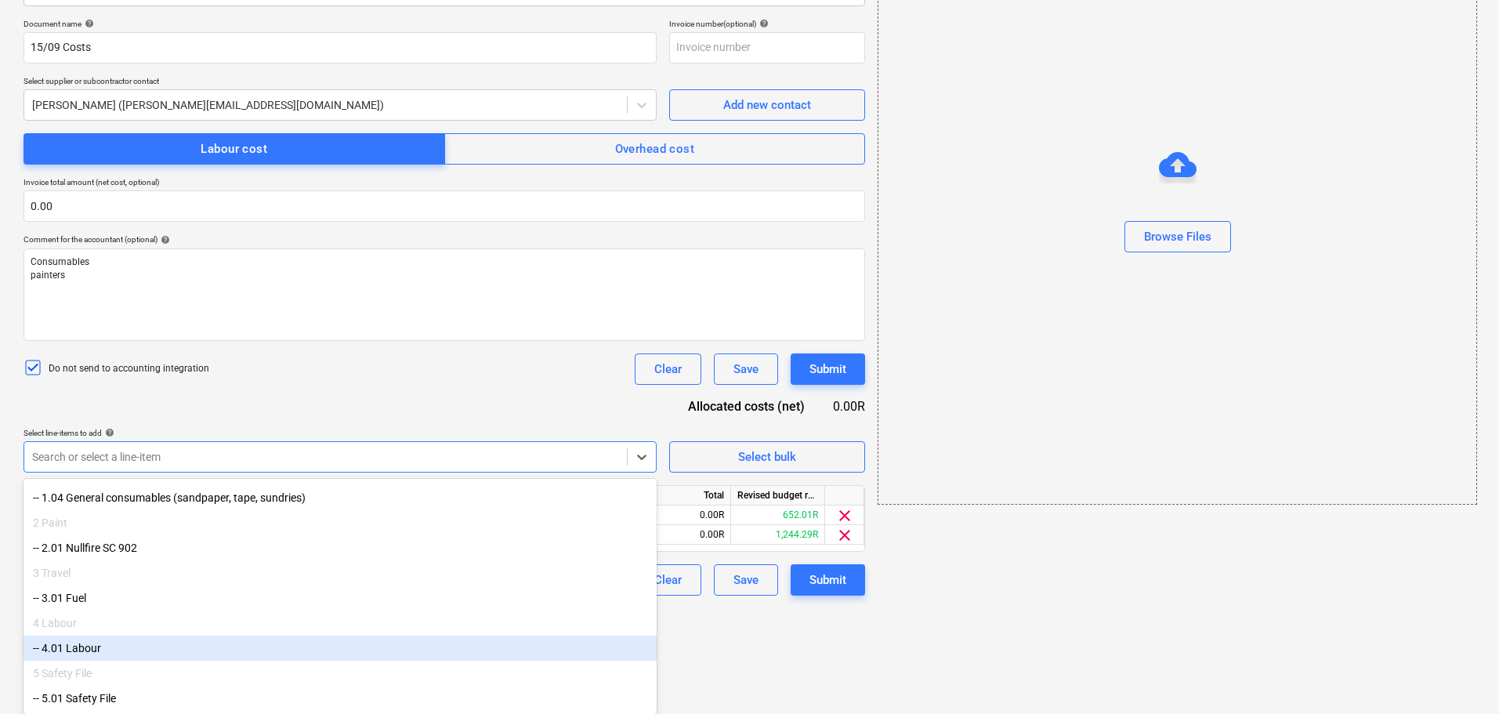
click at [145, 648] on div "-- 4.01 Labour" at bounding box center [340, 647] width 633 height 25
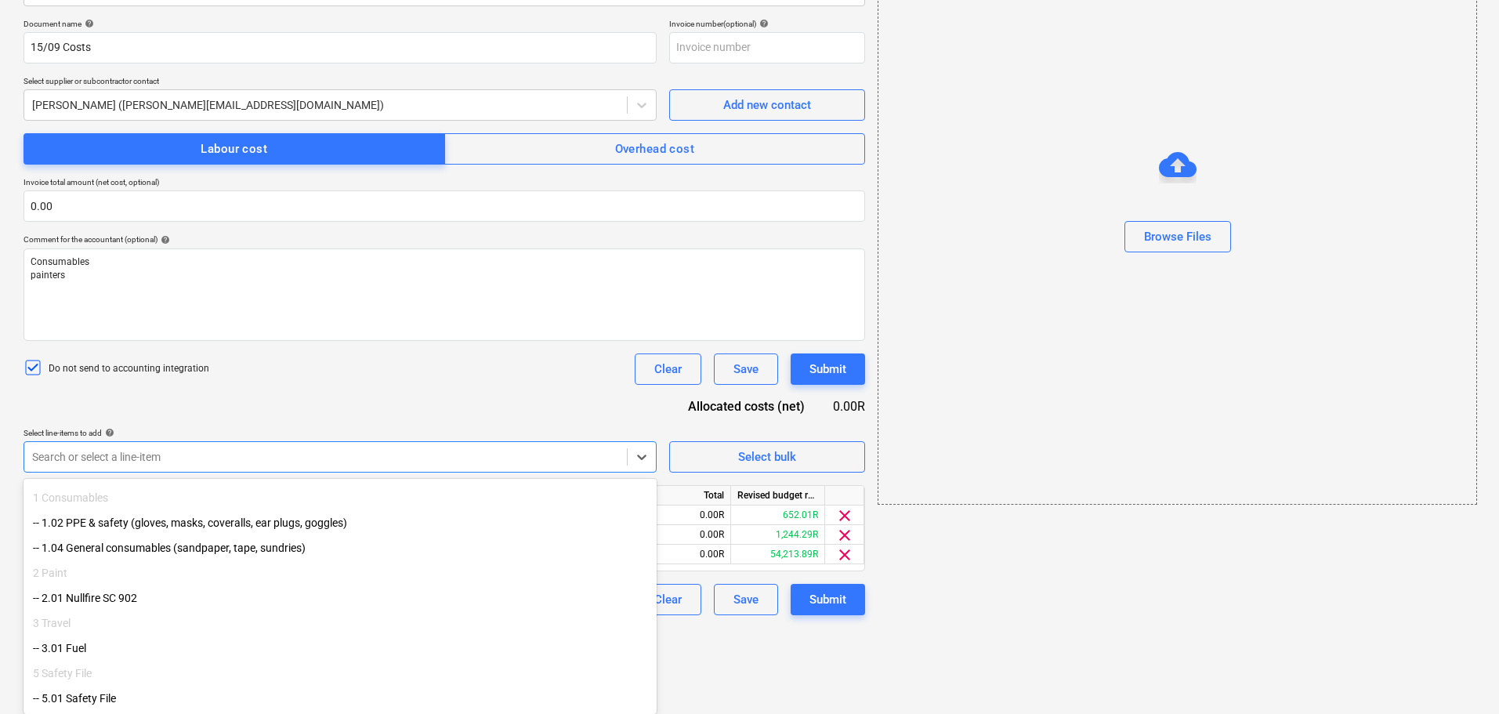
click at [146, 644] on div "-- 3.01 Fuel" at bounding box center [340, 647] width 633 height 25
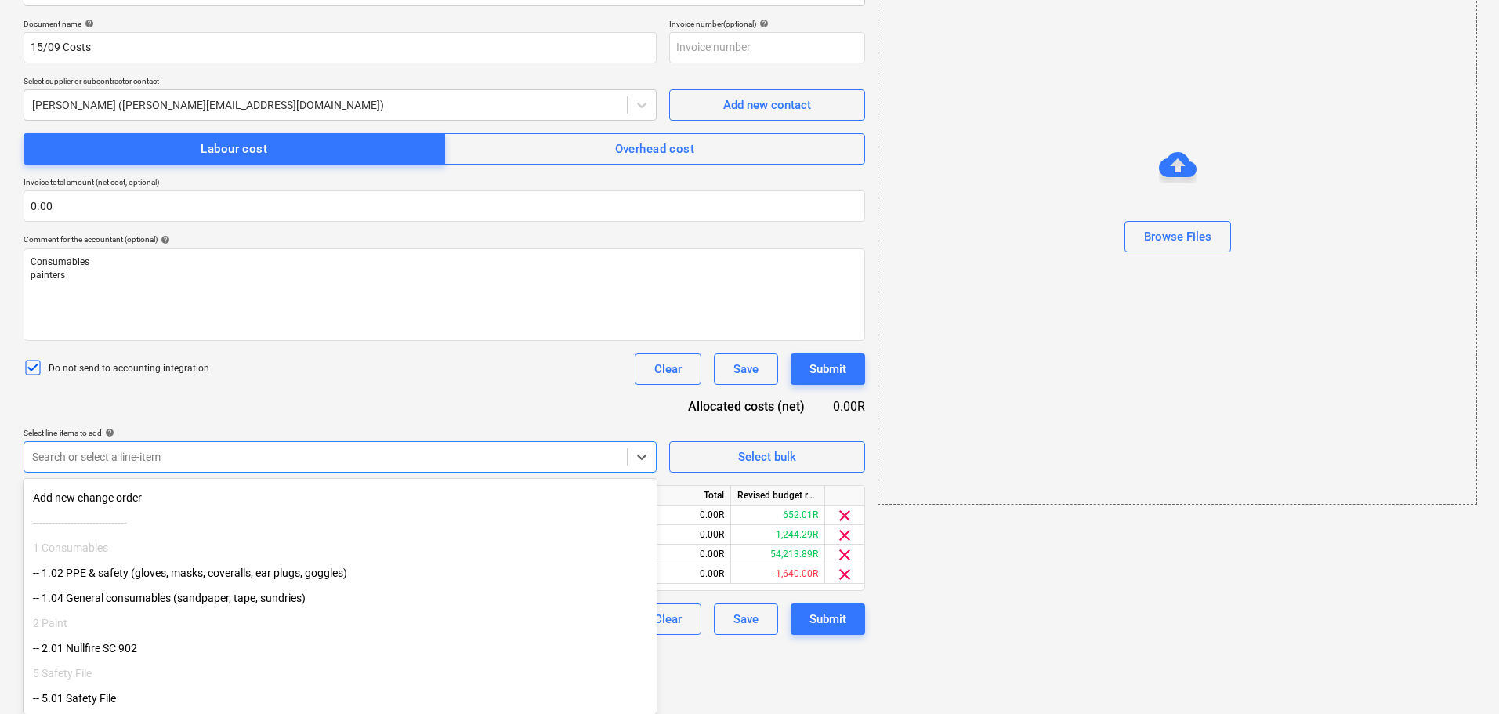
click at [722, 489] on html "Sales 1 Projects Contacts Company Inbox format_size keyboard_arrow_down help se…" at bounding box center [749, 132] width 1499 height 714
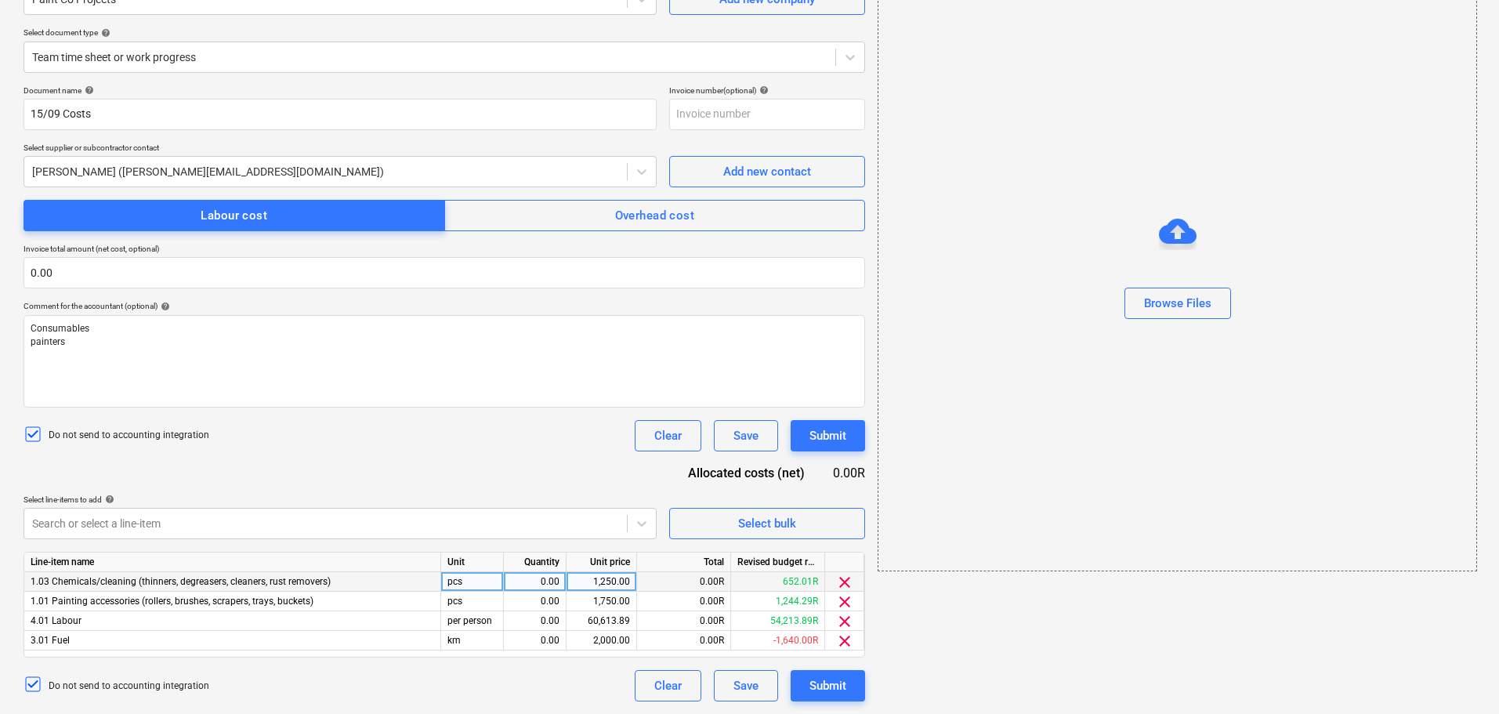
click at [532, 580] on div "0.00" at bounding box center [534, 582] width 49 height 20
type input "1"
click at [542, 595] on div "0.00" at bounding box center [534, 601] width 49 height 20
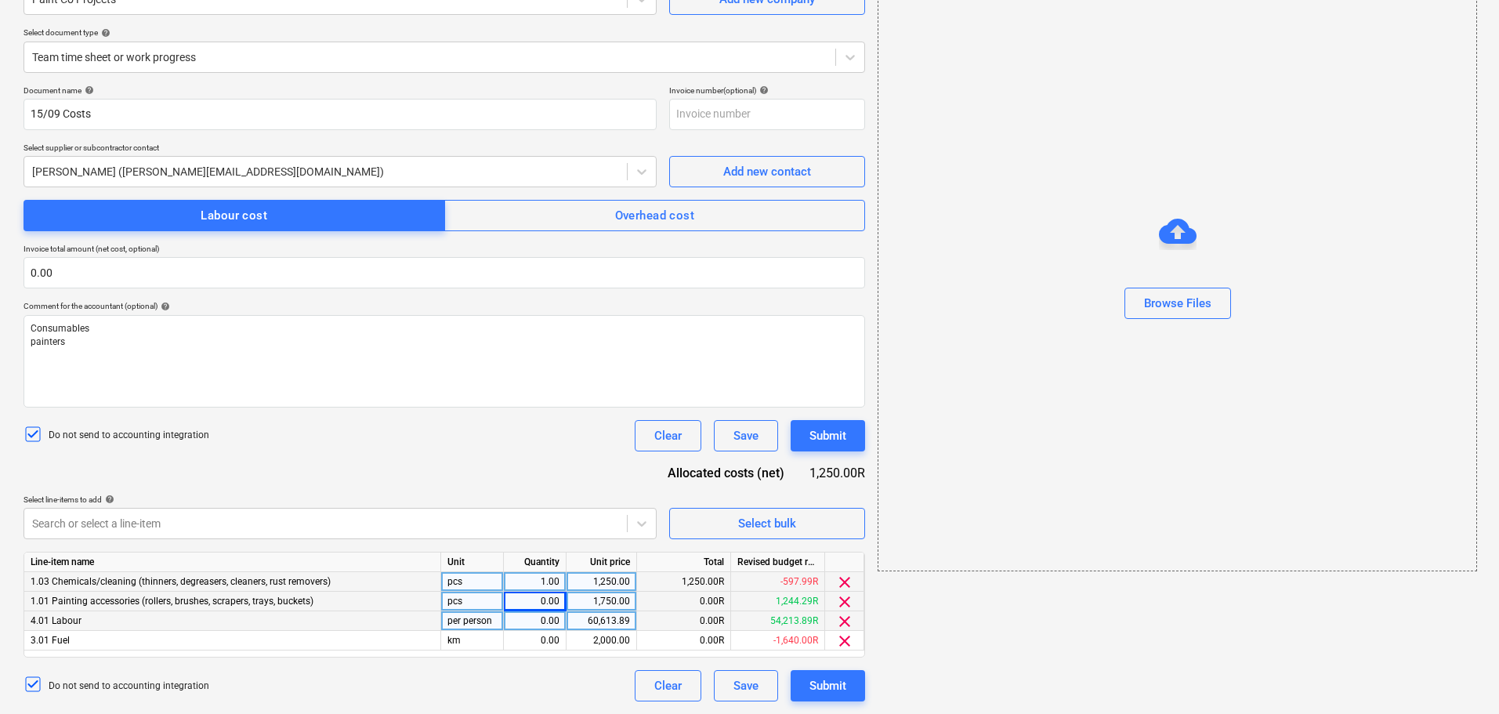
click at [548, 618] on div "0.00" at bounding box center [534, 621] width 49 height 20
click at [549, 643] on div "0.00" at bounding box center [534, 641] width 49 height 20
click at [535, 622] on div "0.00" at bounding box center [534, 621] width 49 height 20
click at [604, 579] on div "1,250.00" at bounding box center [601, 582] width 57 height 20
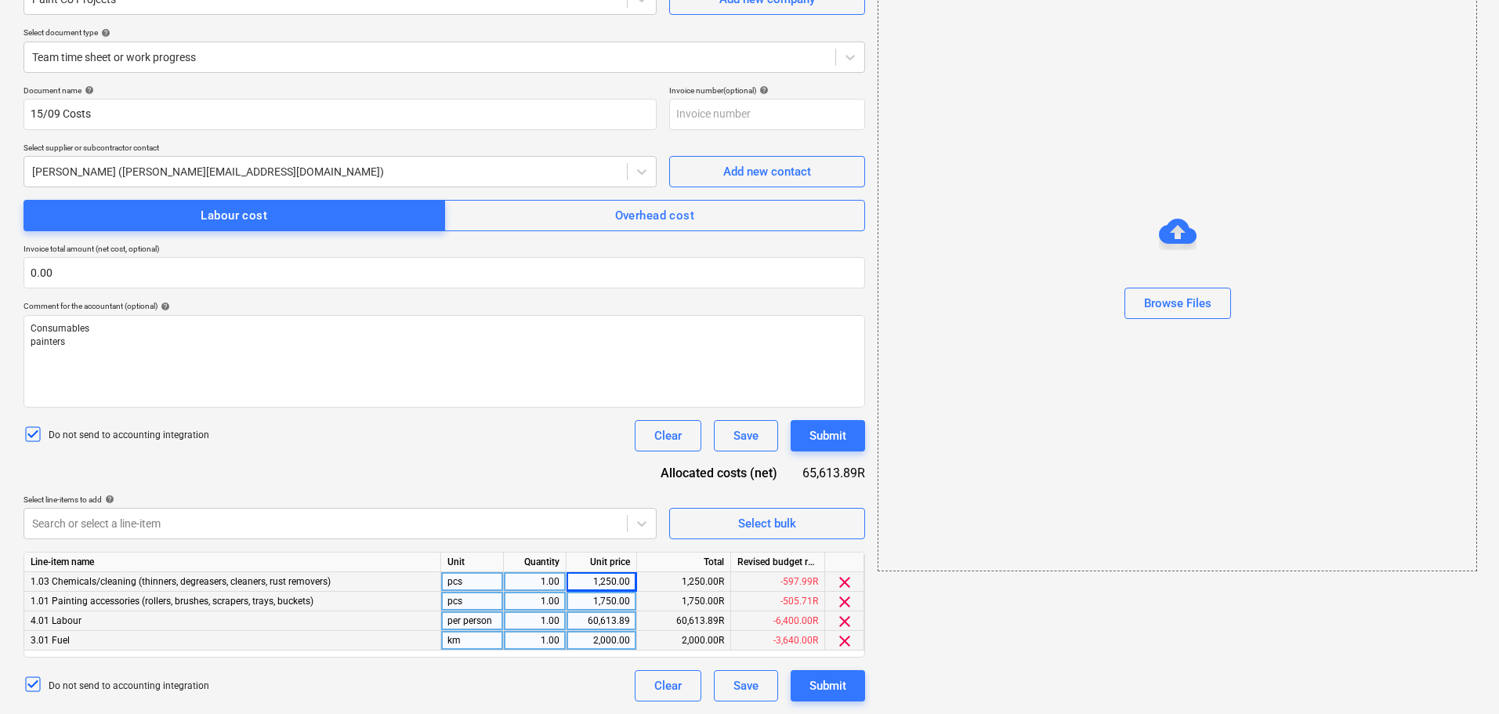
click at [599, 581] on div "1,250.00" at bounding box center [601, 582] width 57 height 20
type input "345"
type input "139.15"
click at [598, 618] on div "60,613.89" at bounding box center [601, 621] width 57 height 20
type input "2500"
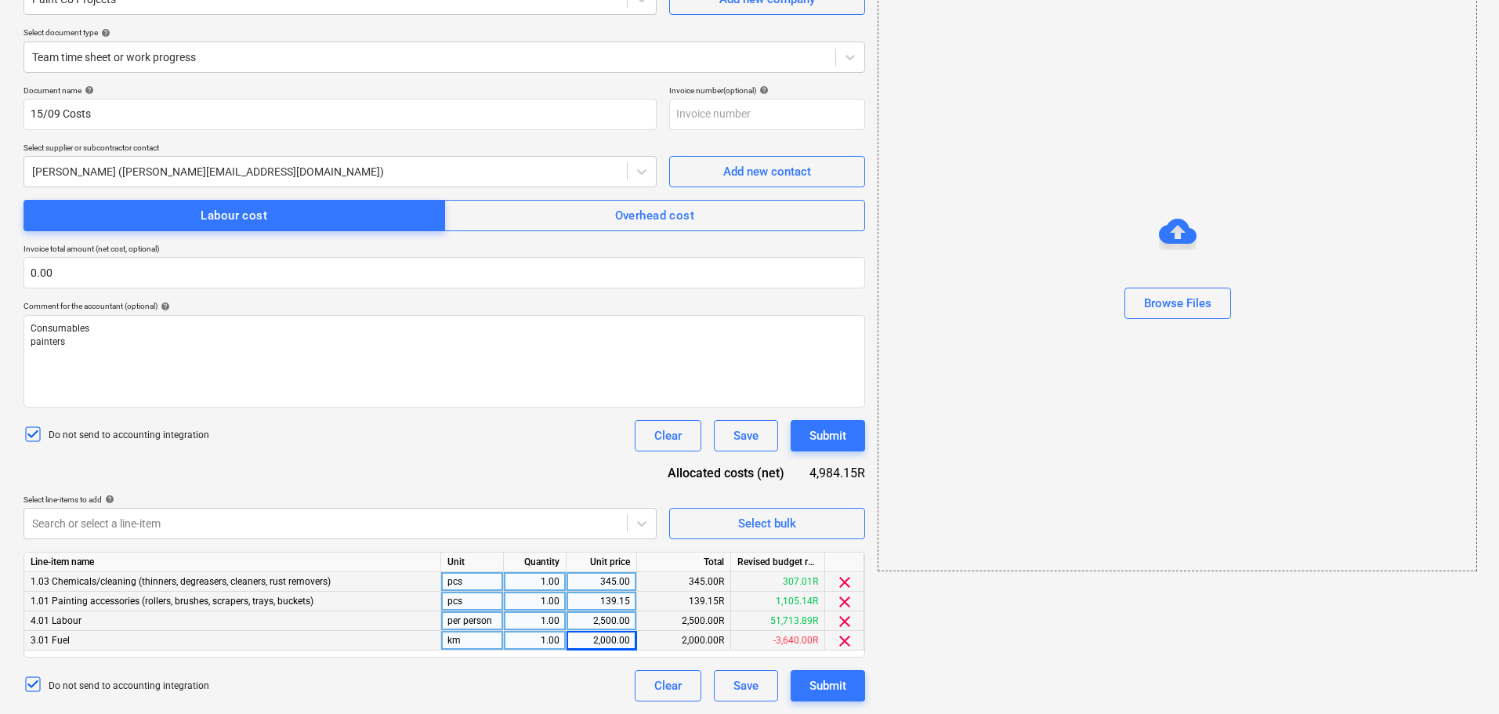
click at [606, 639] on div "2,000.00" at bounding box center [601, 641] width 57 height 20
type input "247"
click at [559, 418] on div "Document name help 15/09 Costs Invoice number (optional) help Select supplier o…" at bounding box center [444, 393] width 841 height 616
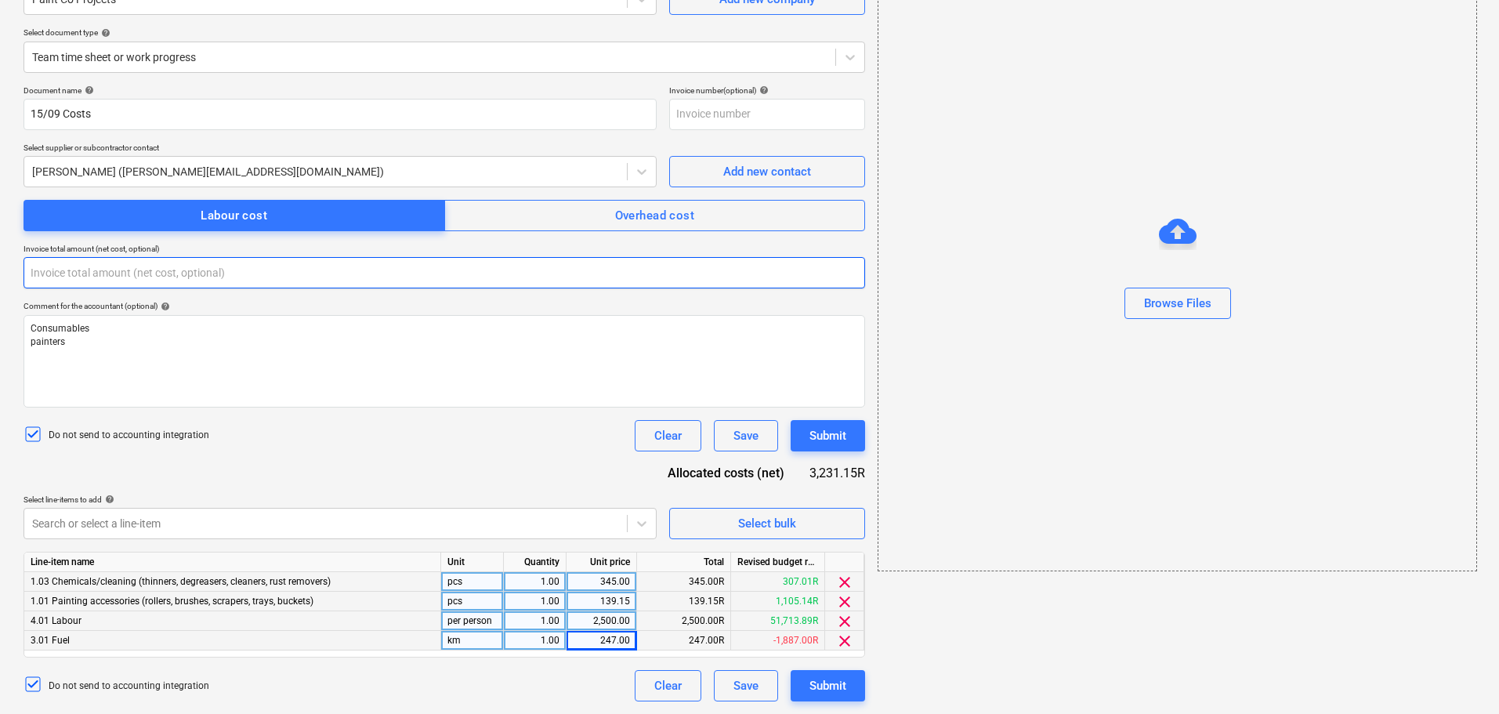
click at [103, 279] on input "text" at bounding box center [444, 272] width 841 height 31
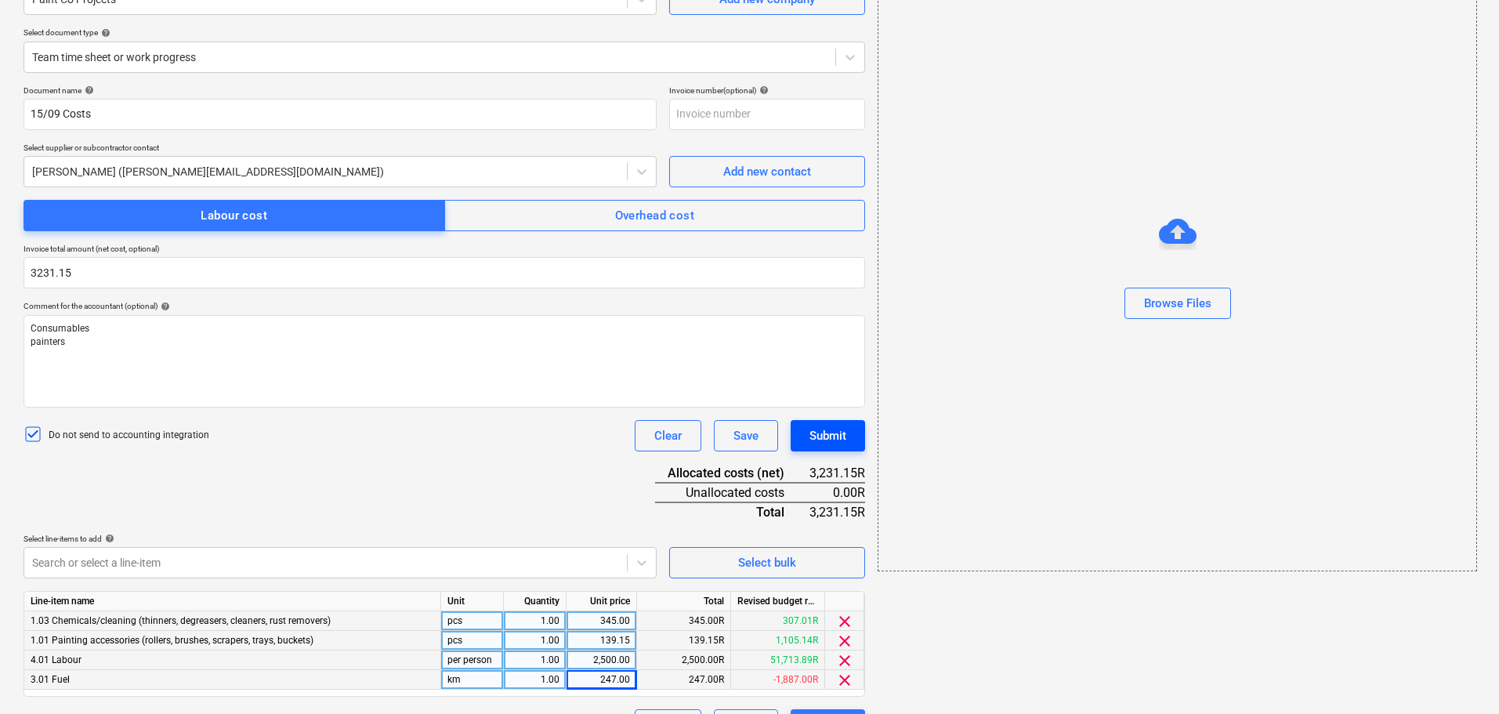
type input "3,231.15"
click at [832, 436] on div "Submit" at bounding box center [827, 435] width 37 height 20
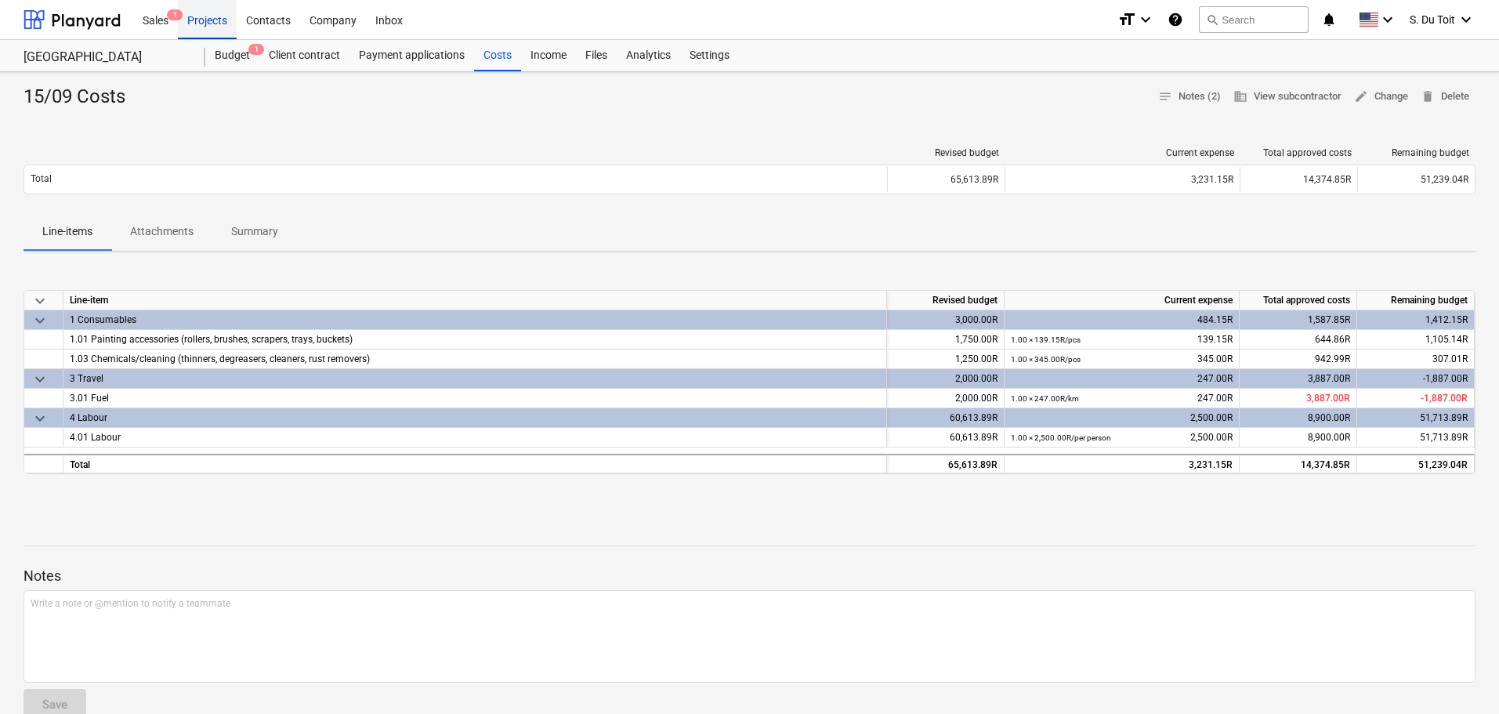
click at [216, 13] on div "Projects" at bounding box center [207, 19] width 59 height 40
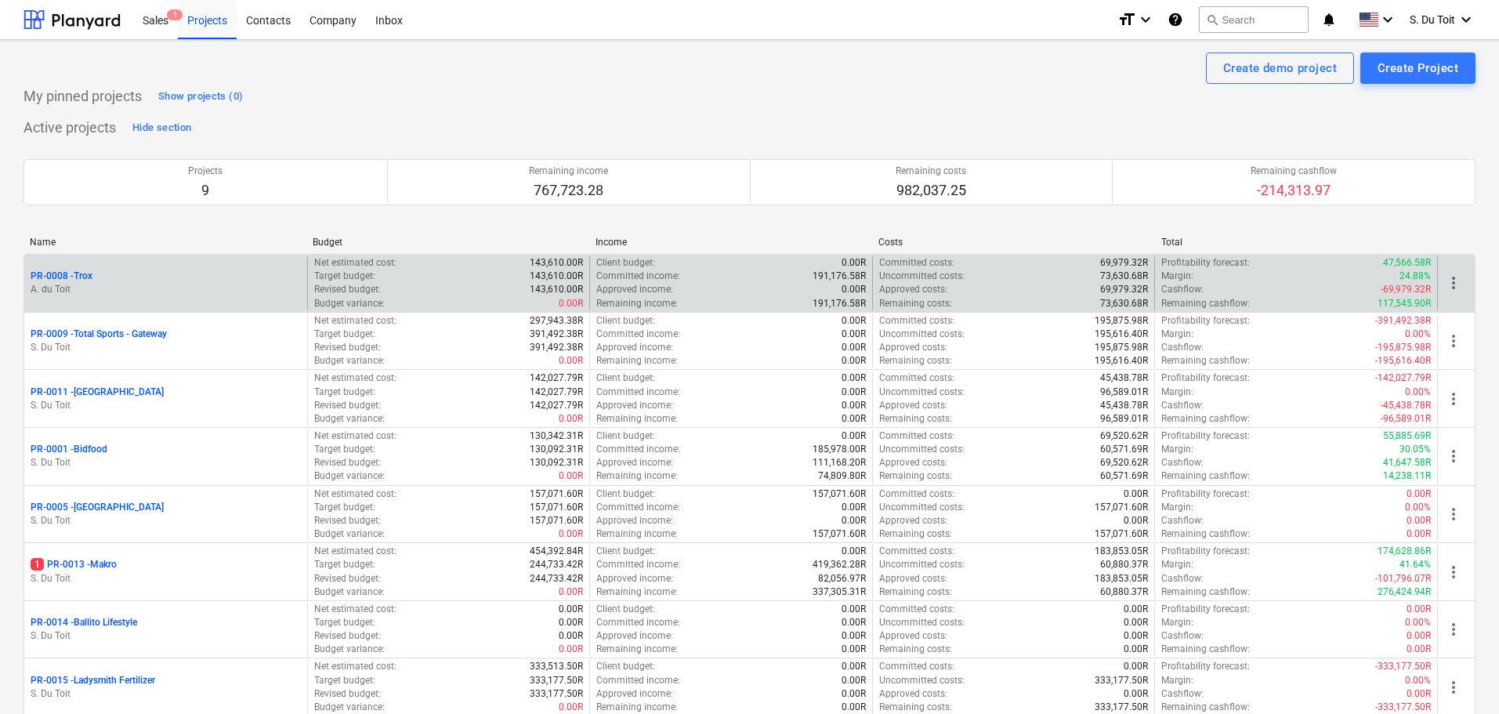
click at [286, 300] on div "PR-0008 - Trox A. du Toit" at bounding box center [165, 283] width 283 height 54
click at [85, 269] on div "PR-0008 - Trox A. du Toit" at bounding box center [165, 283] width 283 height 54
click at [83, 275] on p "PR-0008 - Trox" at bounding box center [62, 275] width 62 height 13
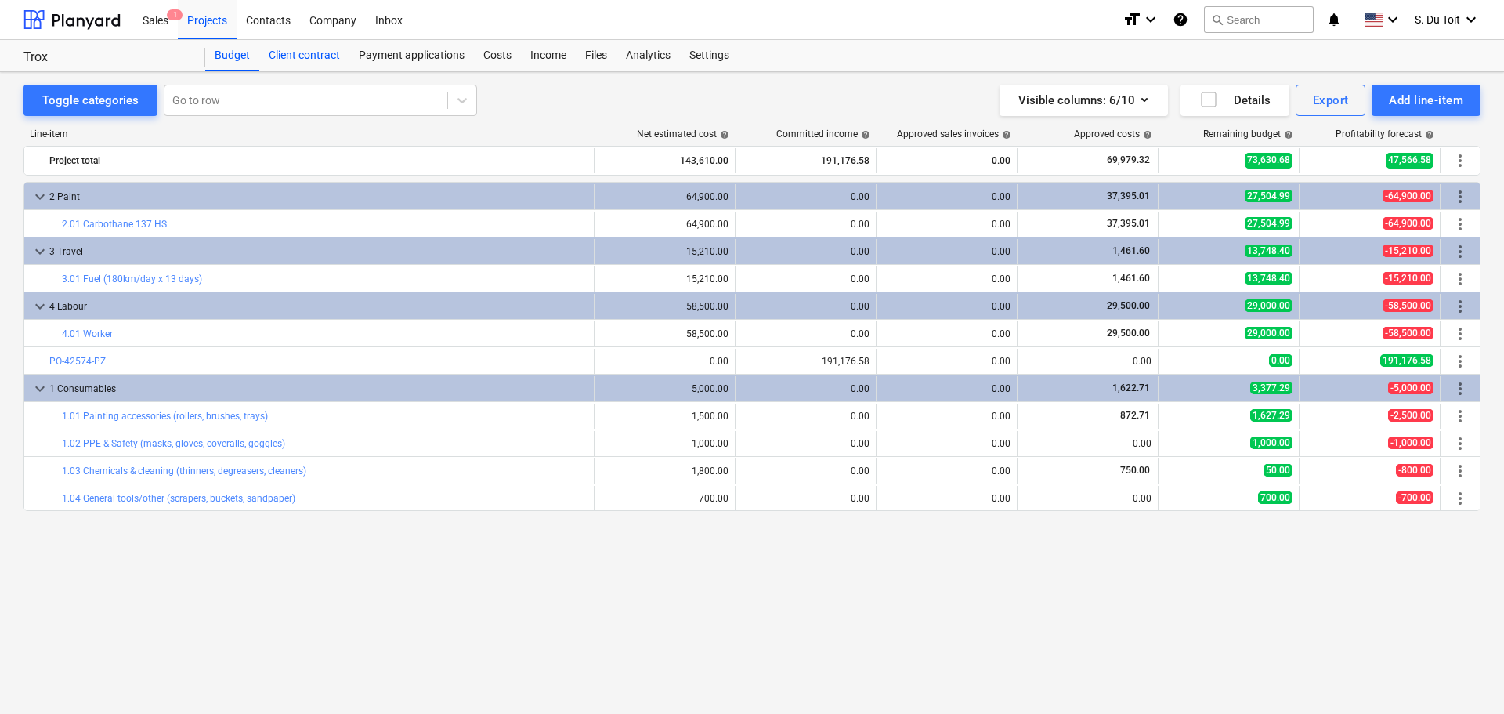
click at [316, 61] on div "Client contract" at bounding box center [304, 55] width 90 height 31
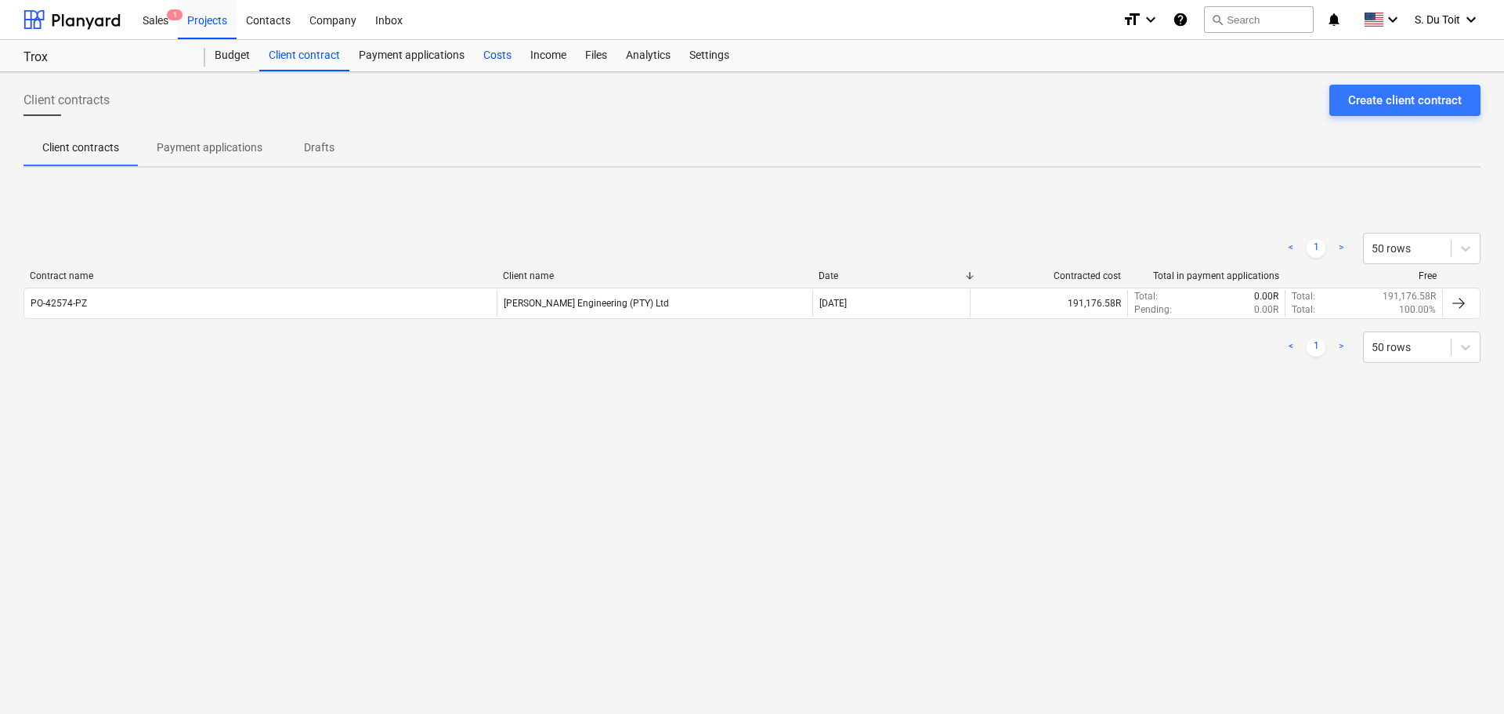
click at [498, 58] on div "Costs" at bounding box center [497, 55] width 47 height 31
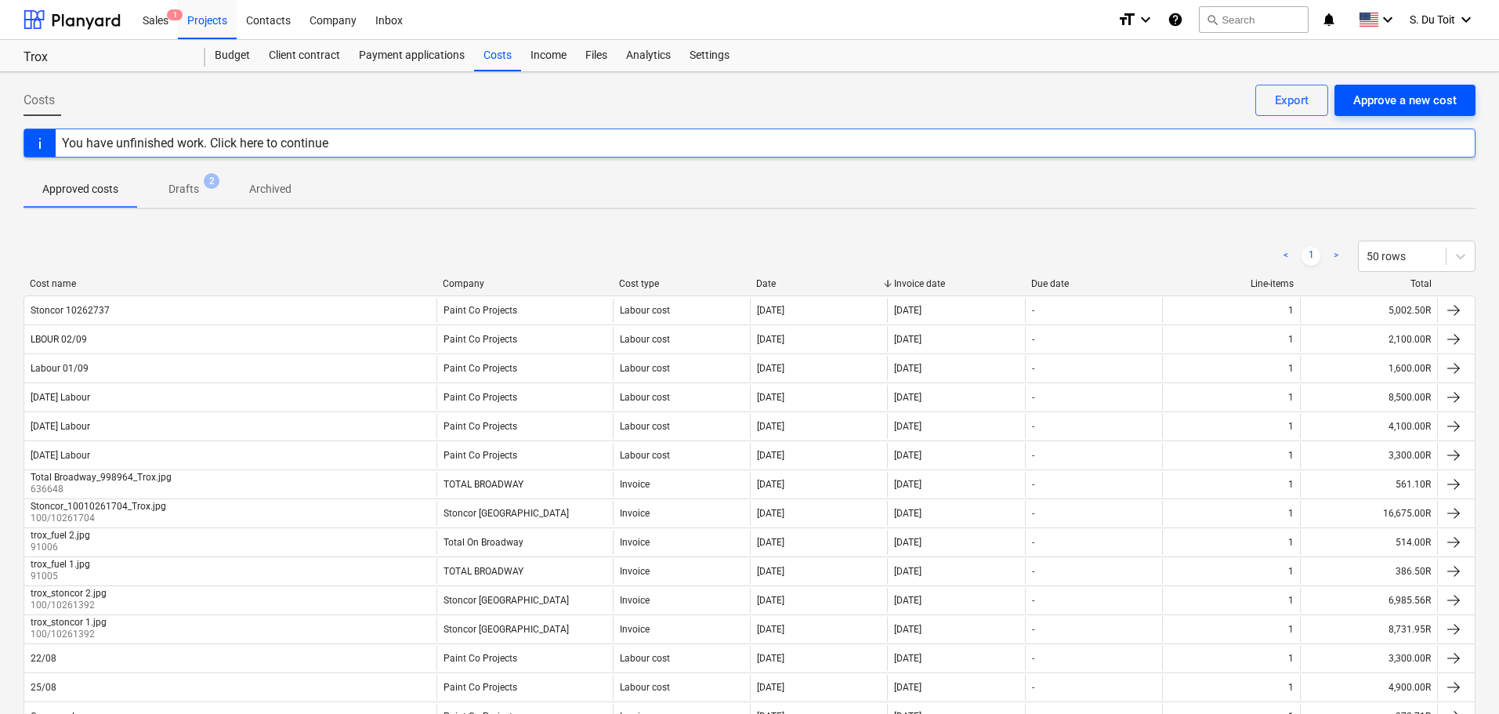
click at [1405, 95] on div "Approve a new cost" at bounding box center [1404, 100] width 103 height 20
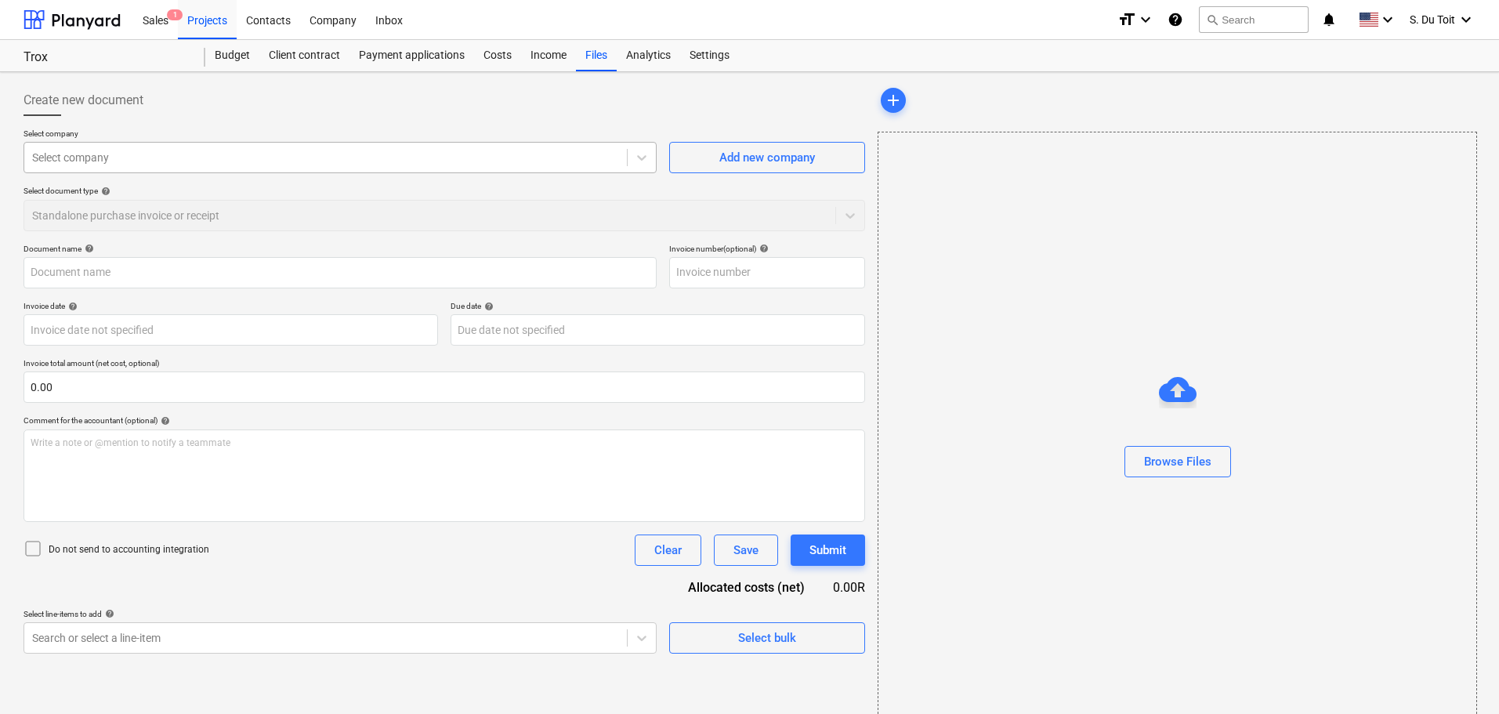
click at [188, 155] on div at bounding box center [325, 158] width 587 height 16
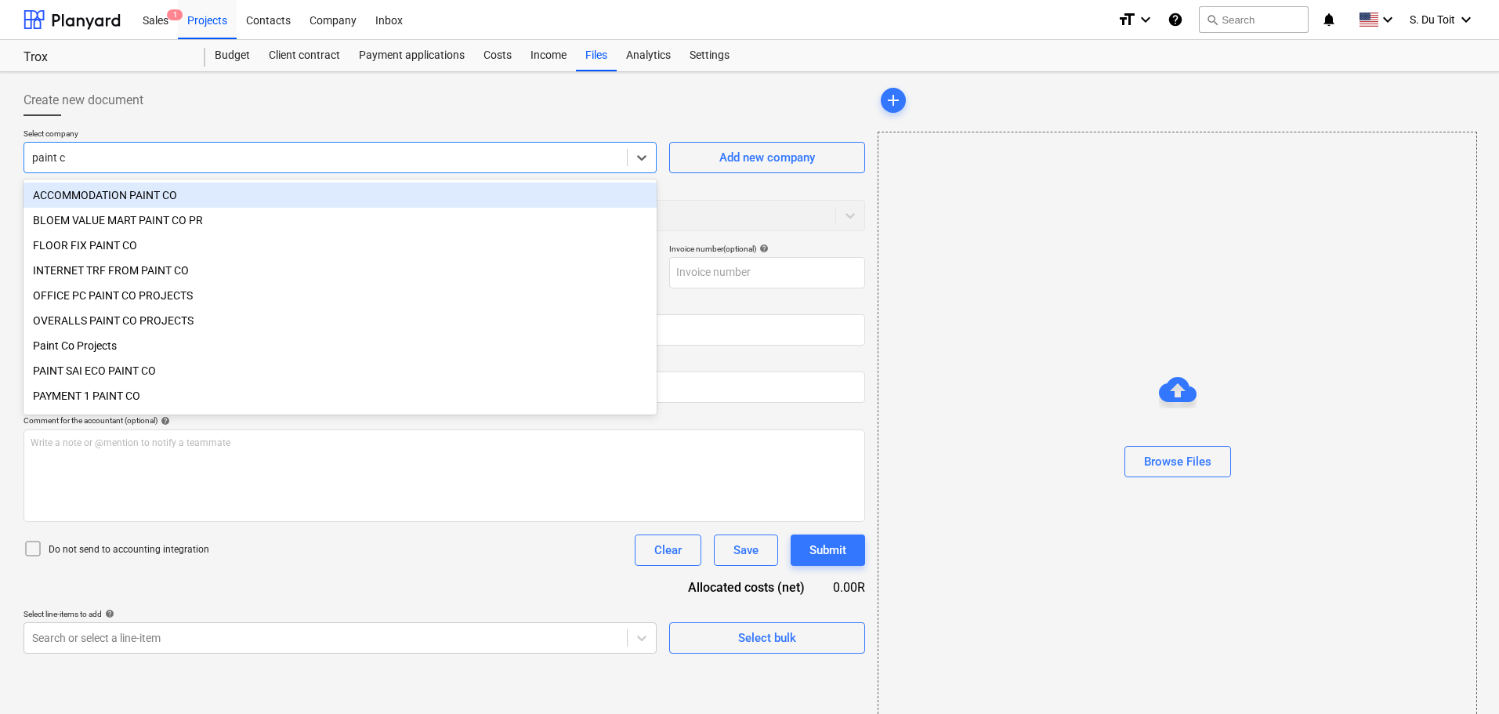
type input "paint co"
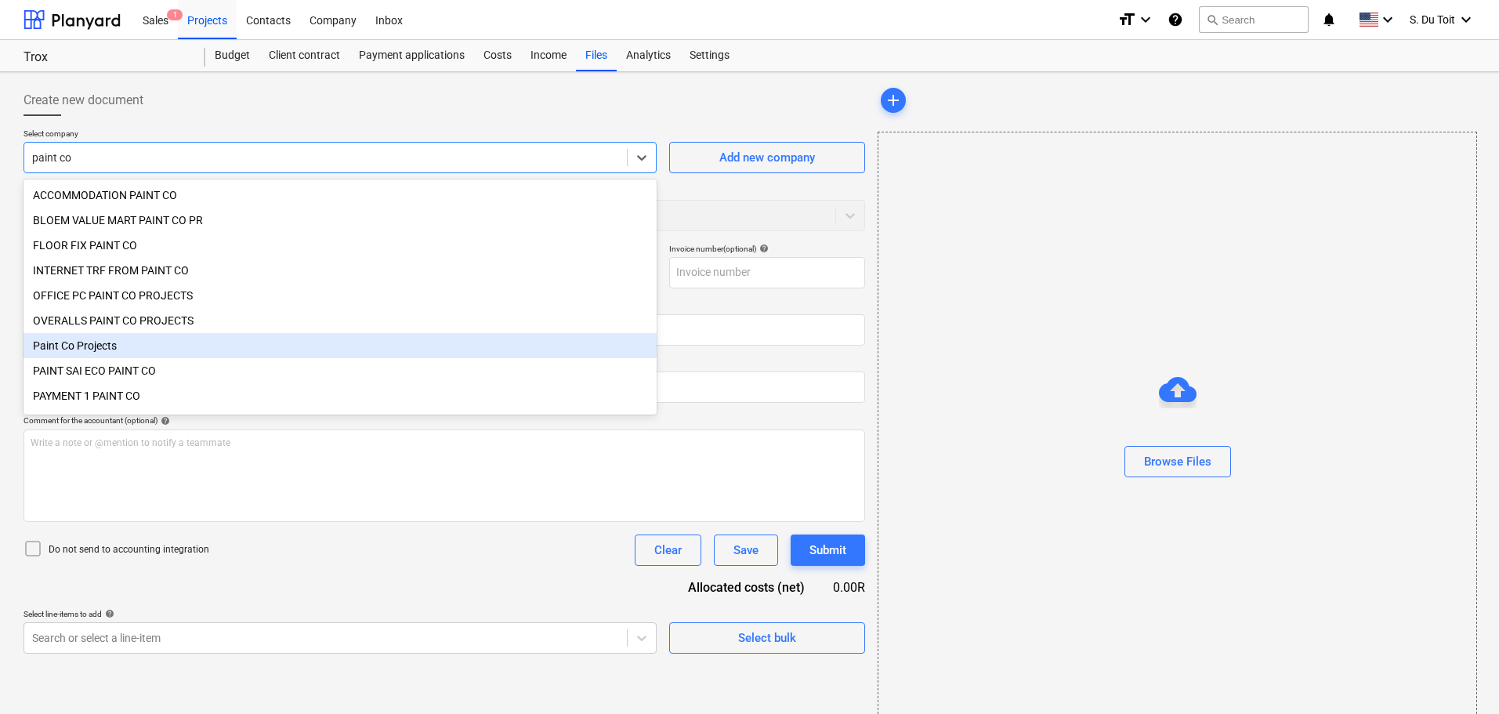
click at [185, 356] on div "Paint Co Projects" at bounding box center [340, 345] width 633 height 25
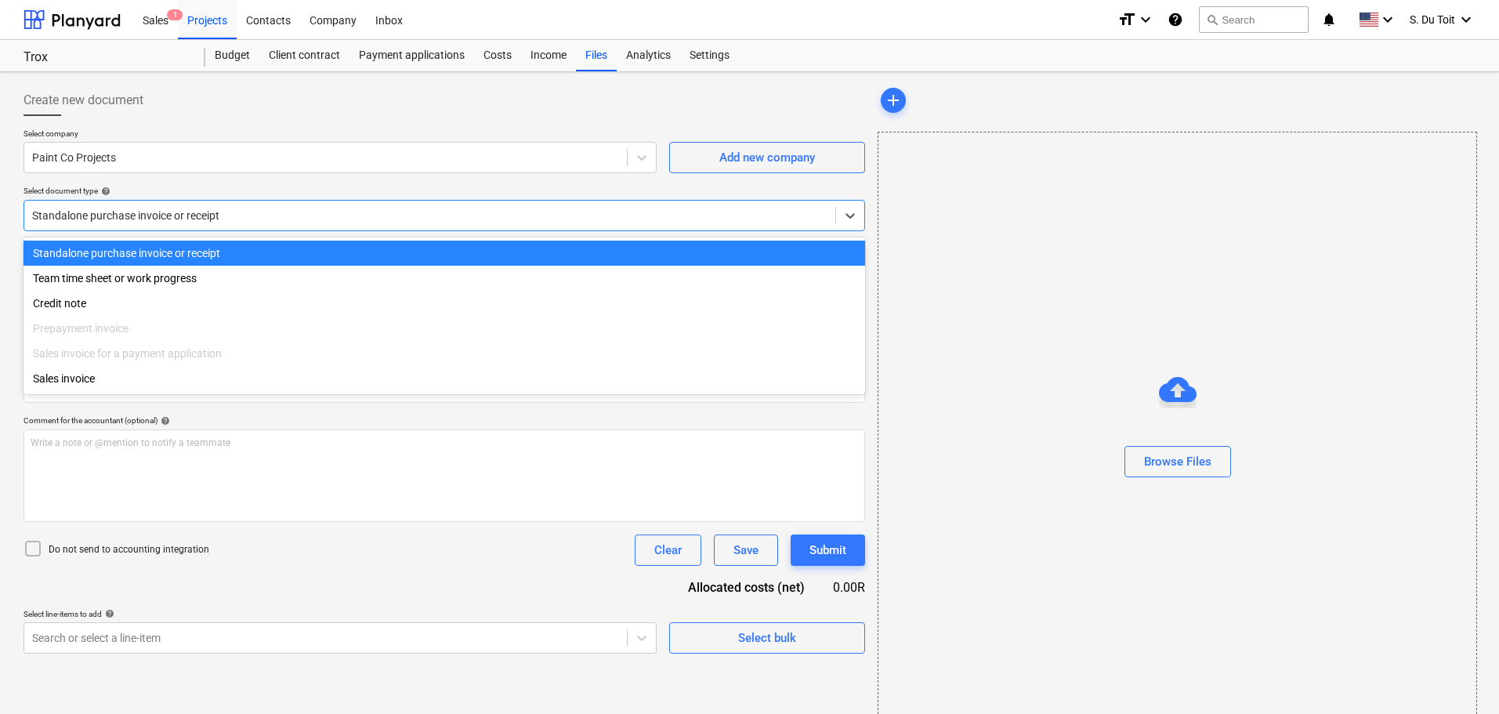
click at [240, 220] on div at bounding box center [429, 216] width 795 height 16
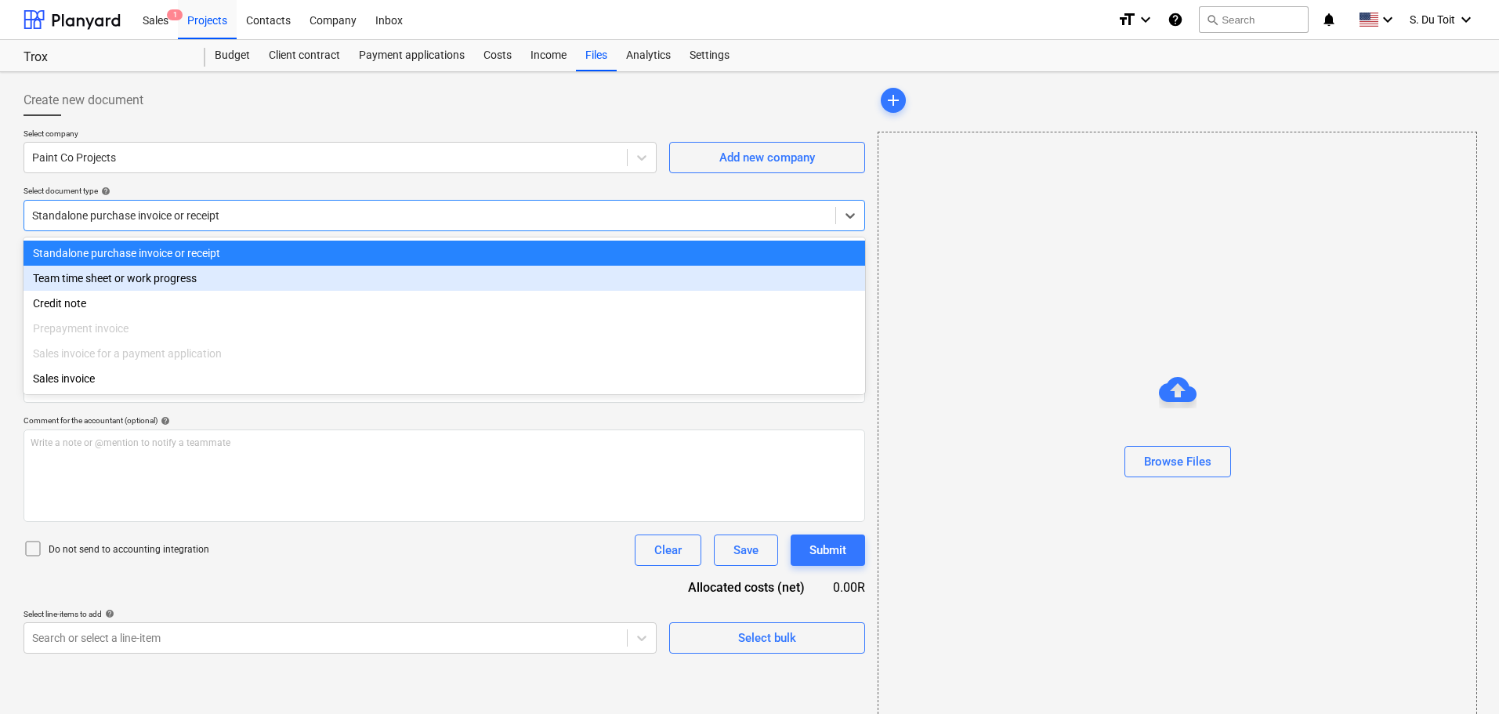
click at [239, 276] on div "Team time sheet or work progress" at bounding box center [444, 278] width 841 height 25
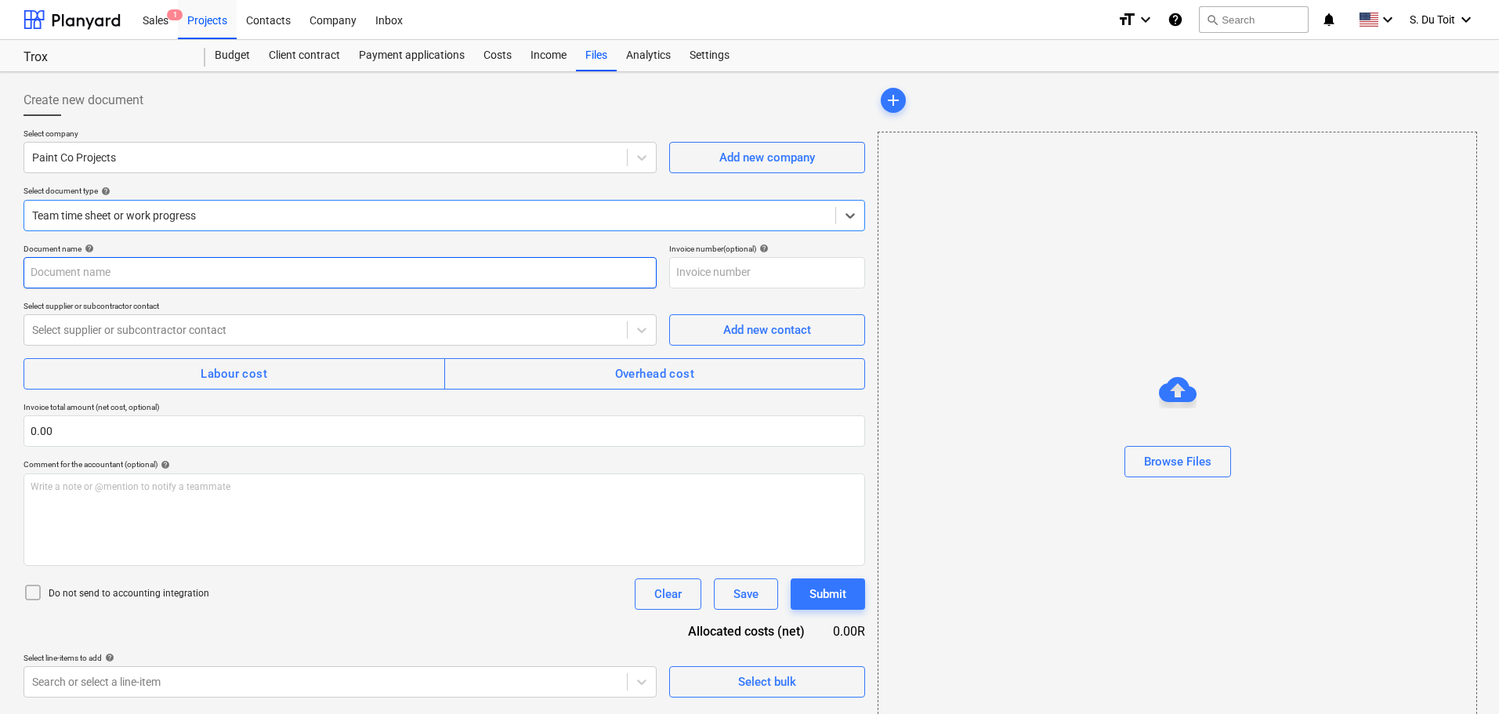
click at [208, 274] on input "text" at bounding box center [340, 272] width 633 height 31
type input "Costs 15/09"
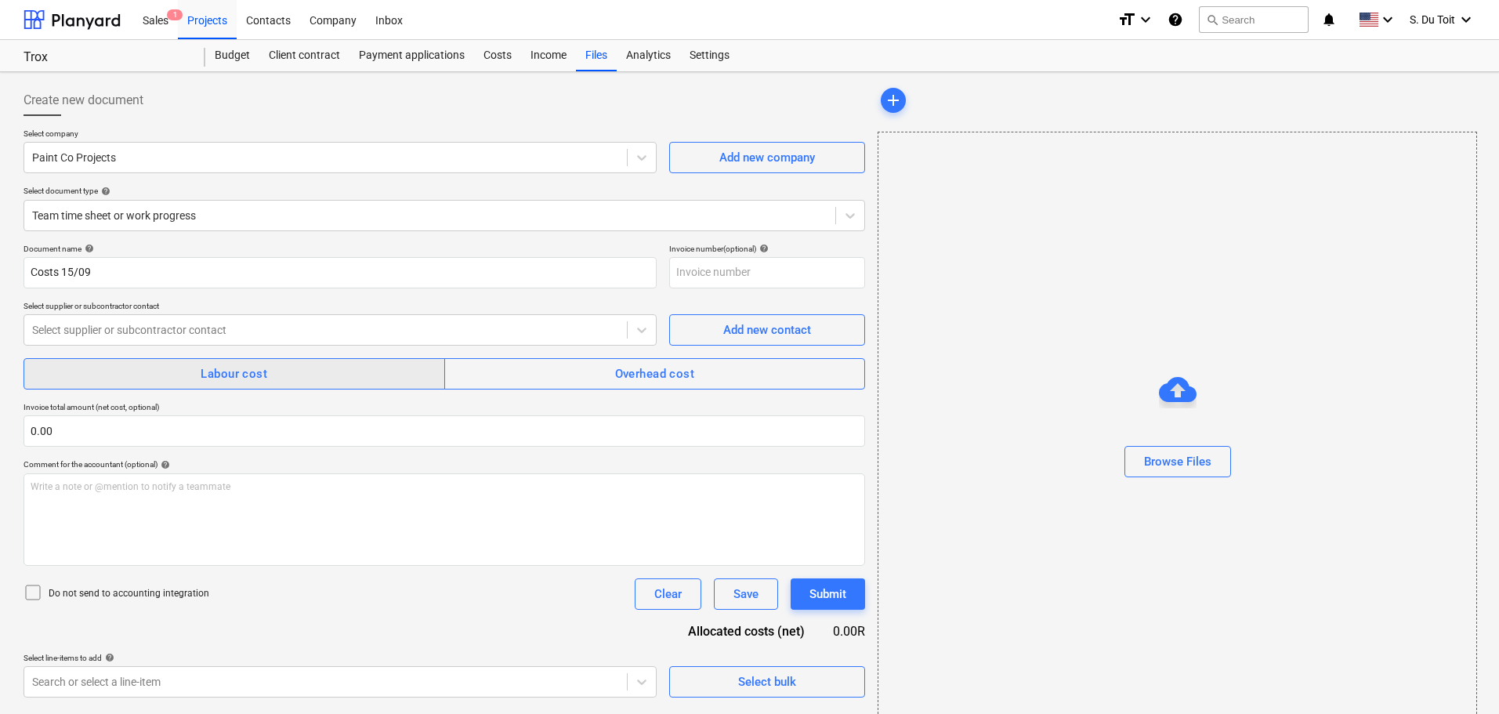
click at [269, 375] on span "Labour cost" at bounding box center [234, 373] width 387 height 20
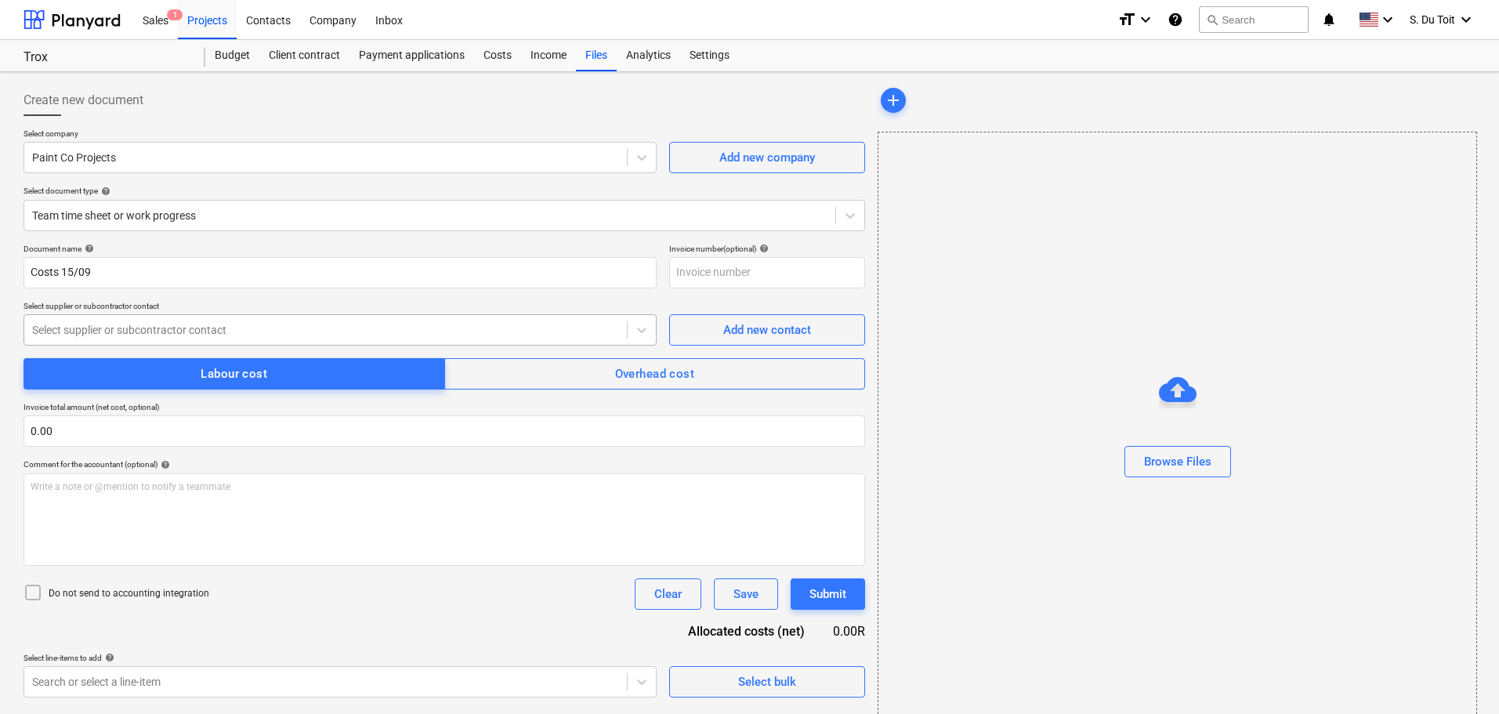
click at [281, 334] on div at bounding box center [325, 330] width 587 height 16
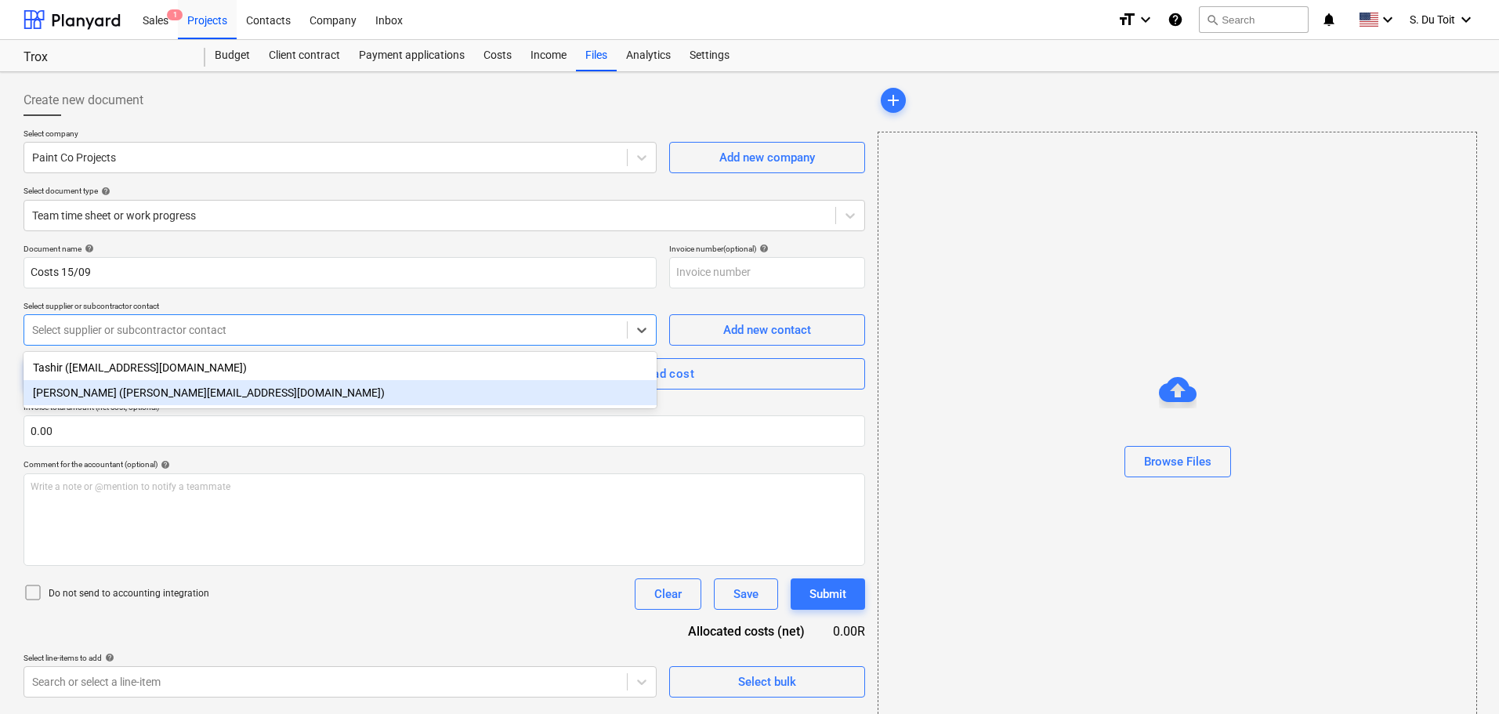
click at [277, 394] on div "[PERSON_NAME] ([PERSON_NAME][EMAIL_ADDRESS][DOMAIN_NAME])" at bounding box center [340, 392] width 633 height 25
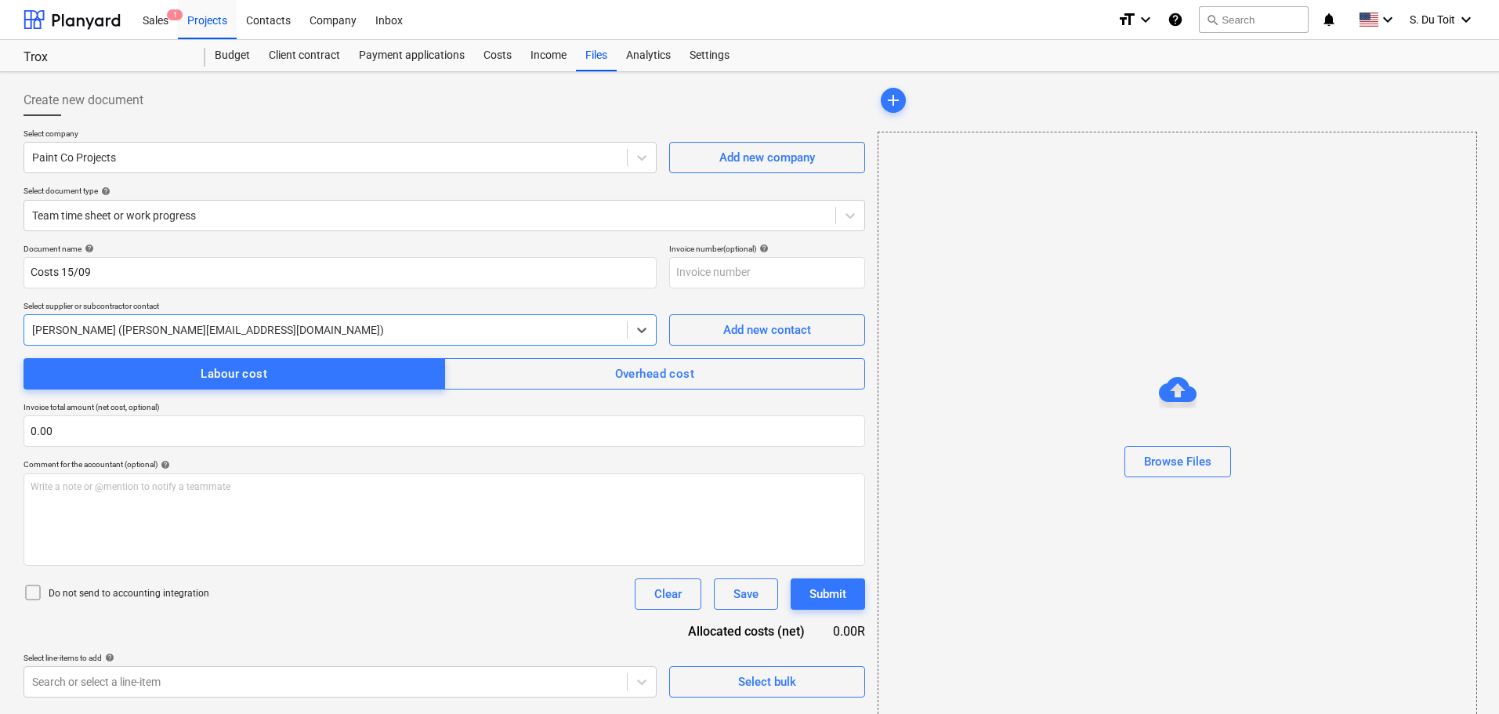
click at [45, 599] on div at bounding box center [36, 594] width 25 height 22
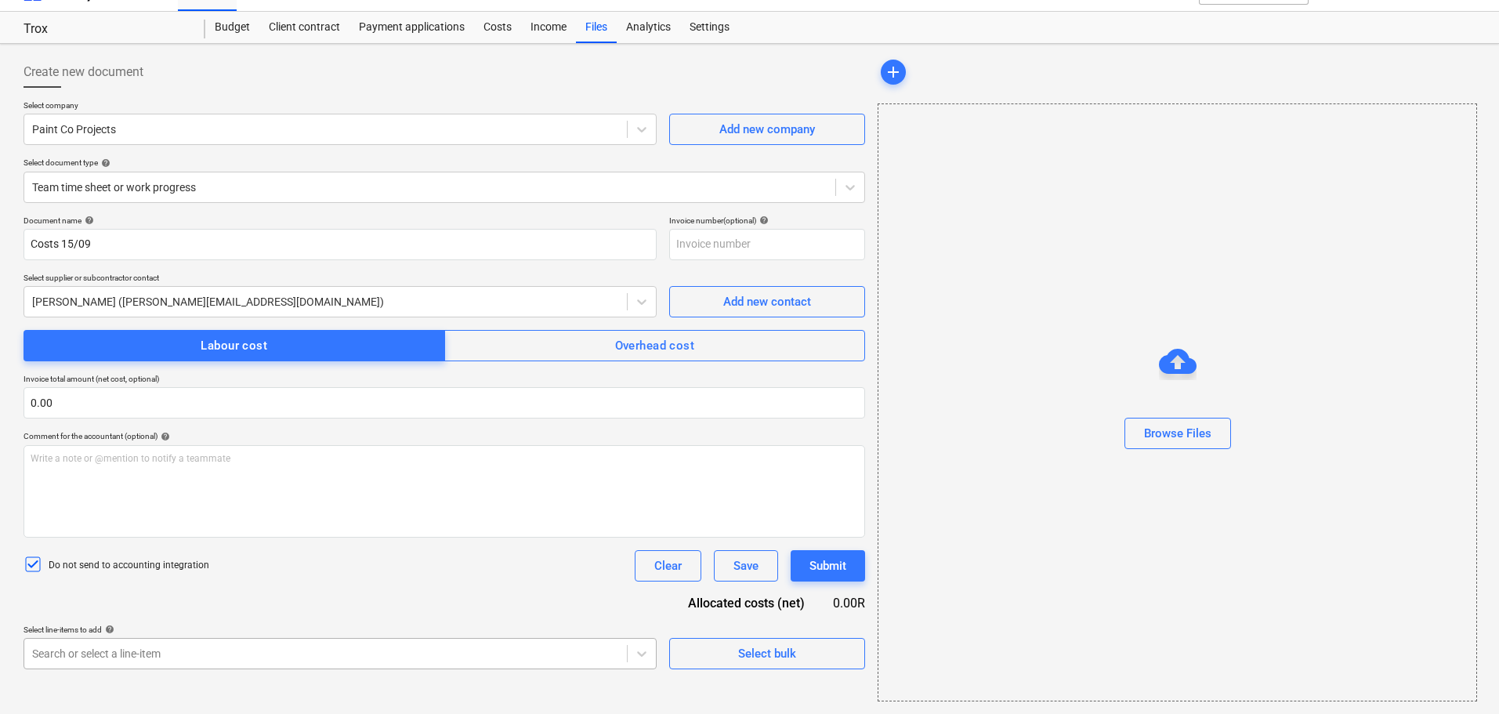
scroll to position [225, 0]
click at [193, 660] on body "Sales 1 Projects Contacts Company Inbox format_size keyboard_arrow_down help se…" at bounding box center [749, 329] width 1499 height 714
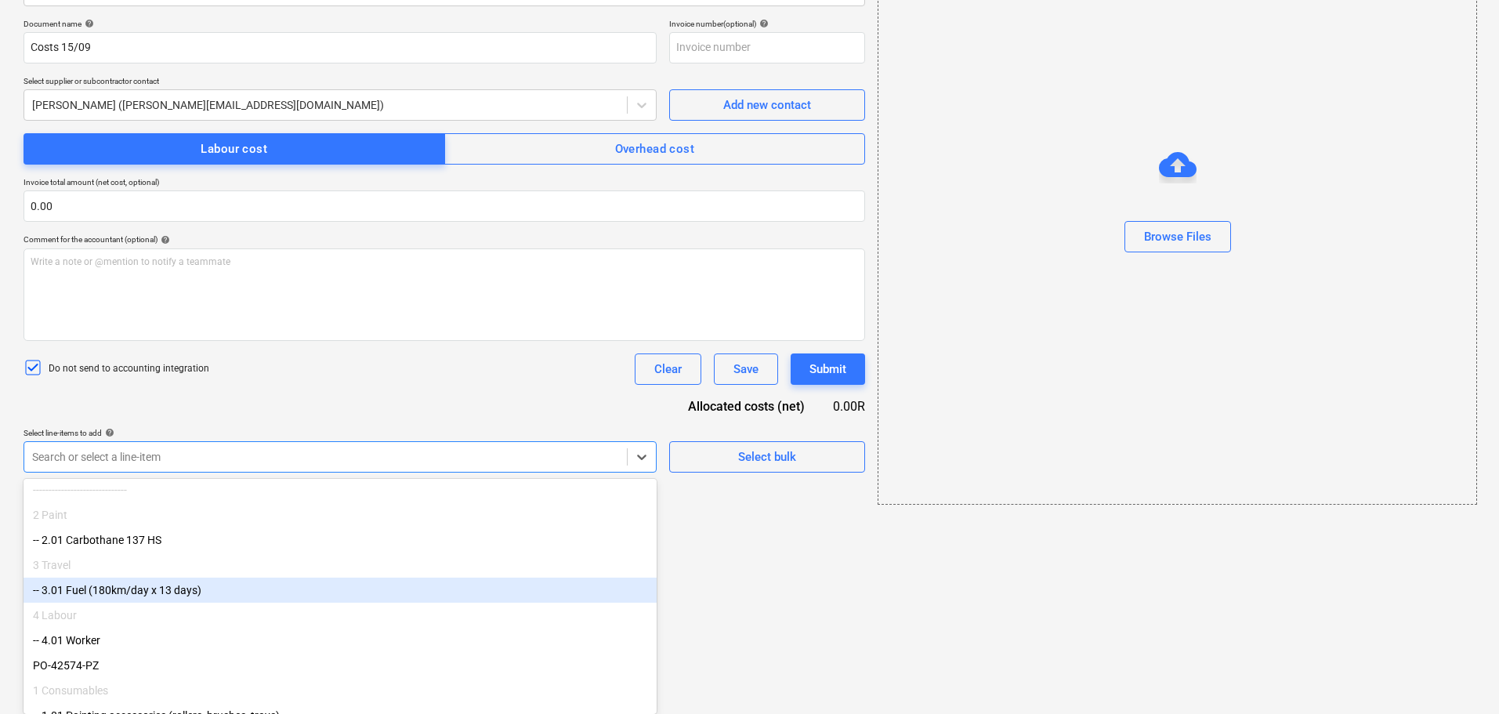
scroll to position [78, 0]
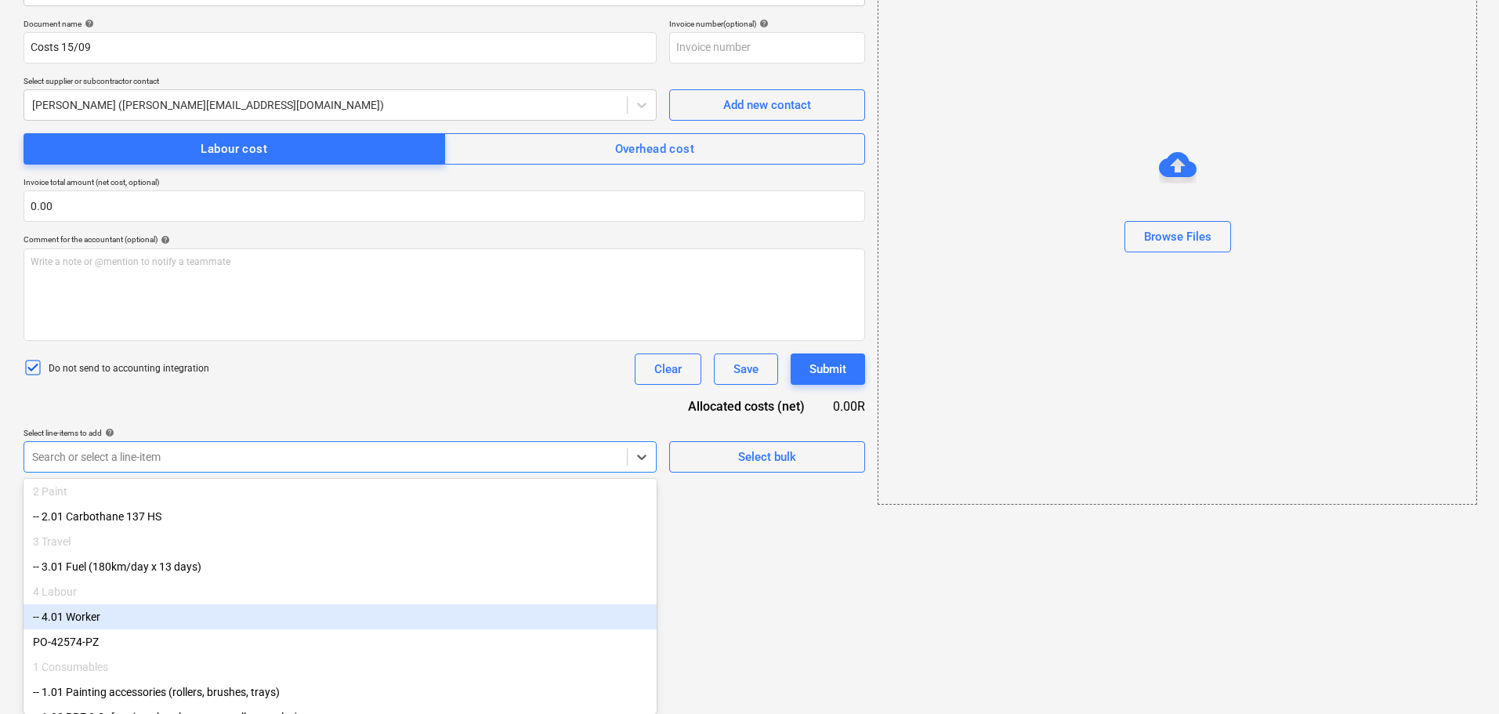
click at [186, 627] on div "-- 4.01 Worker" at bounding box center [340, 616] width 633 height 25
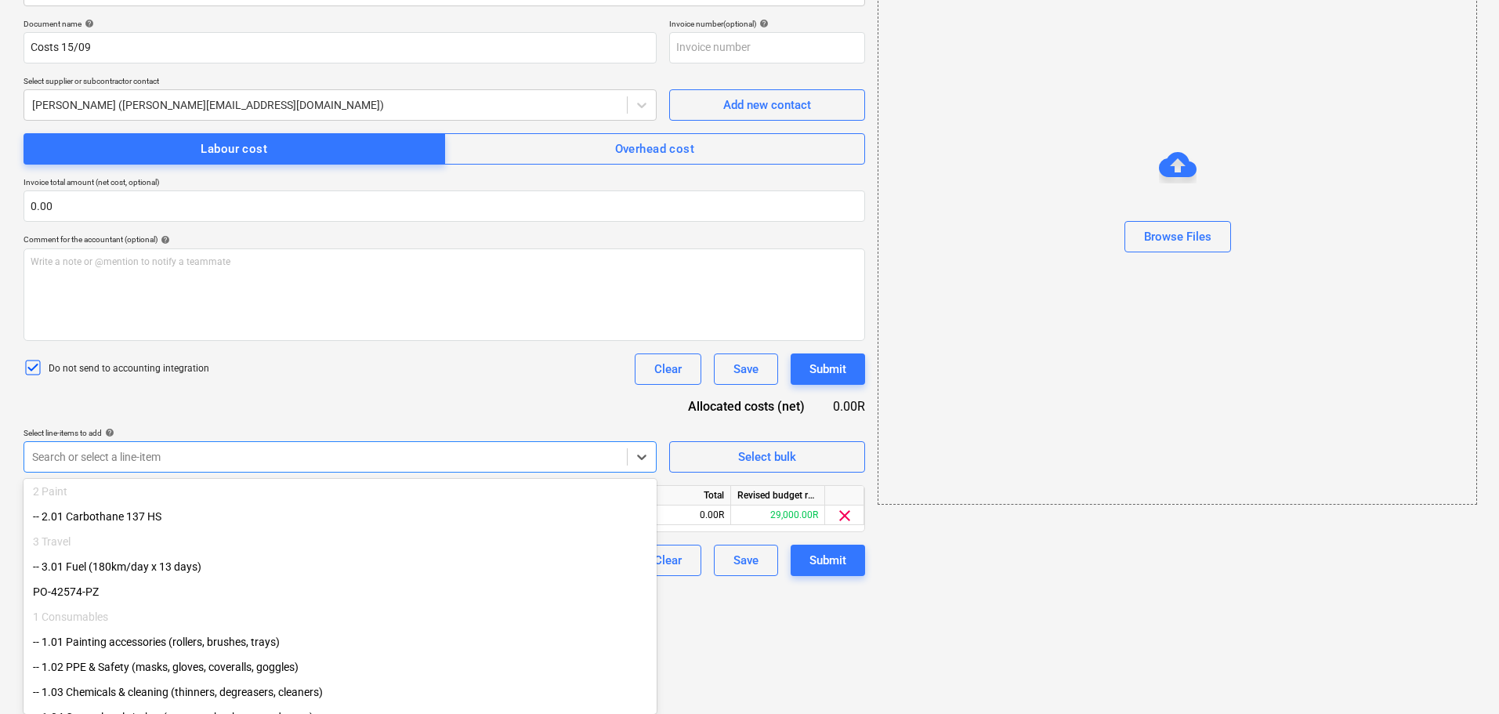
click at [193, 569] on div "-- 3.01 Fuel (180km/day x 13 days)" at bounding box center [340, 566] width 633 height 25
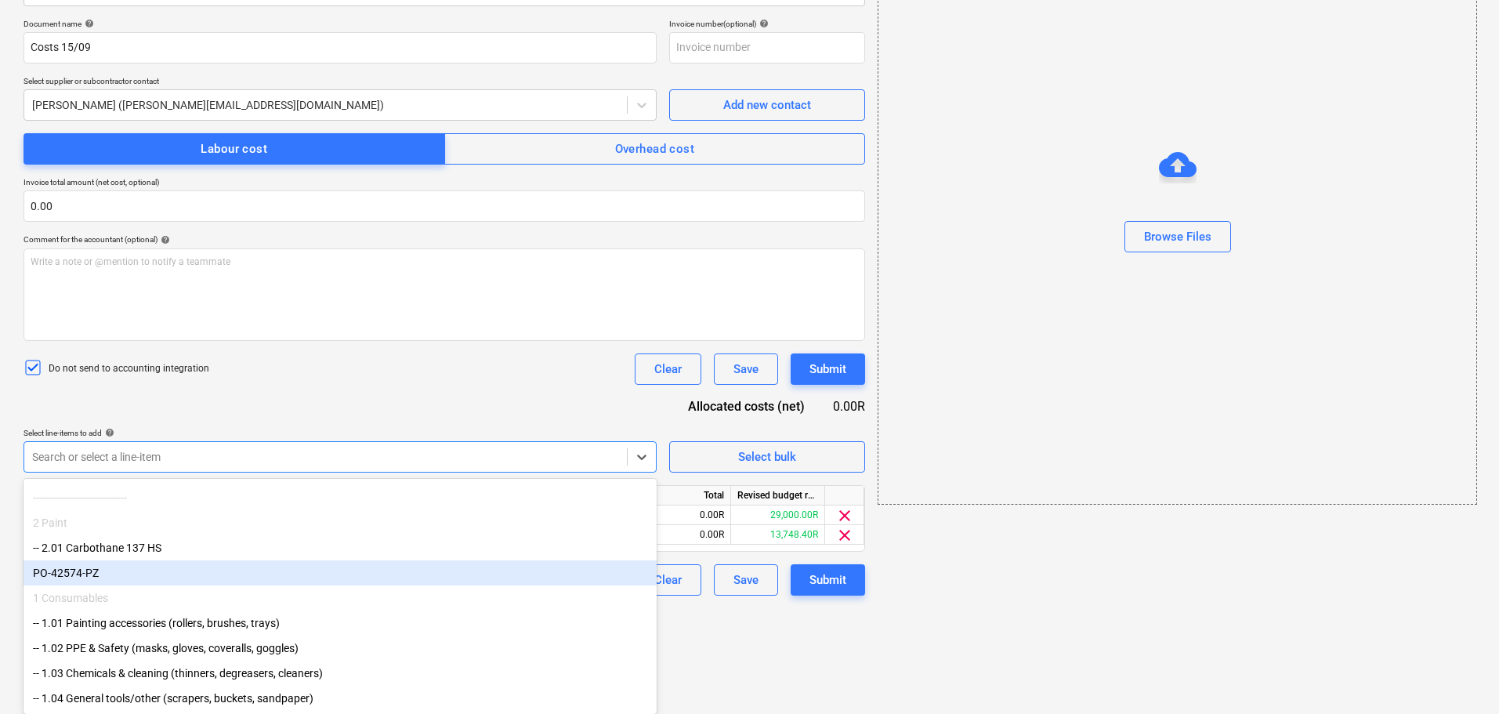
scroll to position [56, 0]
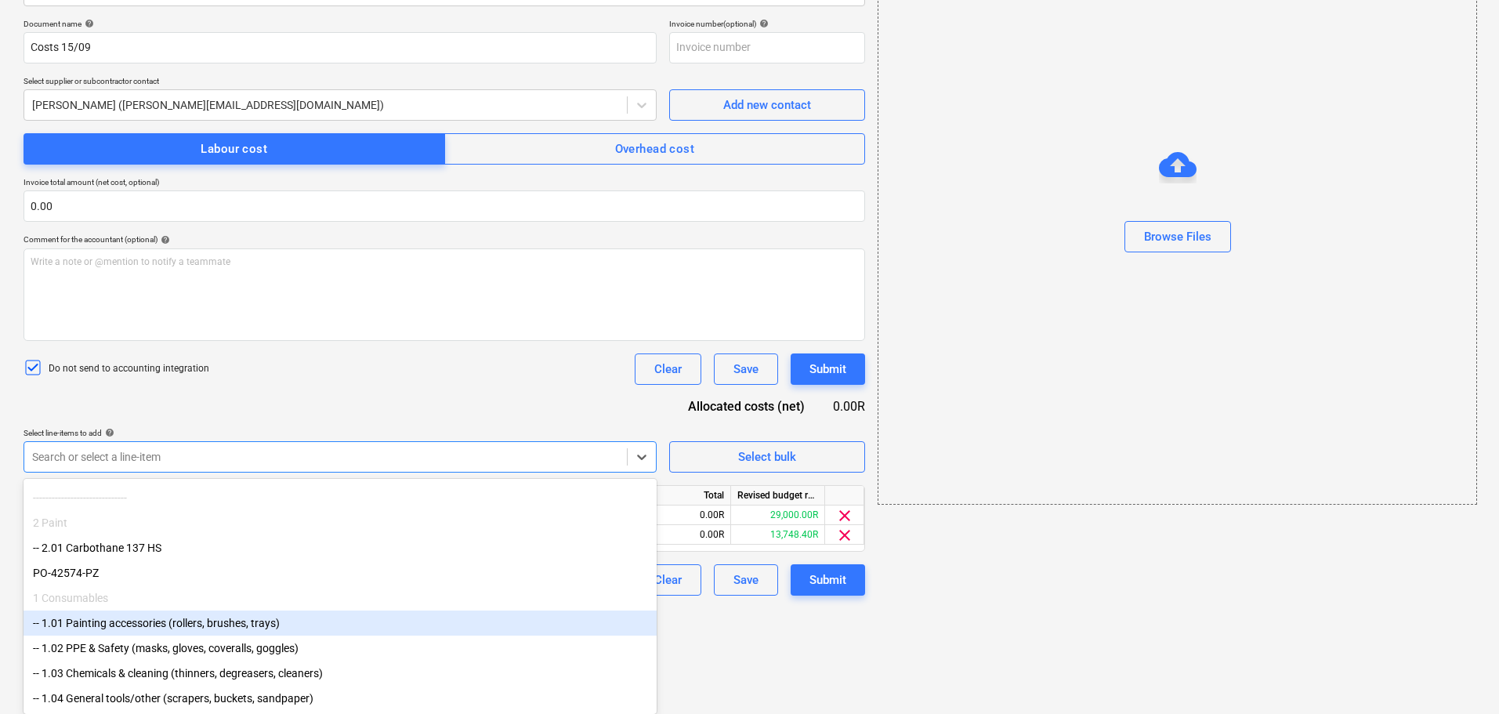
click at [887, 489] on html "Sales 1 Projects Contacts Company Inbox format_size keyboard_arrow_down help se…" at bounding box center [749, 132] width 1499 height 714
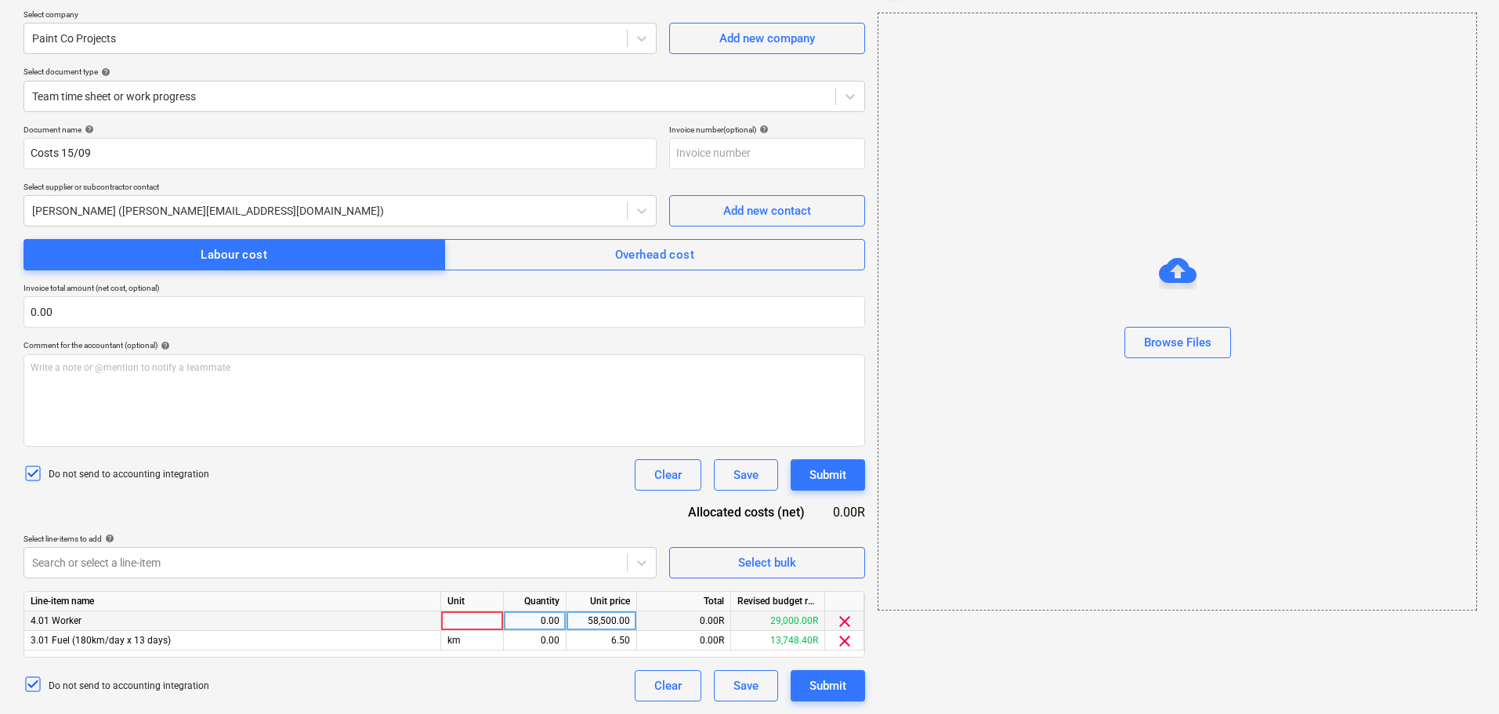
click at [477, 617] on div at bounding box center [472, 621] width 63 height 20
type input "1"
click at [537, 622] on div "0.00" at bounding box center [534, 621] width 49 height 20
click at [544, 642] on div "0.00" at bounding box center [534, 641] width 49 height 20
click at [595, 627] on div "58,500.00" at bounding box center [601, 621] width 57 height 20
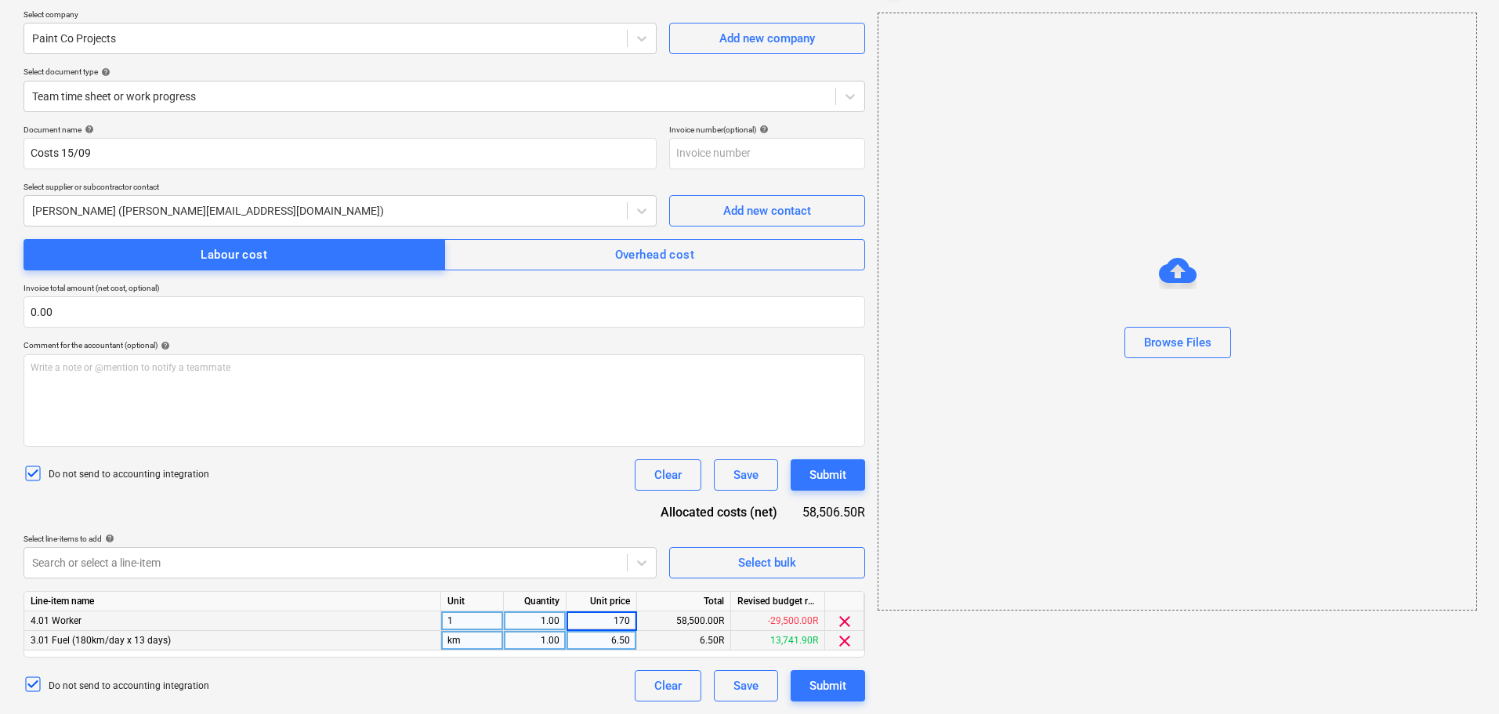
type input "1700"
click at [607, 644] on div "6.50" at bounding box center [601, 641] width 57 height 20
type input "1118"
click at [555, 522] on div "Document name help Costs 15/09 Invoice number (optional) help Select supplier o…" at bounding box center [444, 413] width 841 height 577
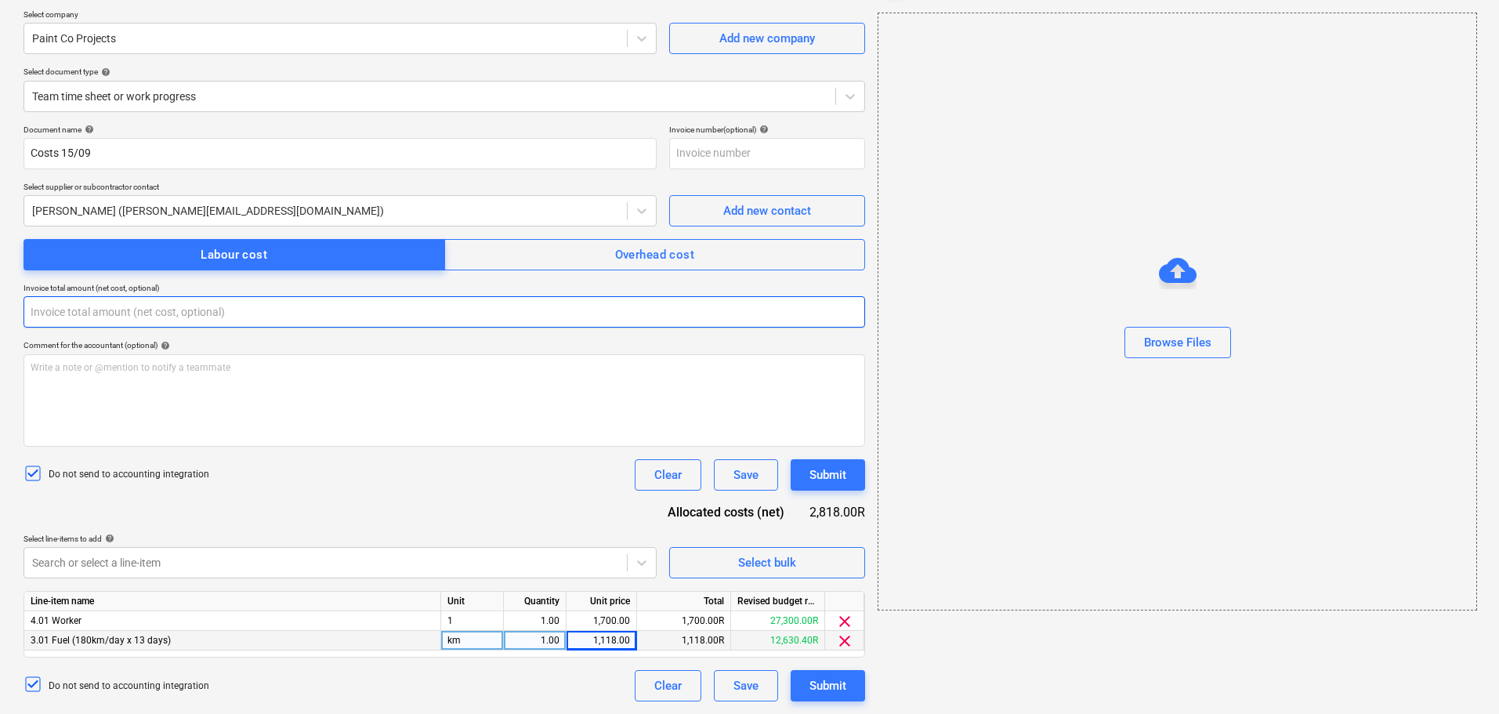
click at [86, 313] on input "text" at bounding box center [444, 311] width 841 height 31
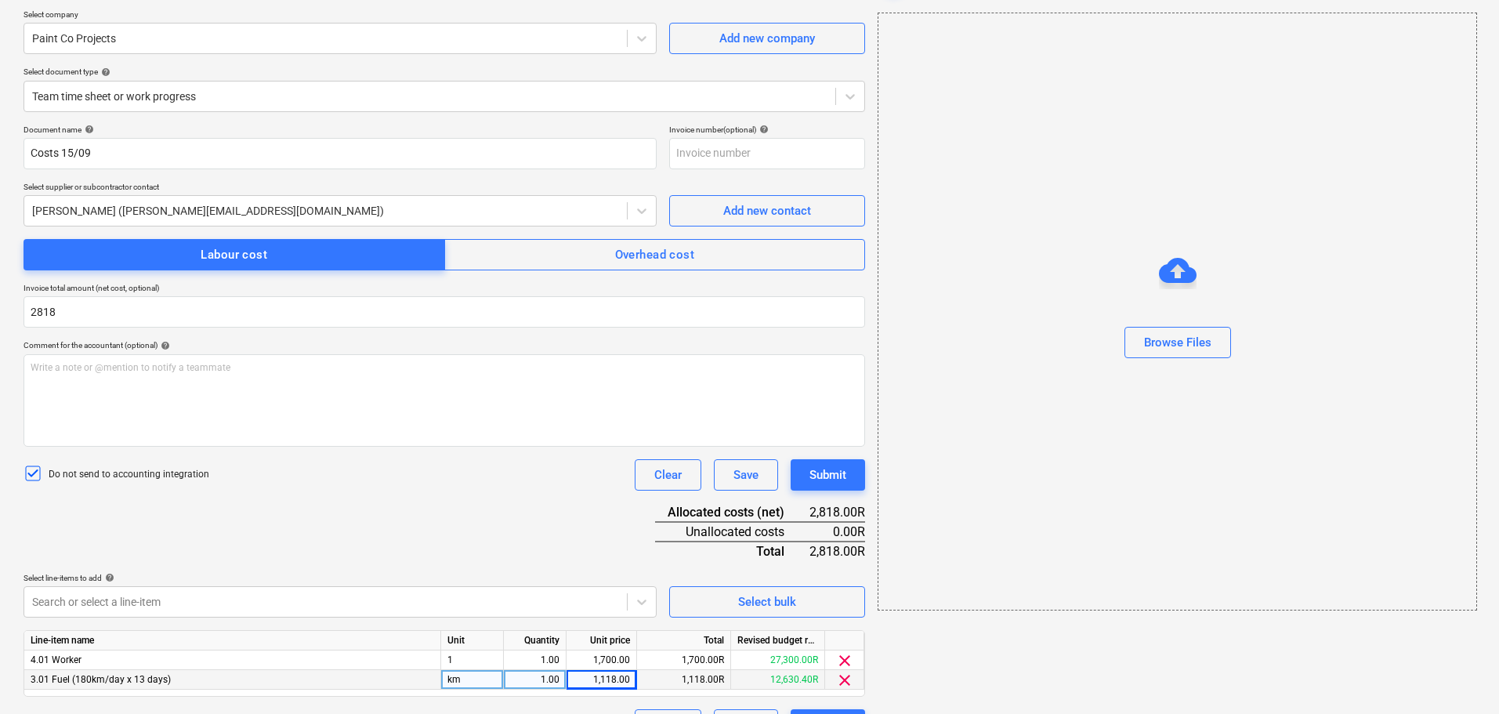
type input "2,818.00"
click at [826, 494] on div "Document name help Costs 15/09 Invoice number (optional) help Select supplier o…" at bounding box center [444, 433] width 841 height 616
click at [830, 477] on div "Submit" at bounding box center [827, 475] width 37 height 20
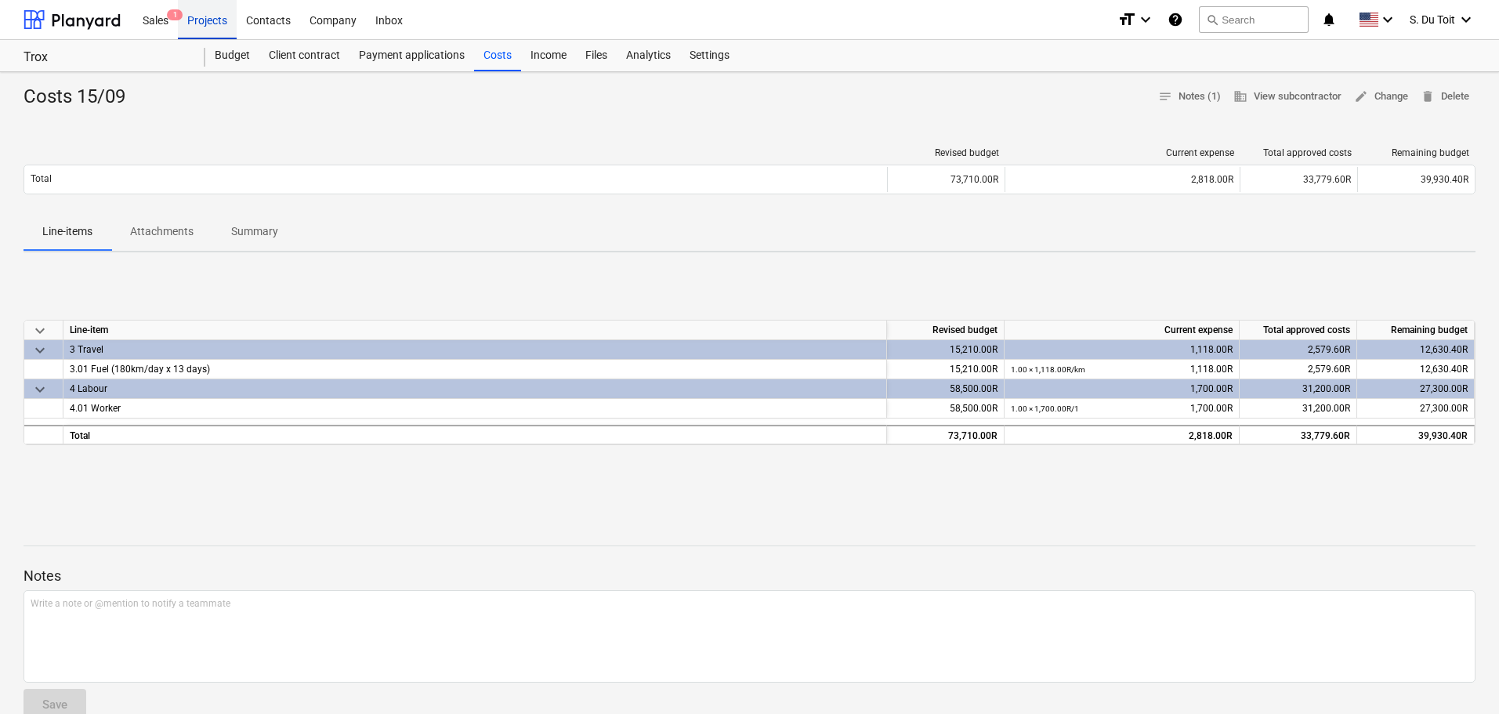
click at [202, 23] on div "Projects" at bounding box center [207, 19] width 59 height 40
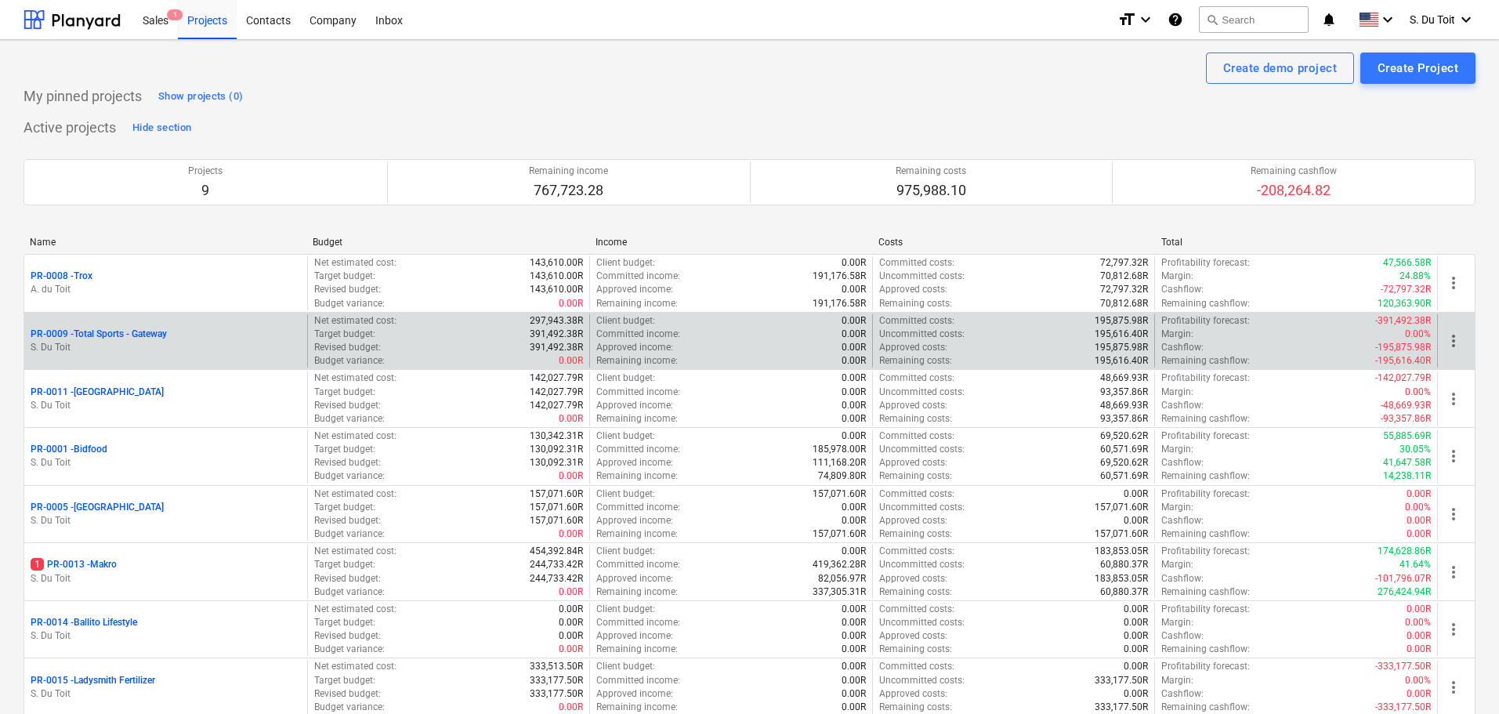
click at [188, 343] on p "S. Du Toit" at bounding box center [166, 347] width 270 height 13
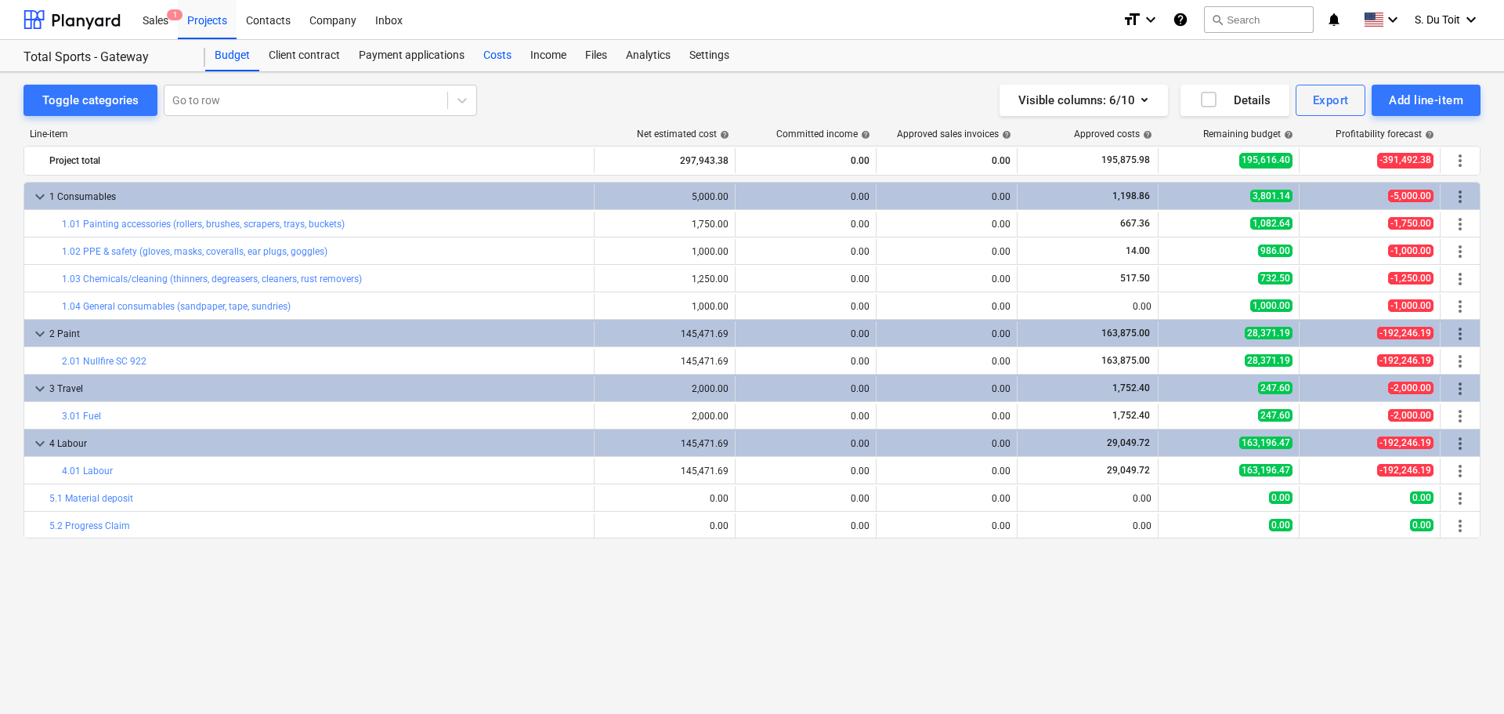
click at [491, 60] on div "Costs" at bounding box center [497, 55] width 47 height 31
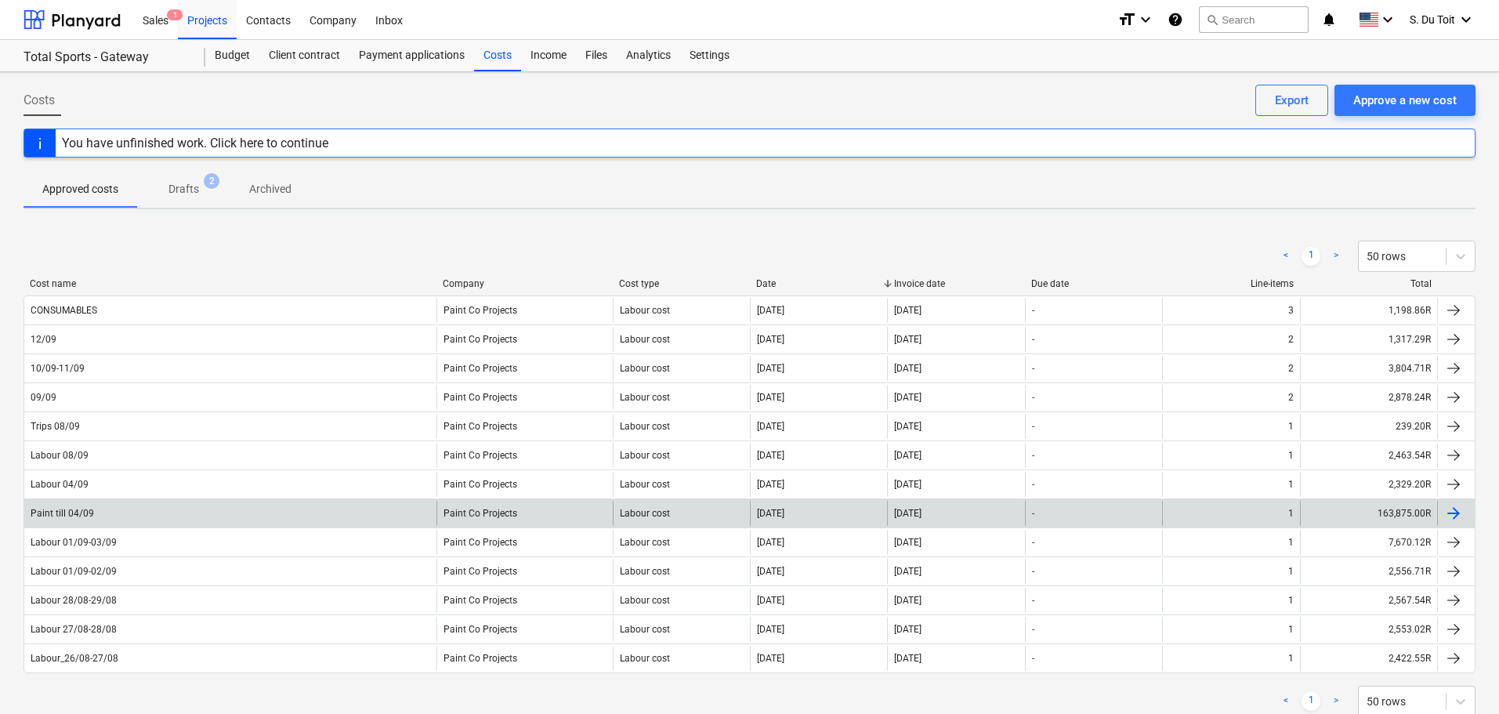
click at [421, 517] on div "Paint till 04/09" at bounding box center [230, 513] width 412 height 25
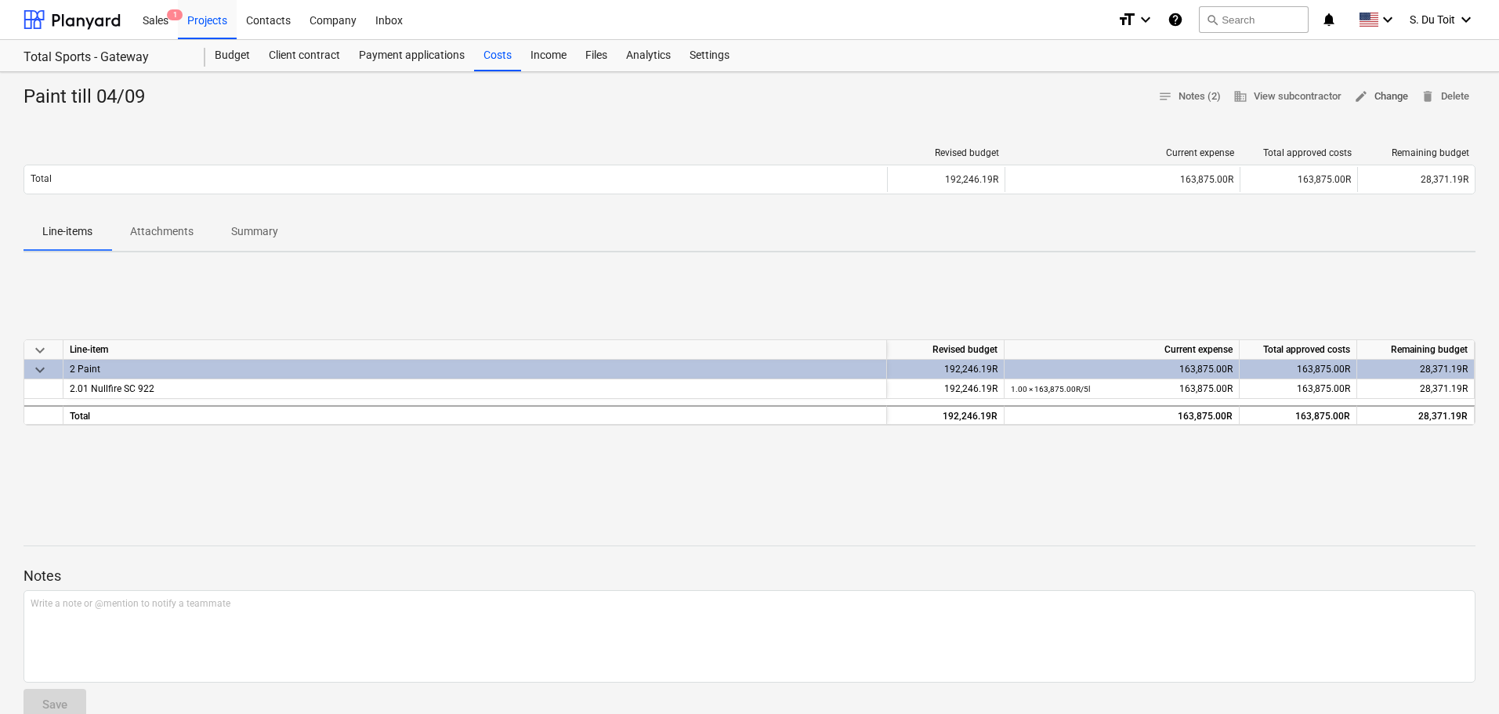
click at [1382, 97] on span "edit Change" at bounding box center [1381, 97] width 54 height 18
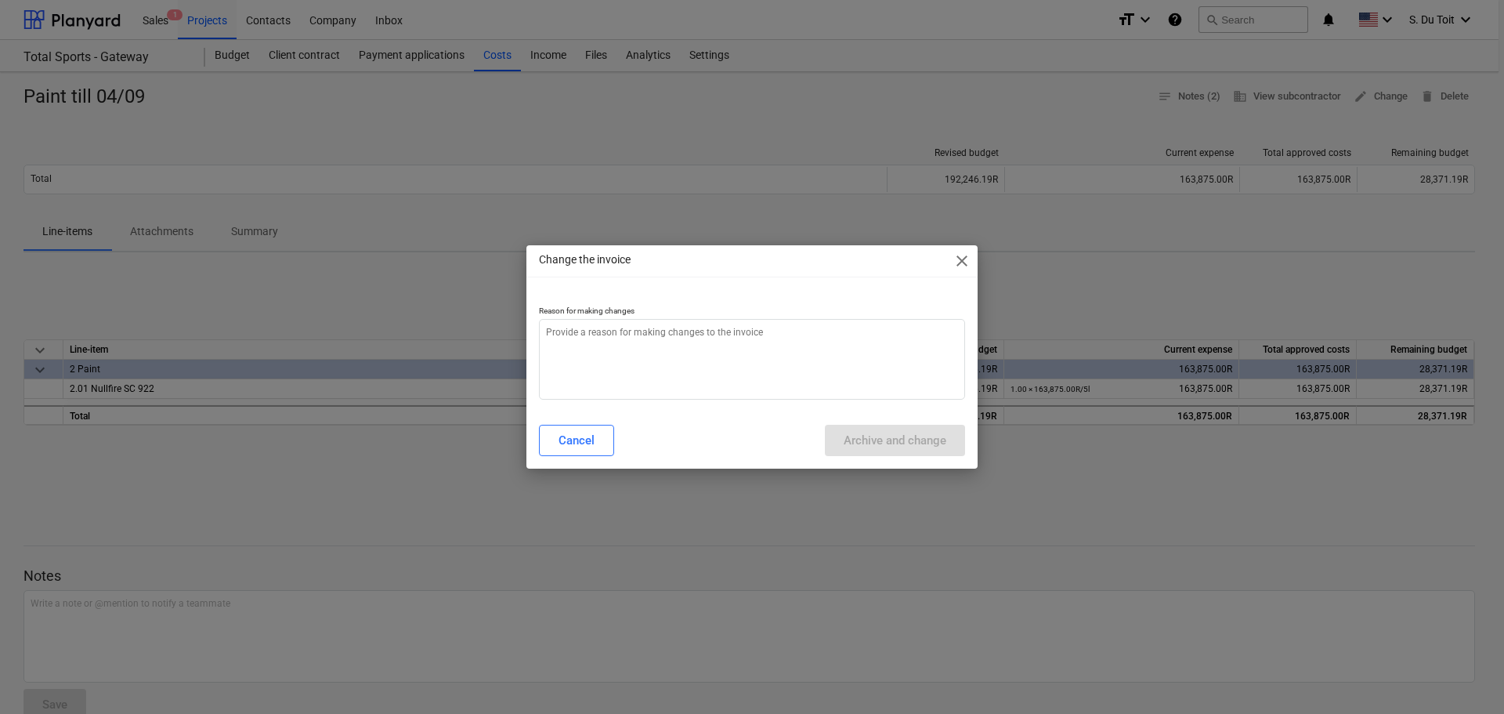
type textarea "x"
click at [682, 375] on textarea at bounding box center [752, 359] width 426 height 81
type textarea "1"
type textarea "x"
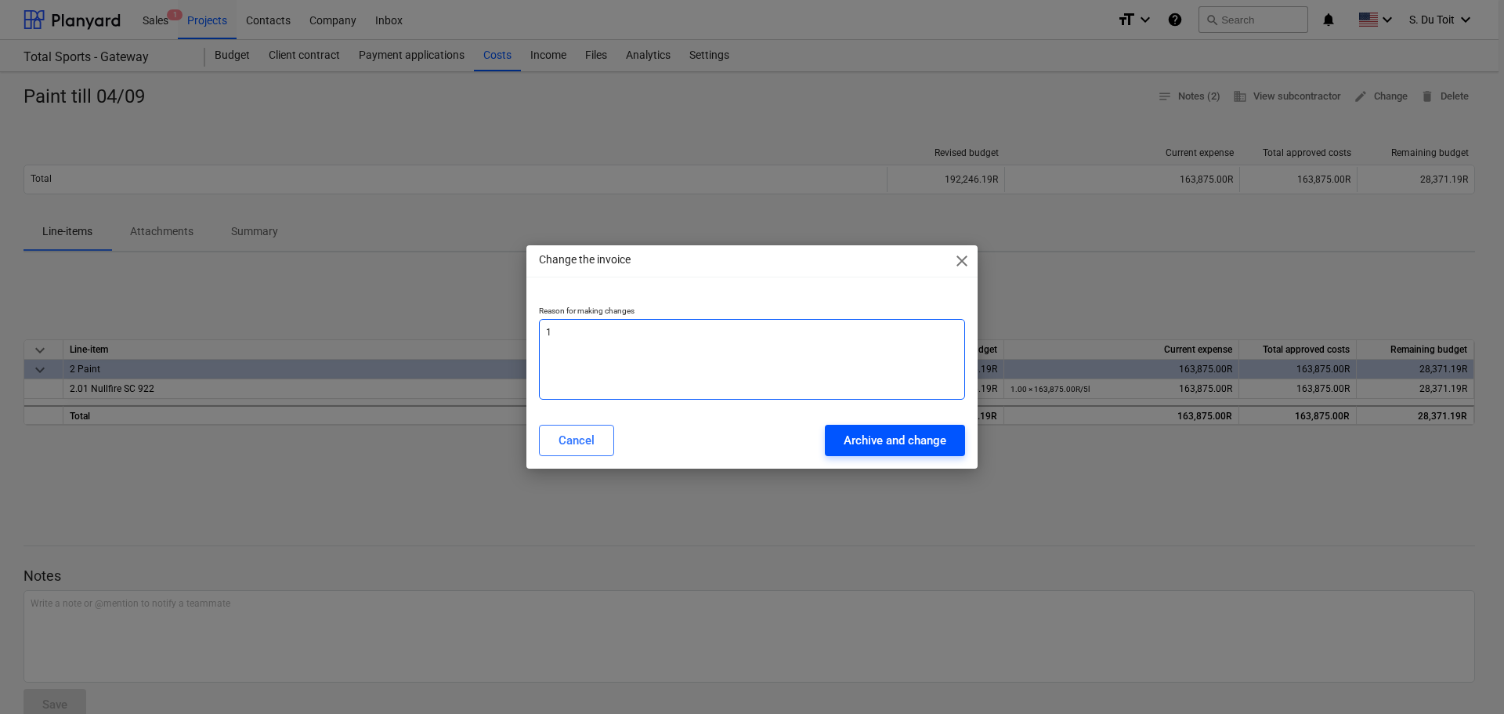
type textarea "1"
click at [915, 443] on div "Archive and change" at bounding box center [895, 440] width 103 height 20
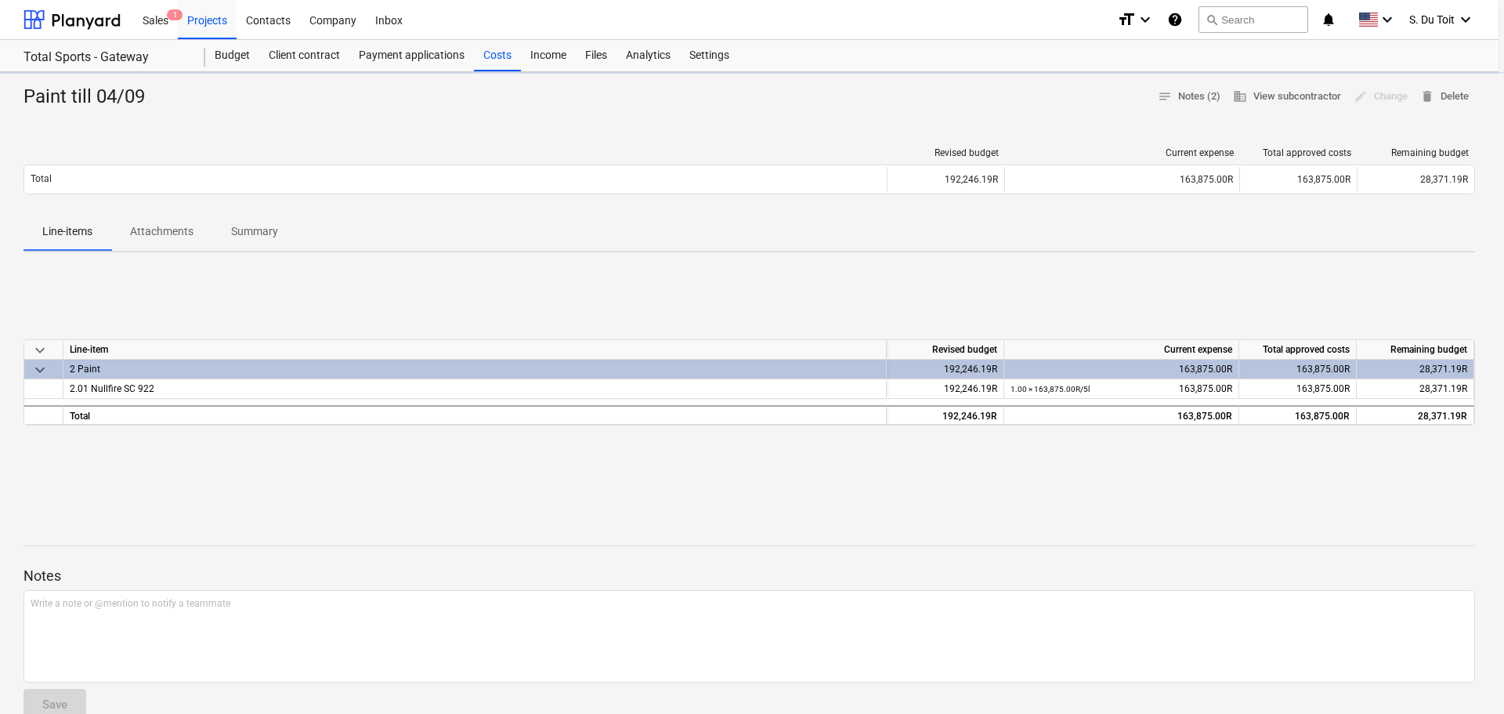
type textarea "x"
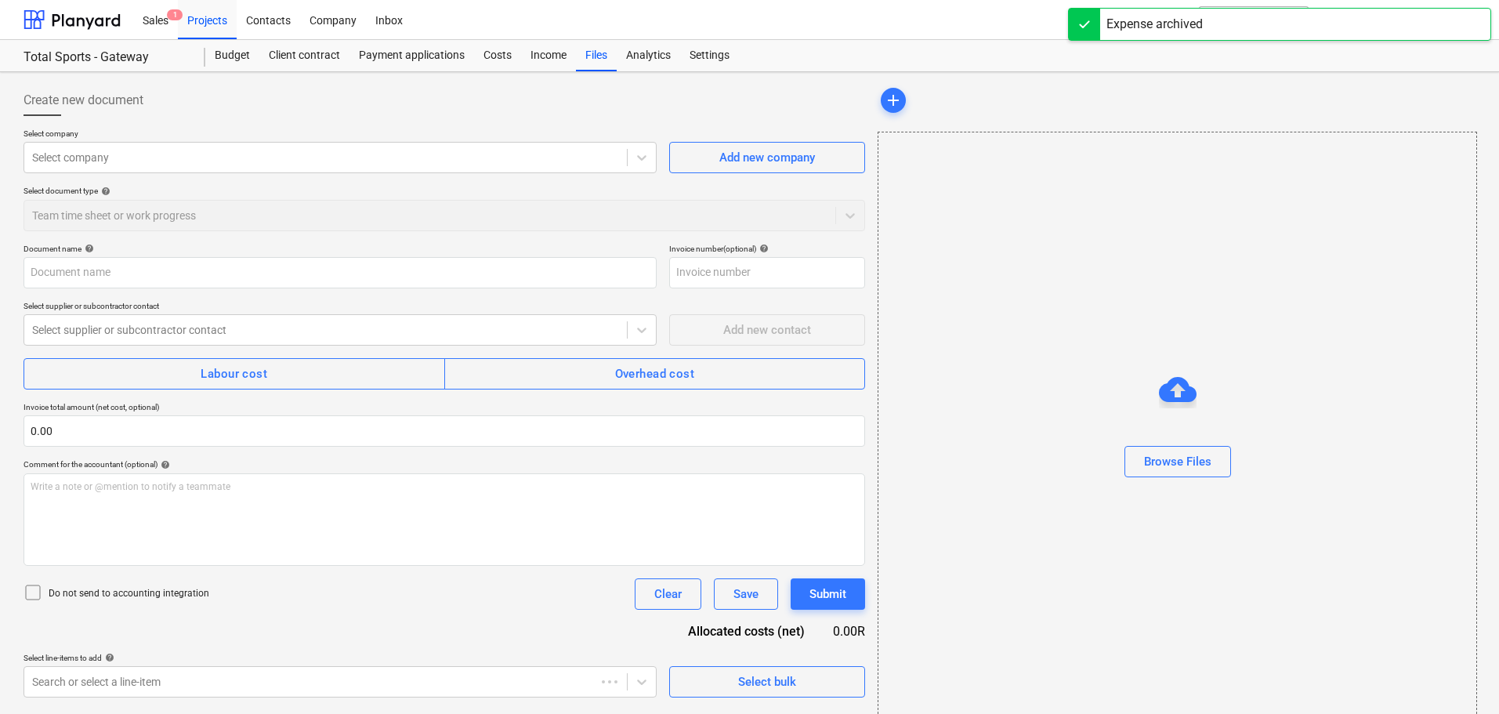
type input "Paint till 04/09"
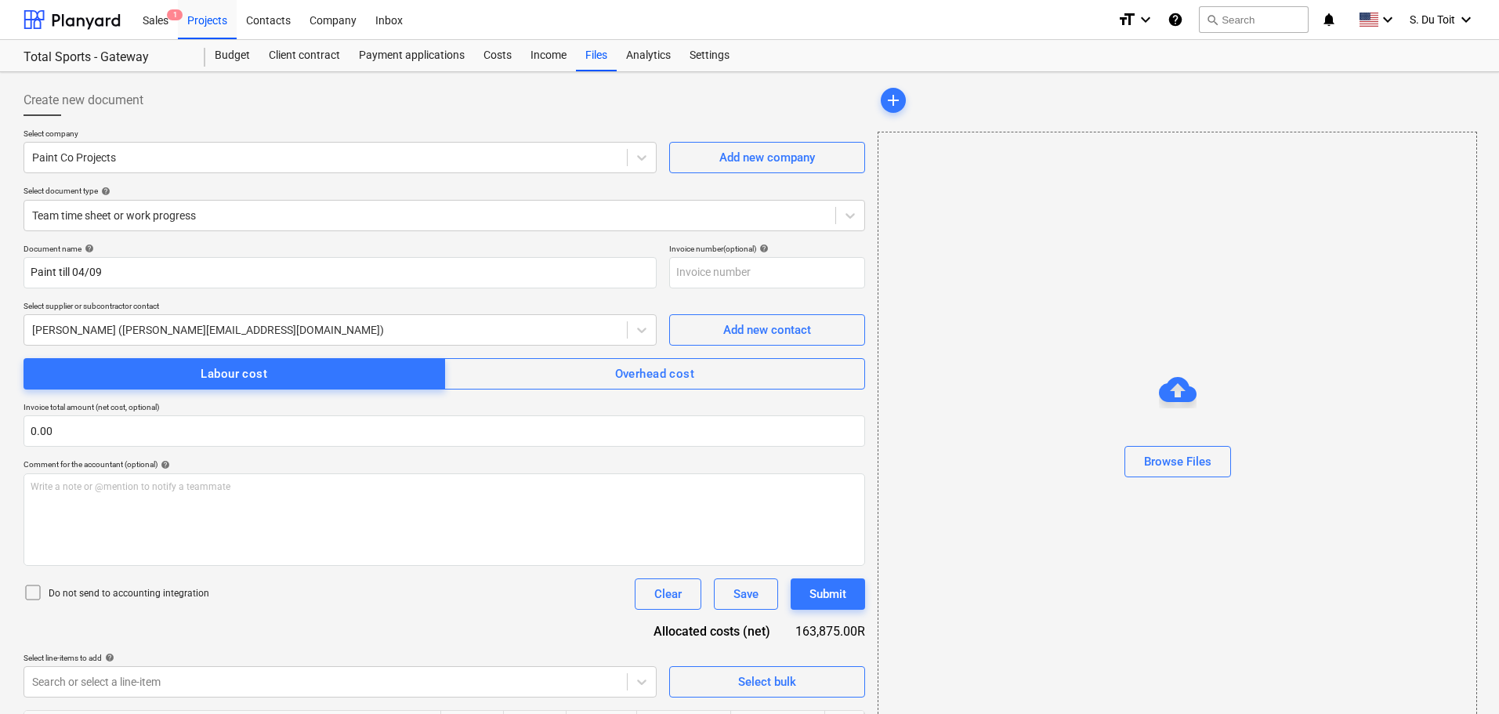
drag, startPoint x: 217, startPoint y: 24, endPoint x: 636, endPoint y: 27, distance: 419.1
click at [217, 24] on div "Projects" at bounding box center [207, 19] width 59 height 40
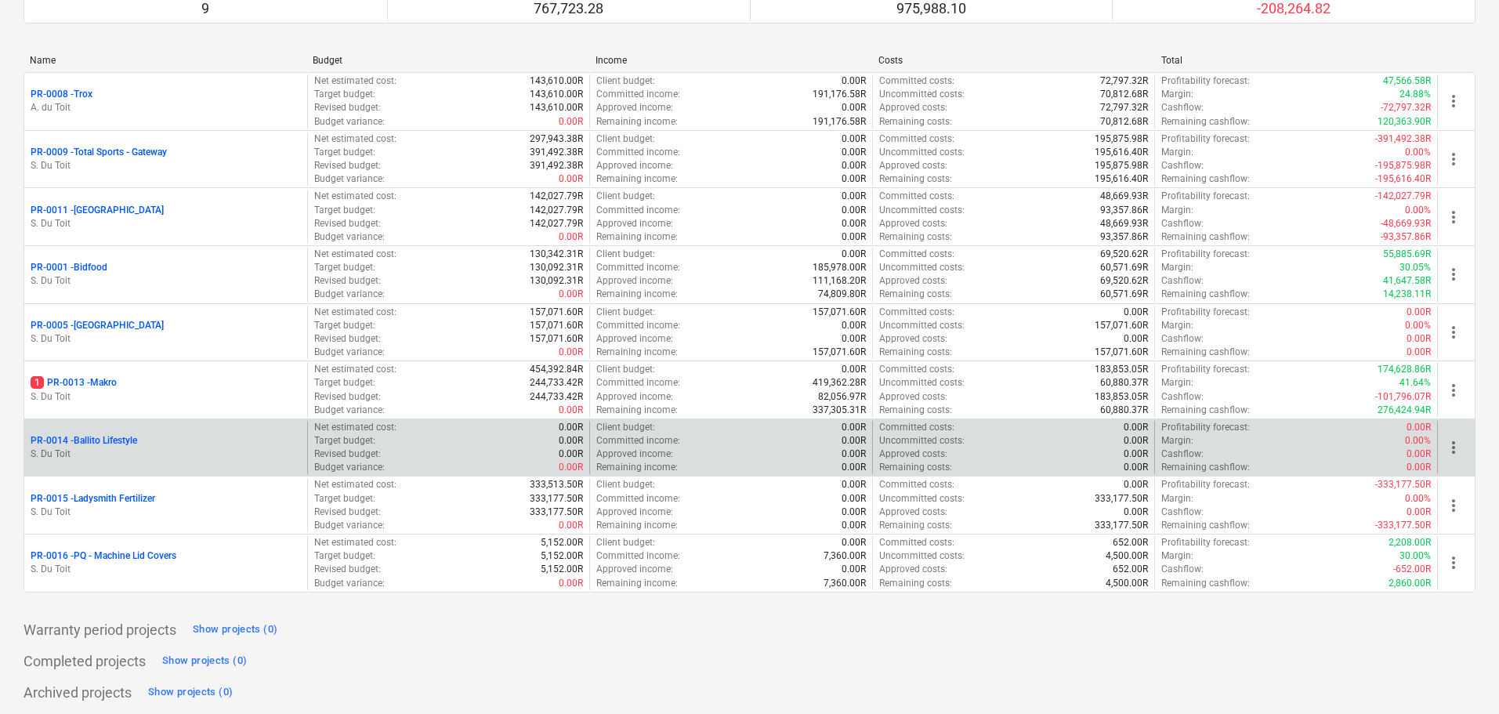
scroll to position [186, 0]
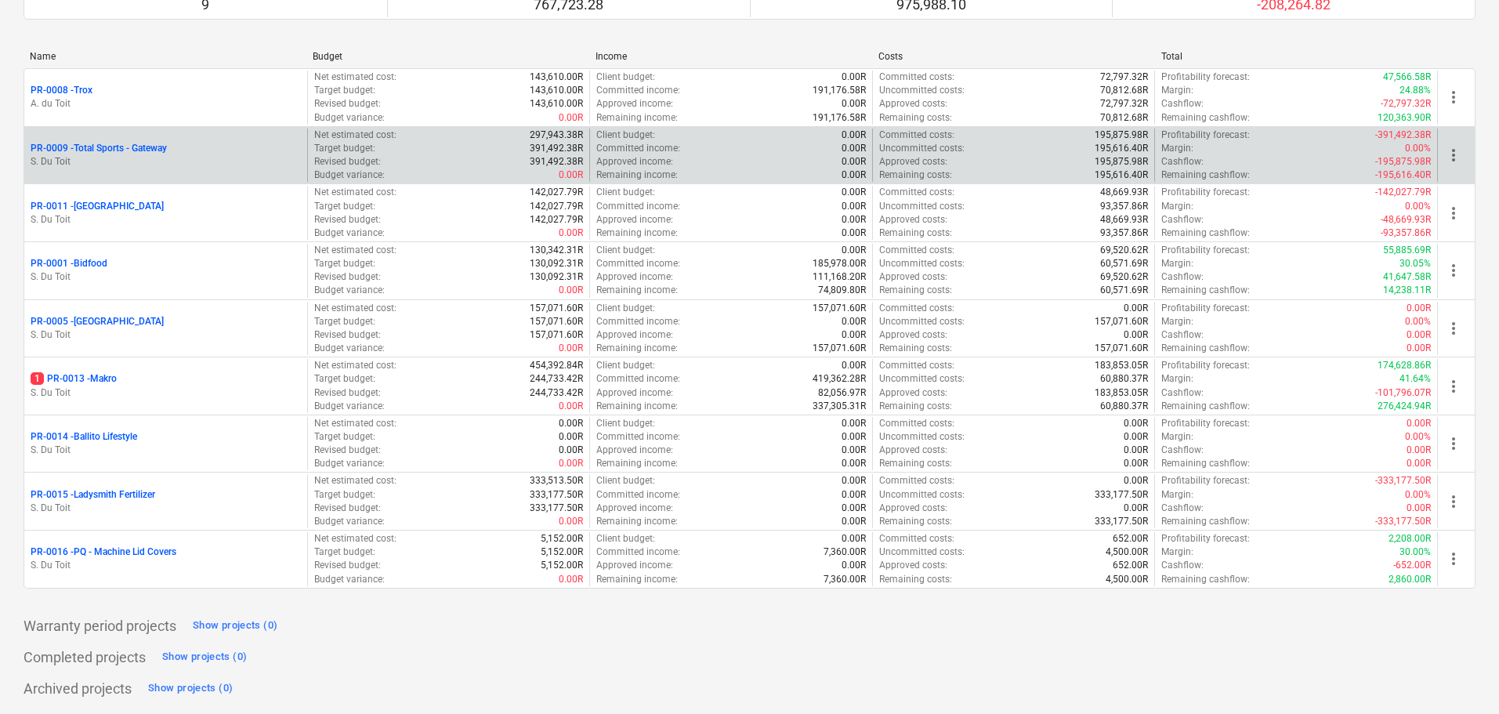
click at [118, 161] on p "S. Du Toit" at bounding box center [166, 161] width 270 height 13
